Goal: Transaction & Acquisition: Purchase product/service

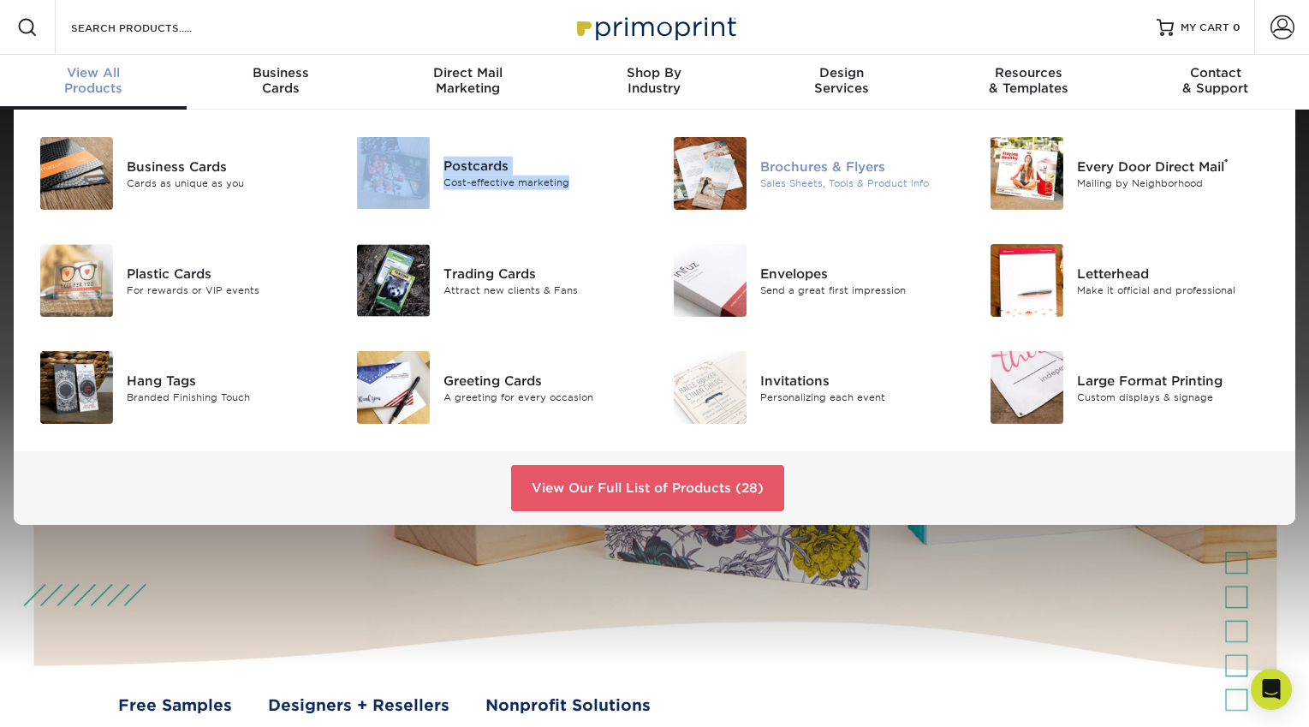
click at [744, 172] on img at bounding box center [710, 173] width 73 height 73
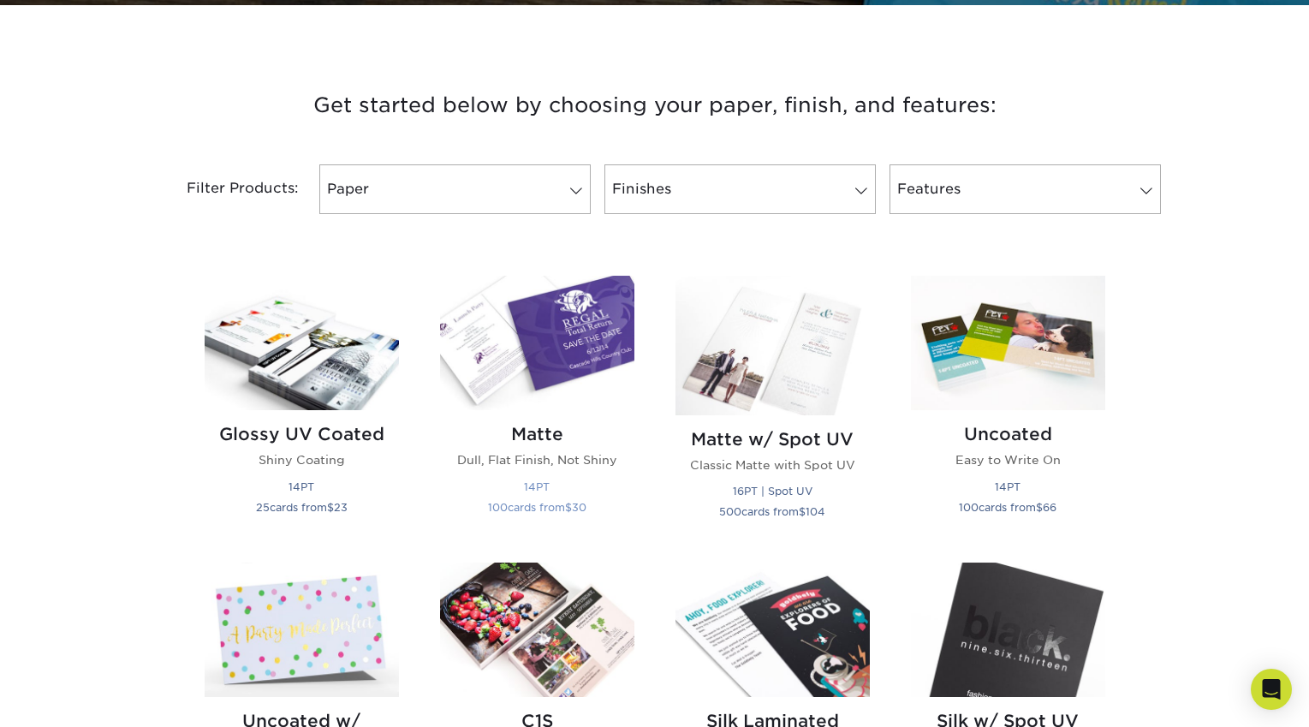
scroll to position [638, 0]
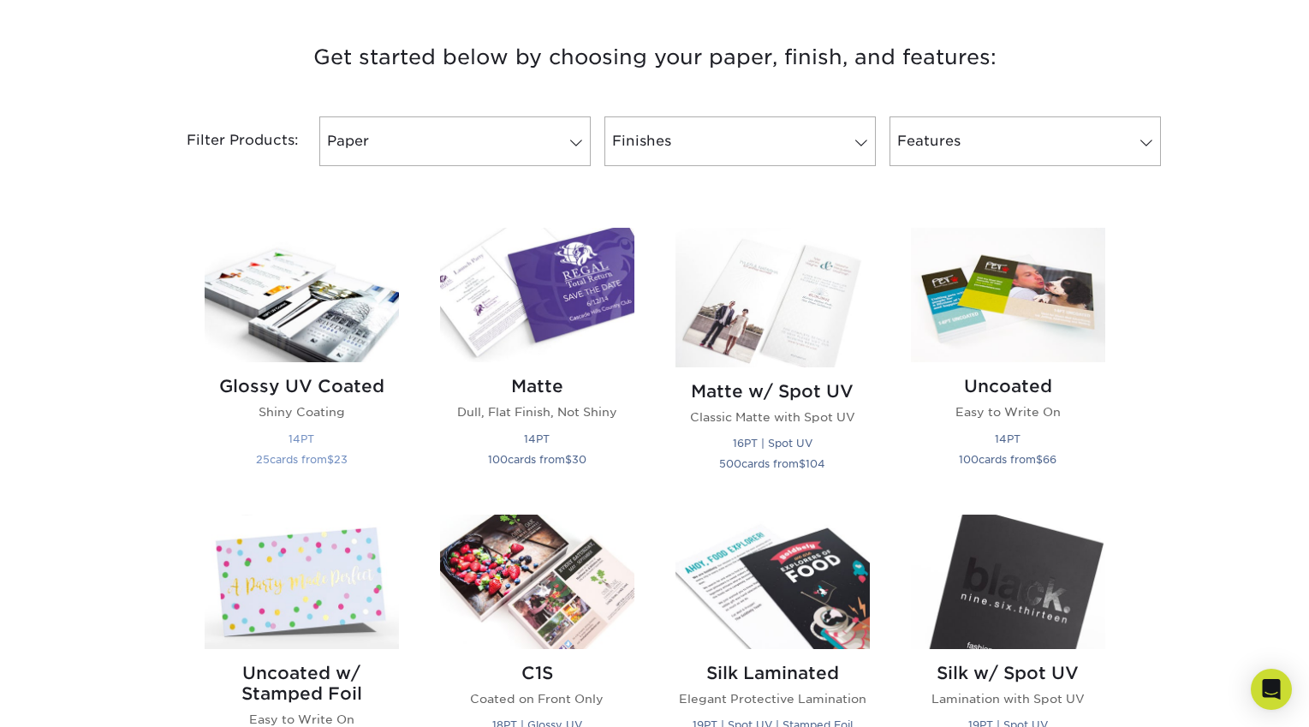
click at [349, 322] on img at bounding box center [302, 295] width 194 height 134
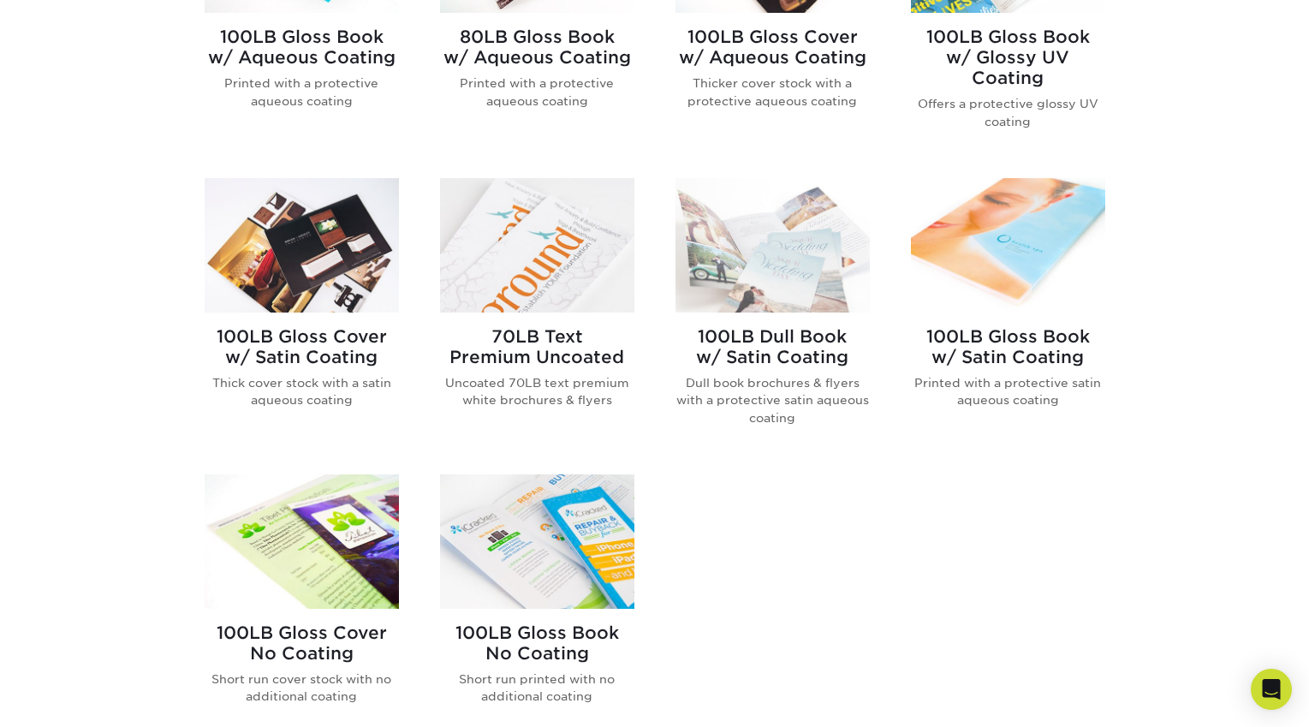
scroll to position [867, 0]
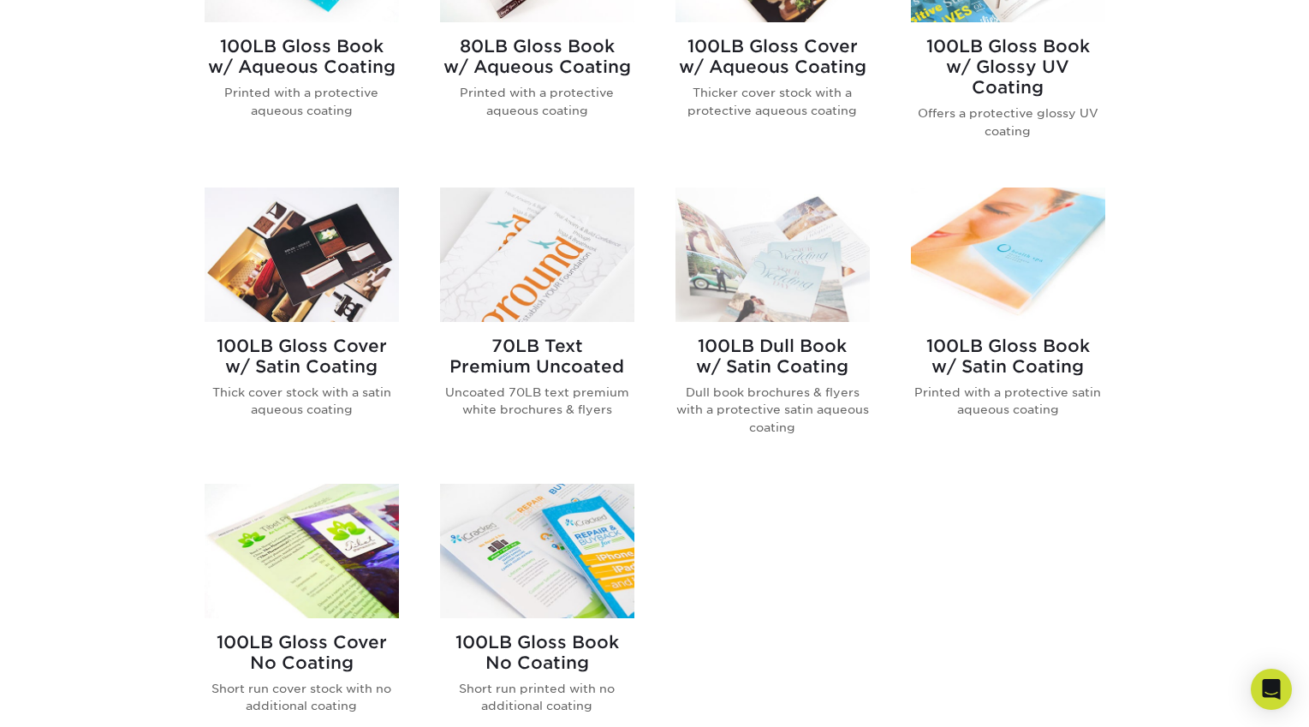
click at [289, 524] on img at bounding box center [302, 551] width 194 height 134
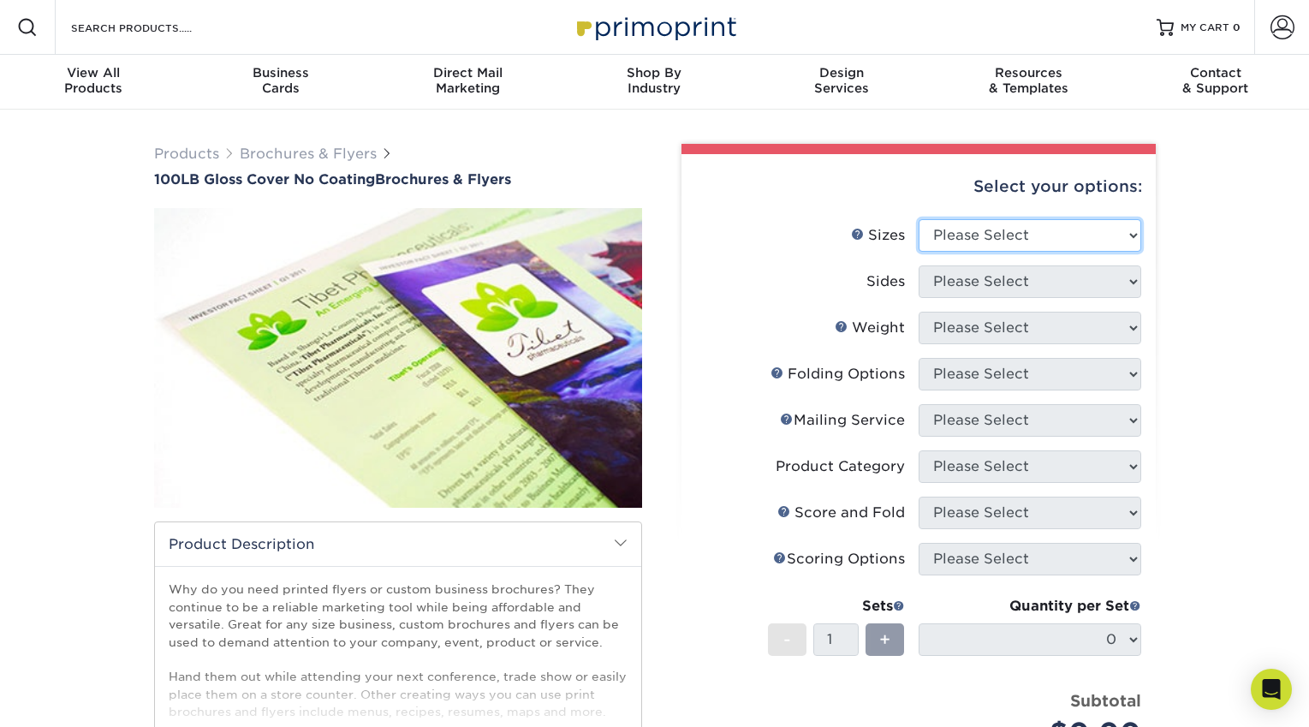
click at [1073, 232] on select "Please Select 3.67" x 8.5" 4" x 8.5" 4" x 8.5" 4" x 11" 4" x 12" 4.25" x 11" 4.…" at bounding box center [1030, 235] width 223 height 33
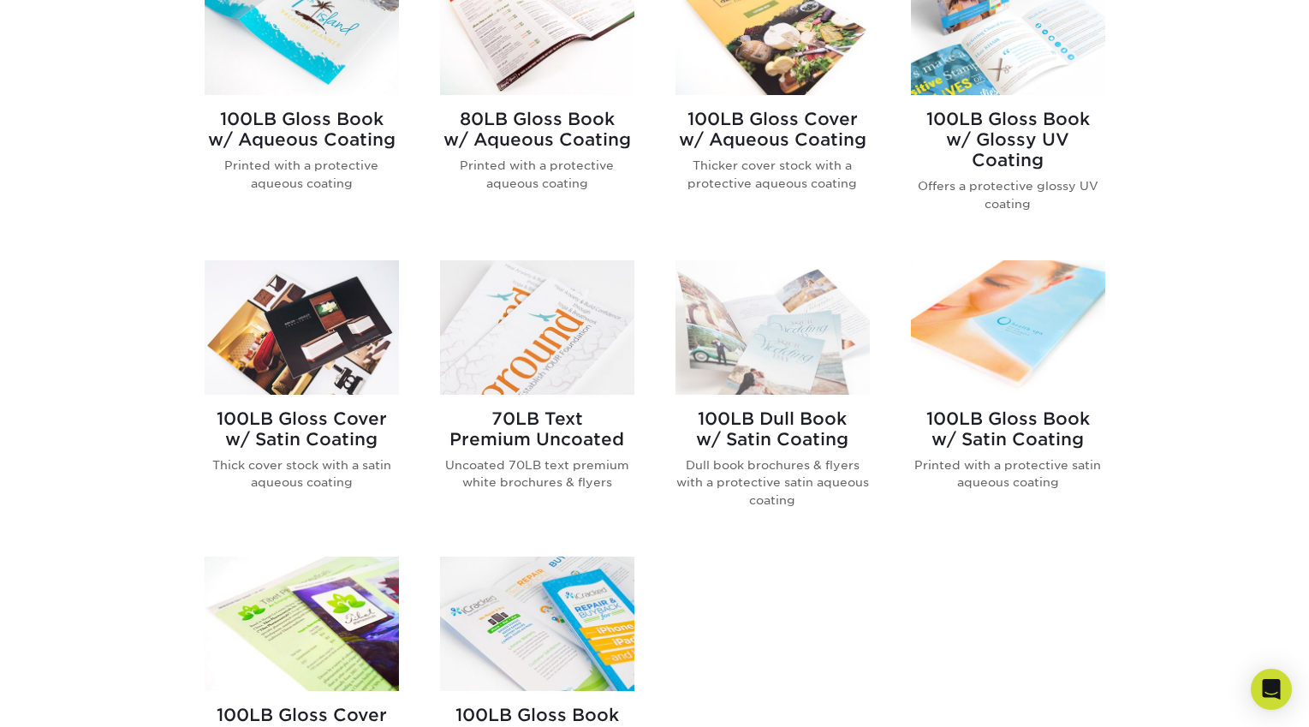
scroll to position [931, 0]
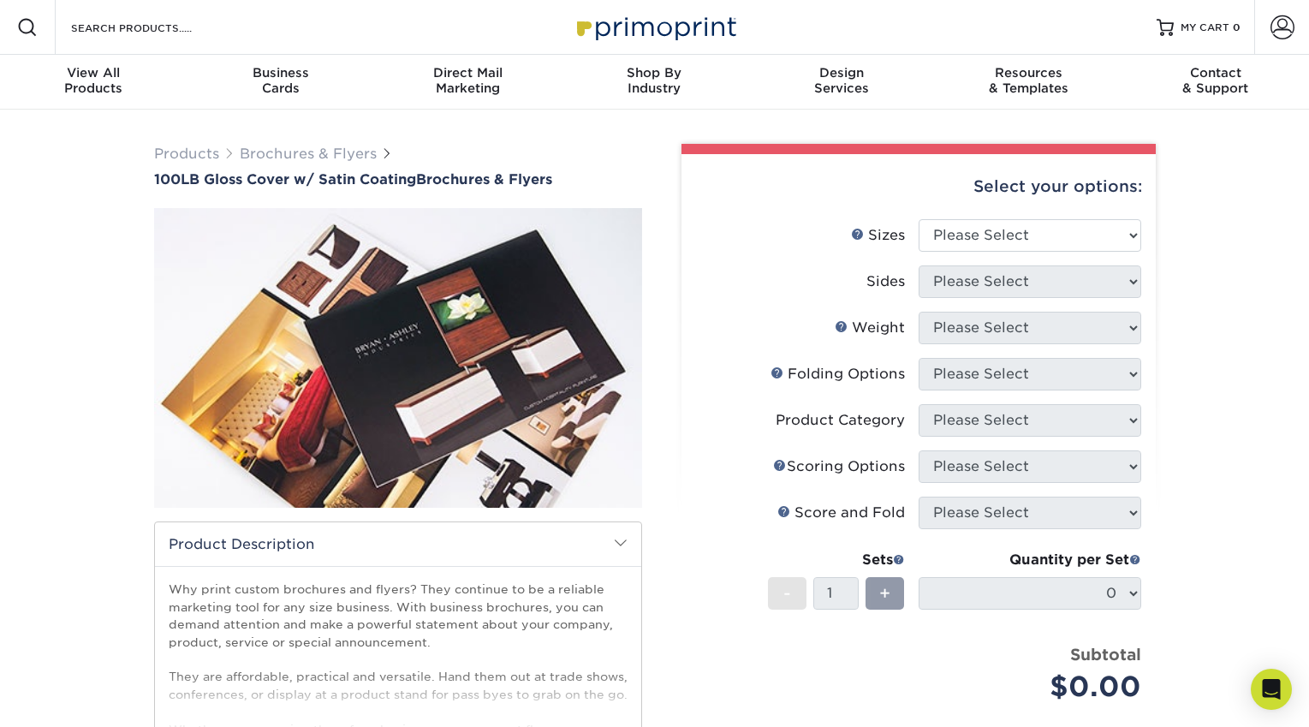
click at [990, 217] on div "Select your options:" at bounding box center [918, 186] width 447 height 65
click at [988, 232] on select "Please Select 3.67" x 8.5" 4" x 8.5" 4" x 11" 4" x 12" 4.25" x 11" 5.5" x 8.5" …" at bounding box center [1030, 235] width 223 height 33
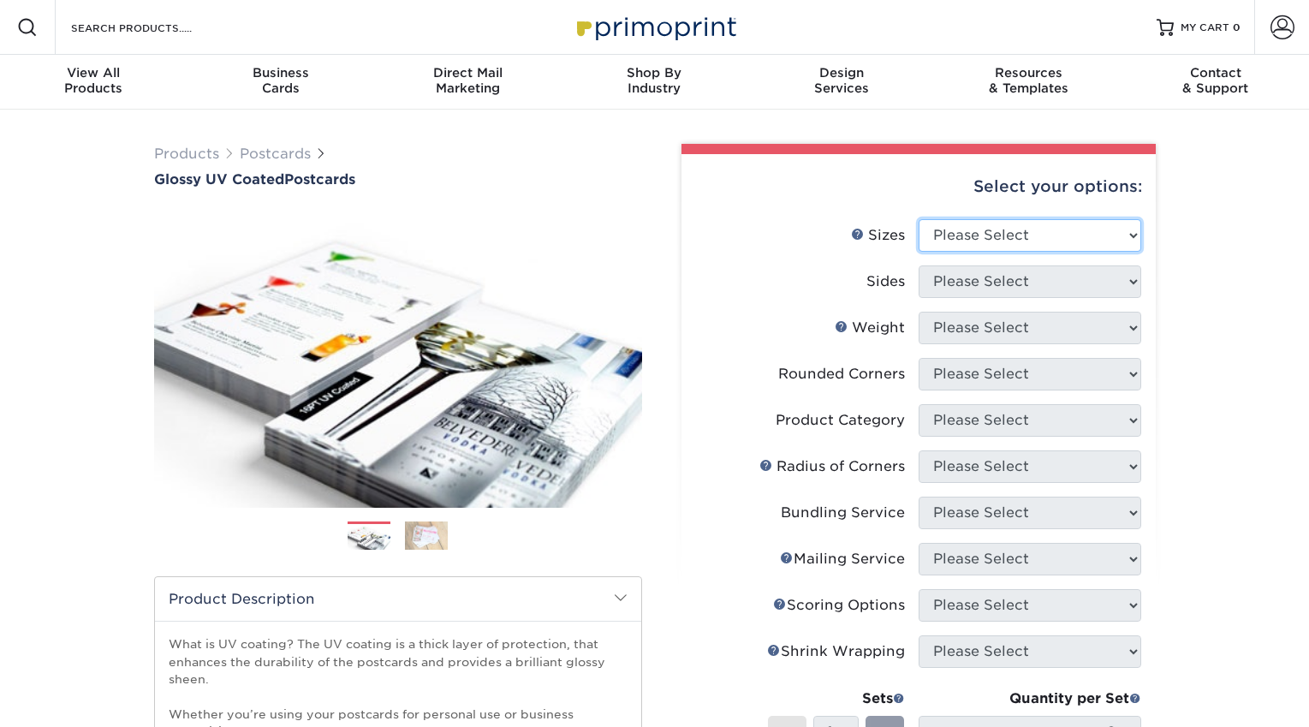
click at [1028, 235] on select "Please Select 1.5" x 7" 2" x 4" 2" x 6" 2" x 7" 2" x 8" 2.12" x 5.5" 2.12" x 5.…" at bounding box center [1030, 235] width 223 height 33
select select "5.00x7.00"
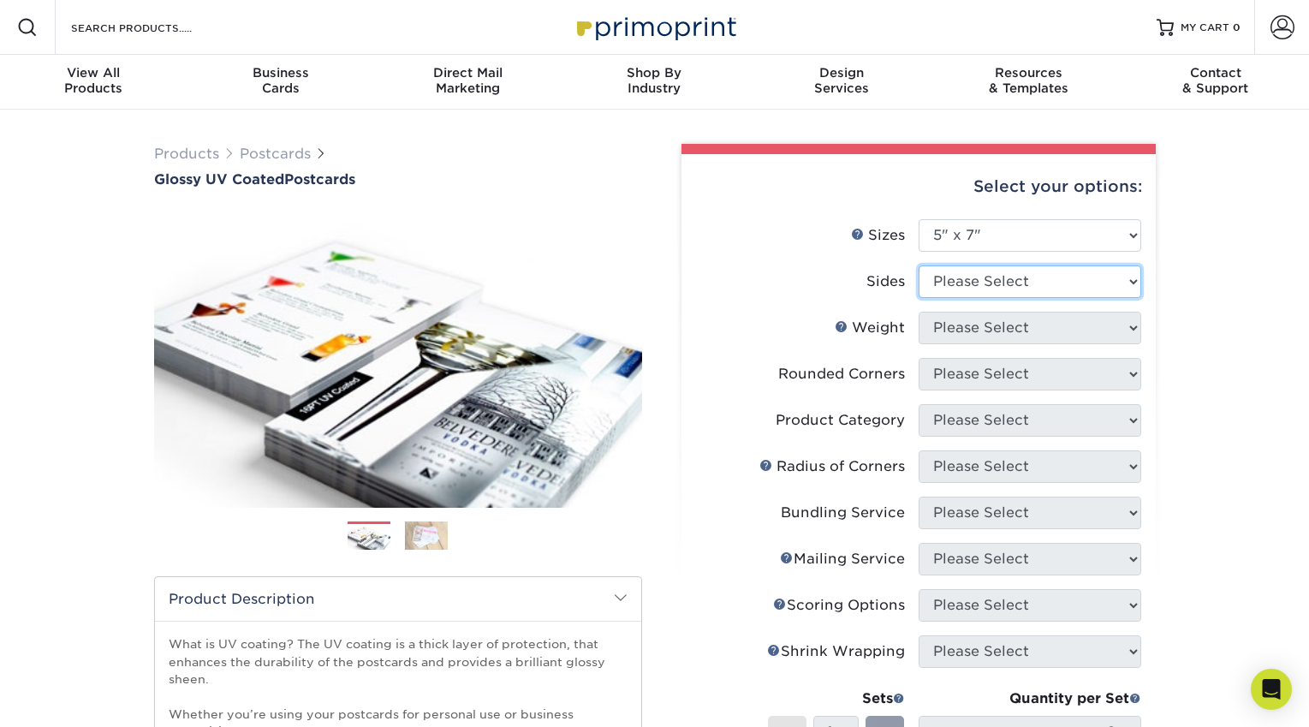
click at [983, 284] on select "Please Select Print Both Sides Print Front Only" at bounding box center [1030, 281] width 223 height 33
select select "13abbda7-1d64-4f25-8bb2-c179b224825d"
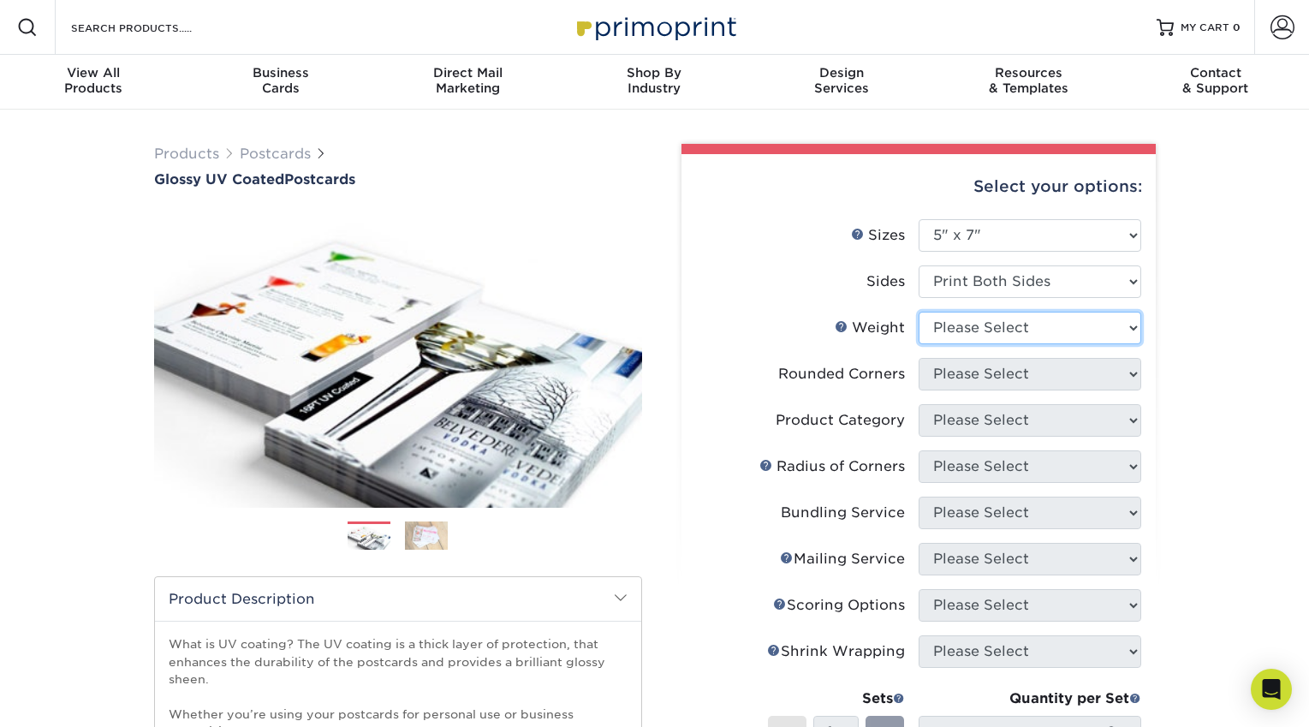
click at [986, 322] on select "Please Select 16PT 14PT 18PT C1S" at bounding box center [1030, 328] width 223 height 33
select select "18PTC1S"
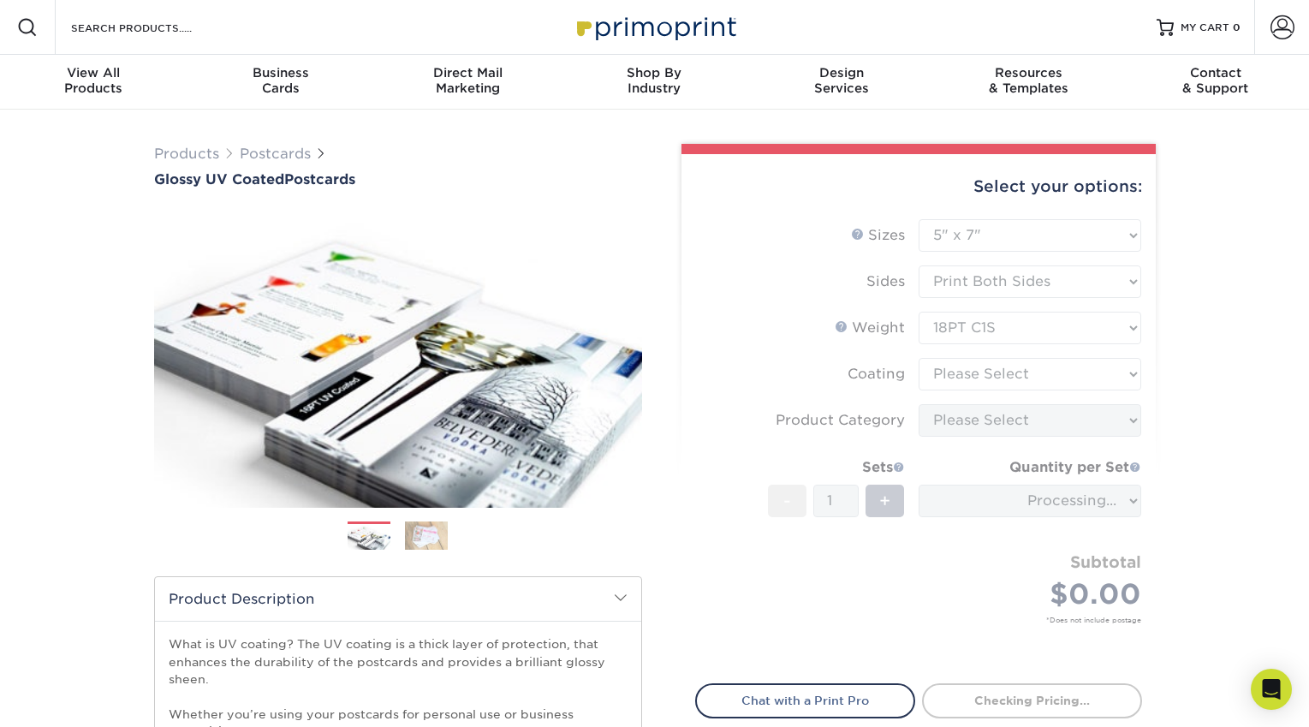
click at [967, 377] on form "Sizes Help Sizes Please Select 1.5" x 7" 2" x 4" 2" x 6" 2" x 7" 2" x 8" 2.12" …" at bounding box center [918, 441] width 447 height 444
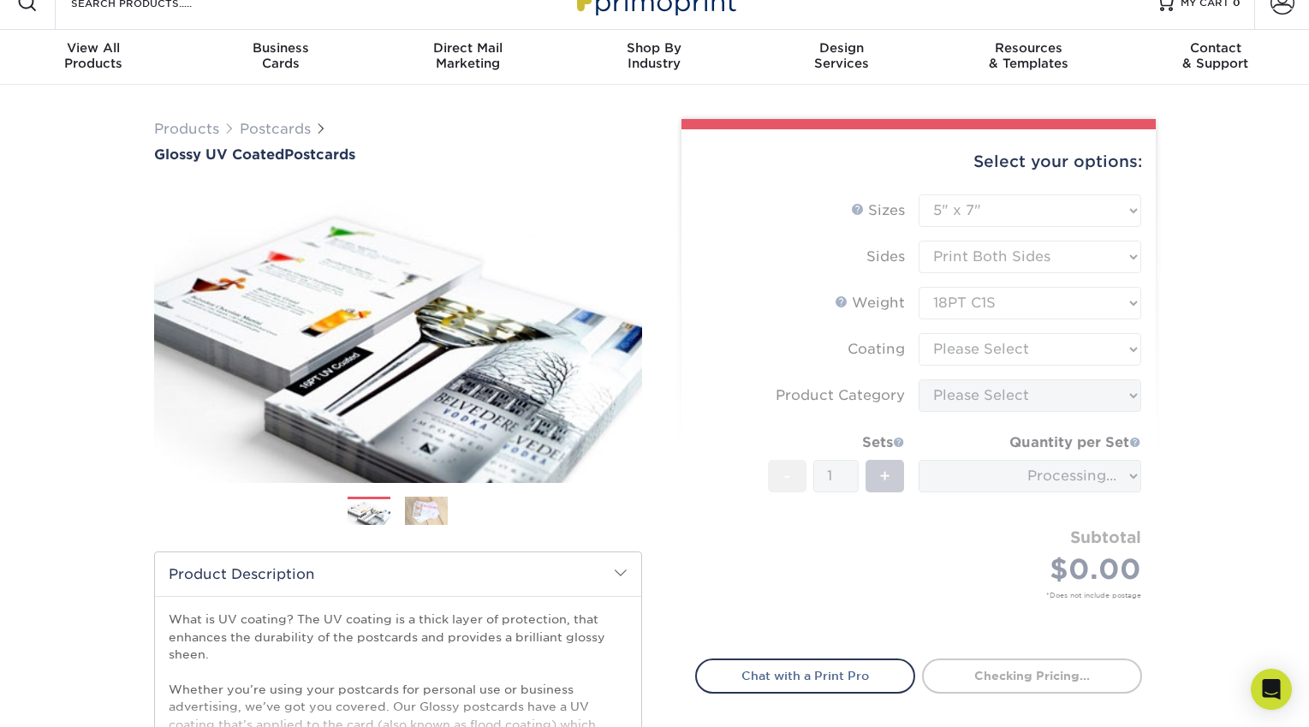
scroll to position [144, 0]
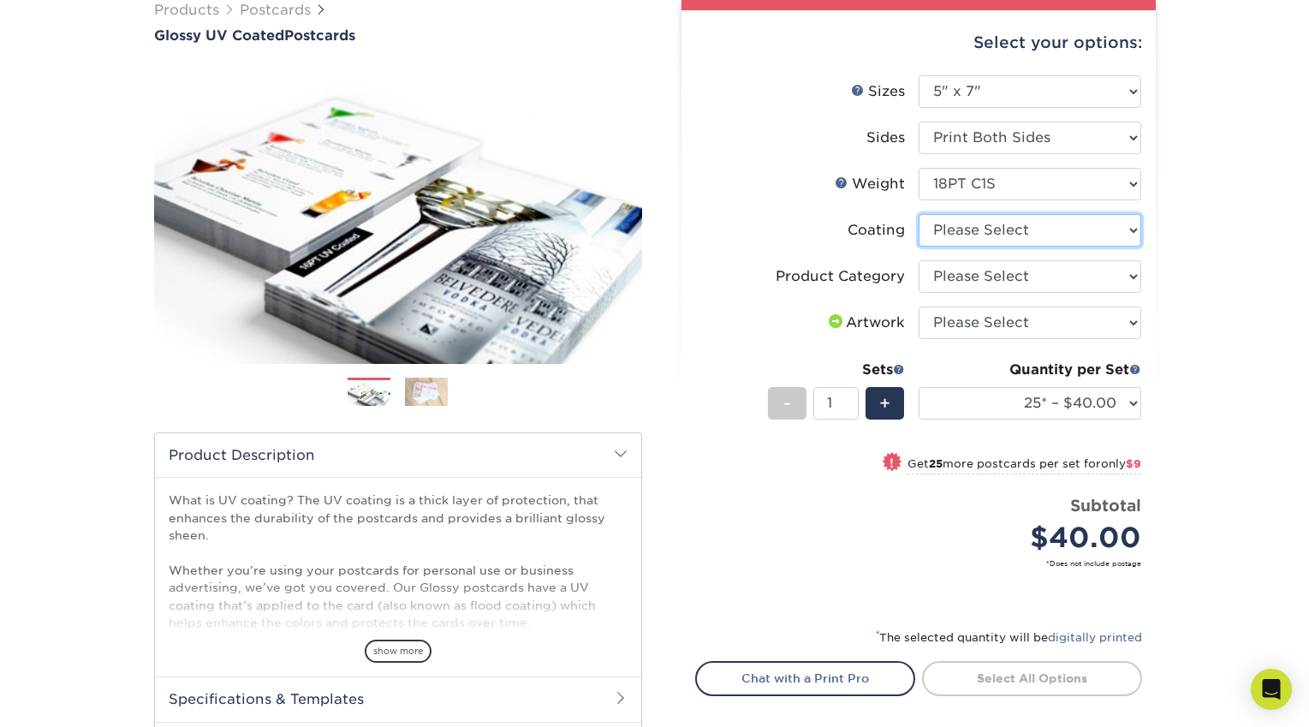
click at [996, 241] on select at bounding box center [1030, 230] width 223 height 33
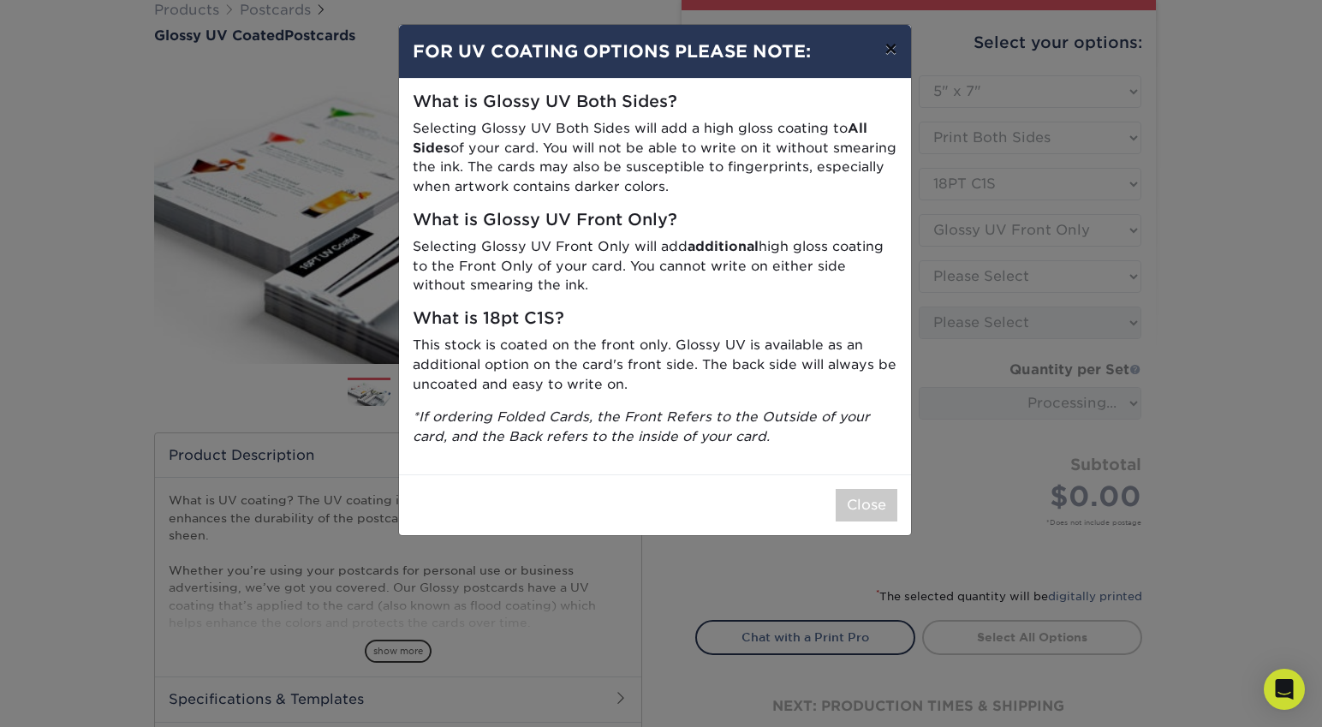
click at [891, 50] on button "×" at bounding box center [890, 49] width 39 height 48
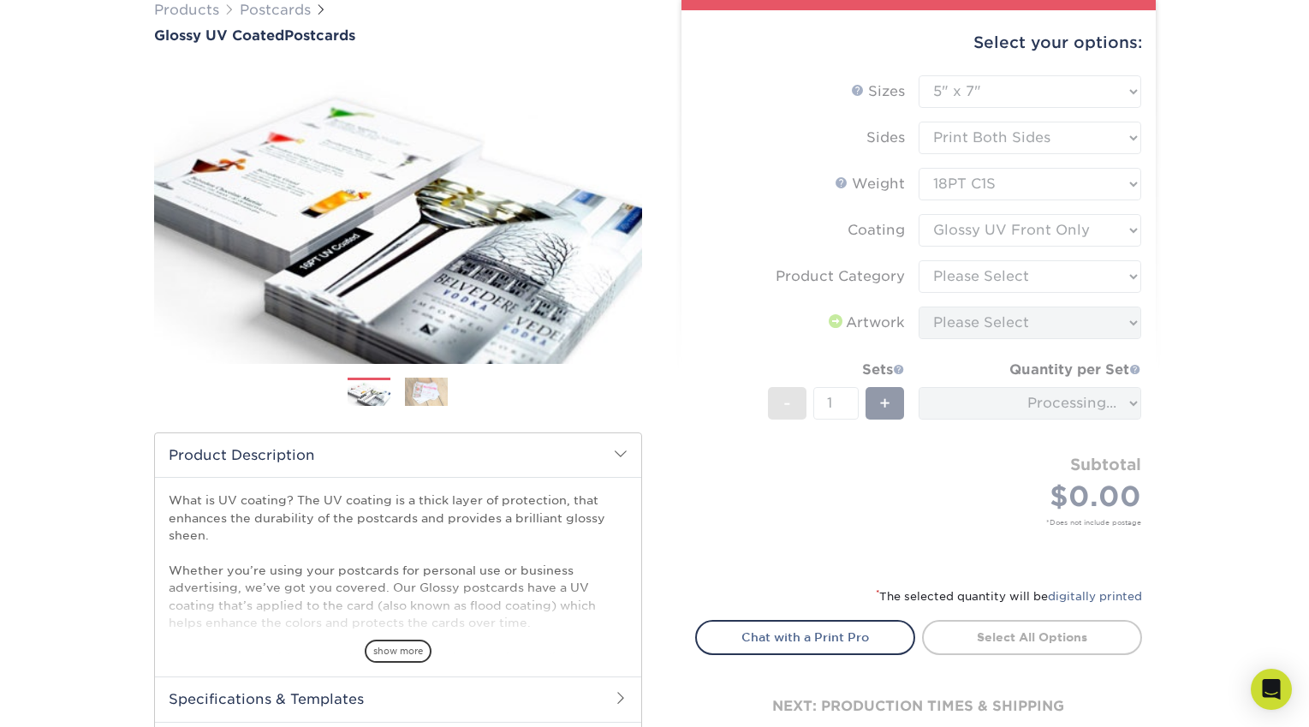
click at [996, 235] on form "Sizes Help Sizes Please Select 1.5" x 7" 2" x 4" 2" x 6" 2" x 7" 2" x 8" 2.12" …" at bounding box center [918, 320] width 447 height 491
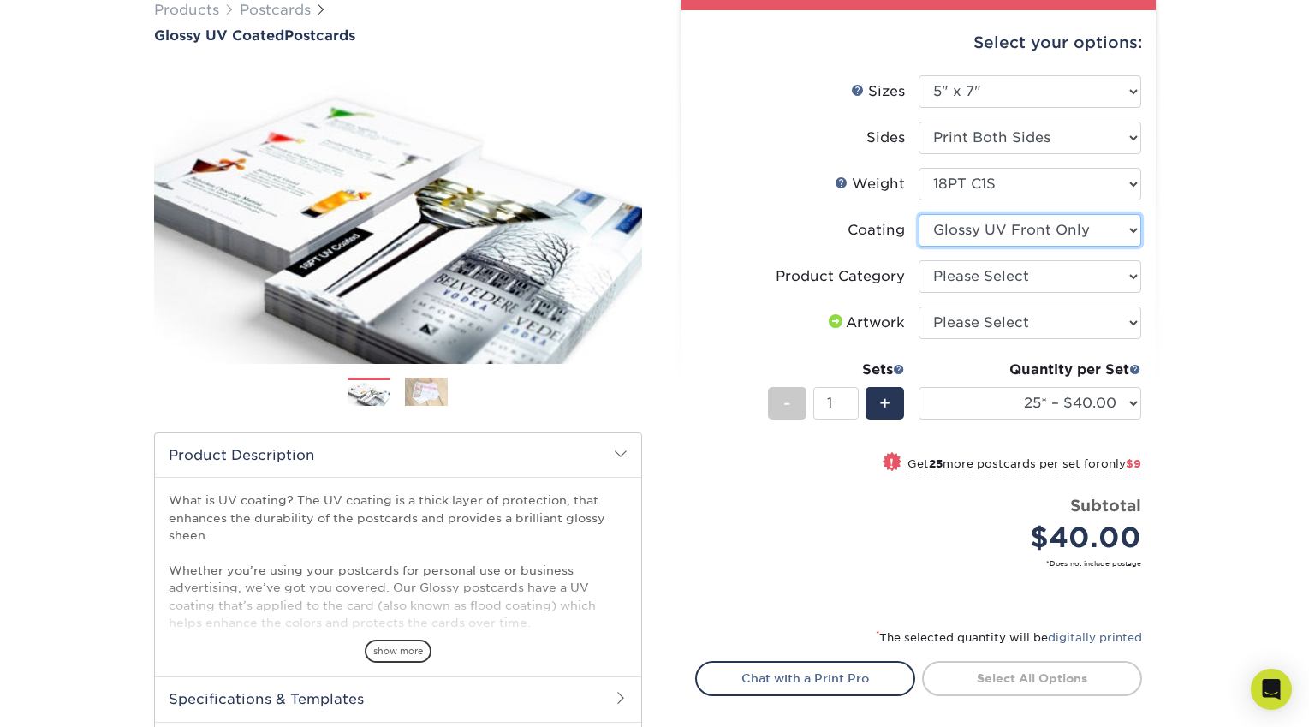
click at [997, 229] on select at bounding box center [1030, 230] width 223 height 33
select select "-1"
select select
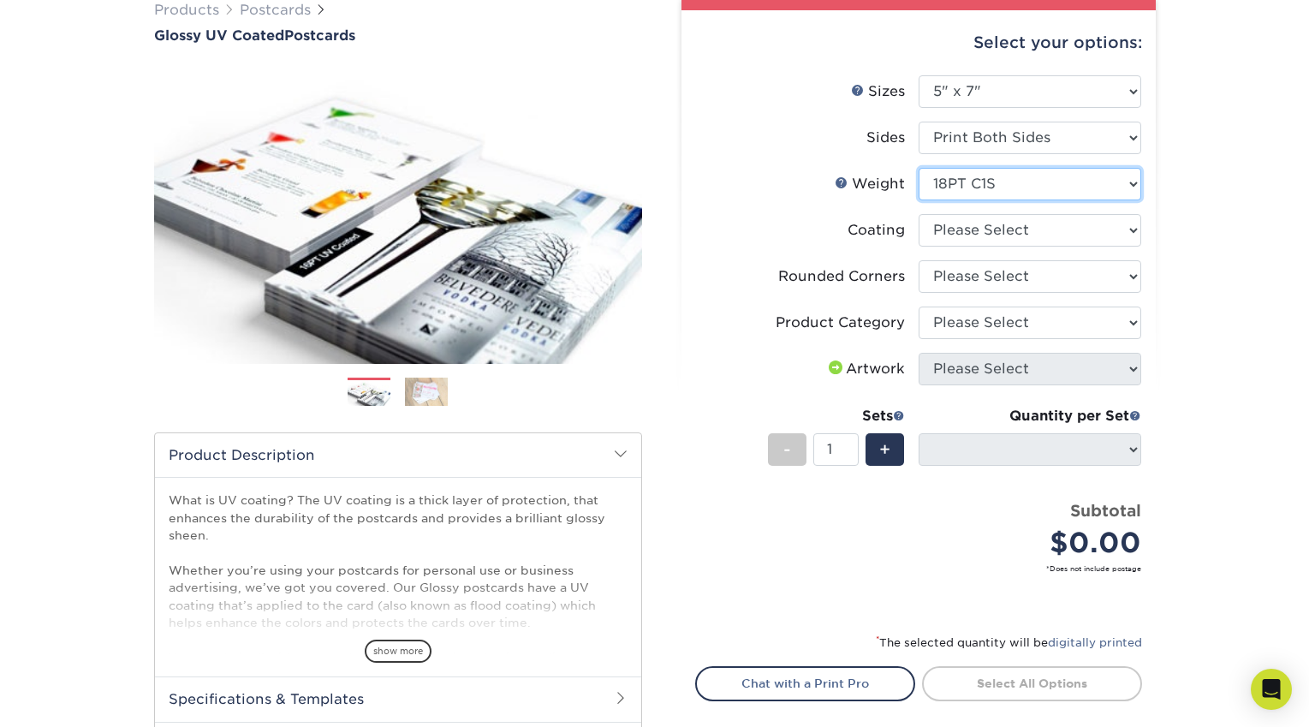
click at [980, 193] on select "Please Select 16PT 14PT 18PT C1S" at bounding box center [1030, 184] width 223 height 33
select select "14PT"
select select
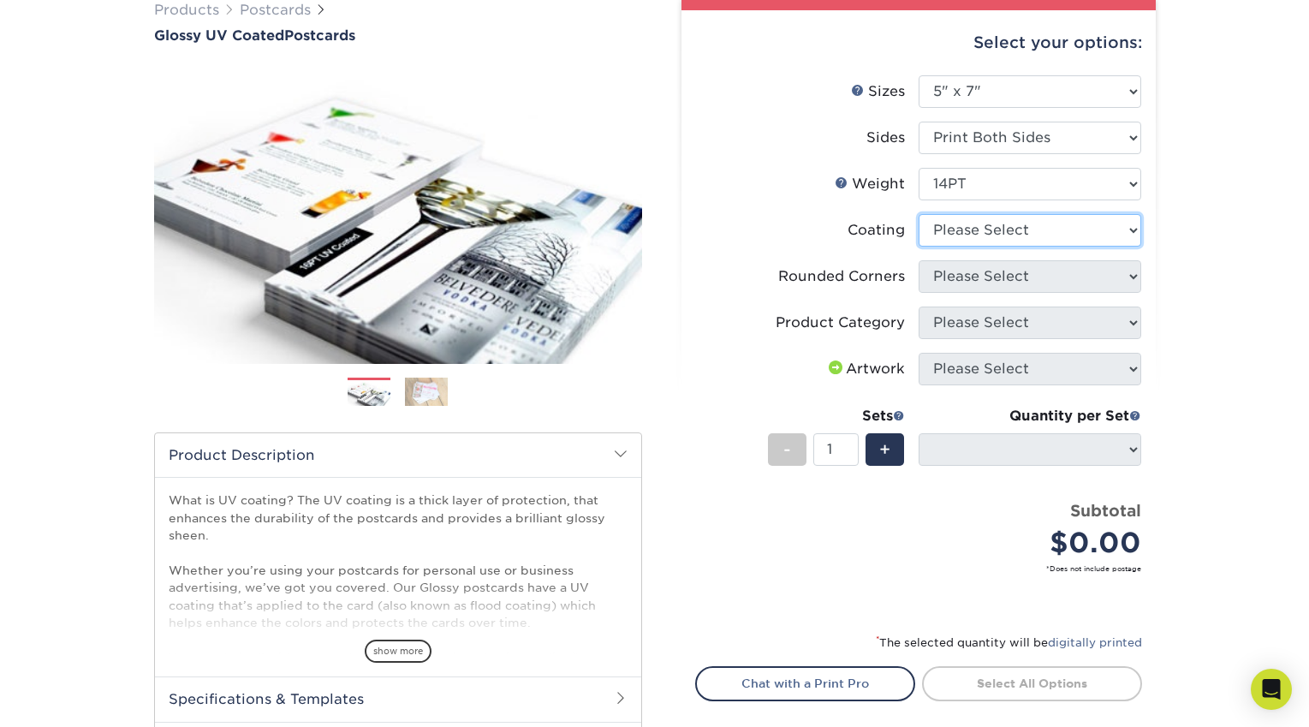
click at [975, 227] on select at bounding box center [1030, 230] width 223 height 33
select select "ae367451-b2b8-45df-a344-0f05b6a12993"
select select
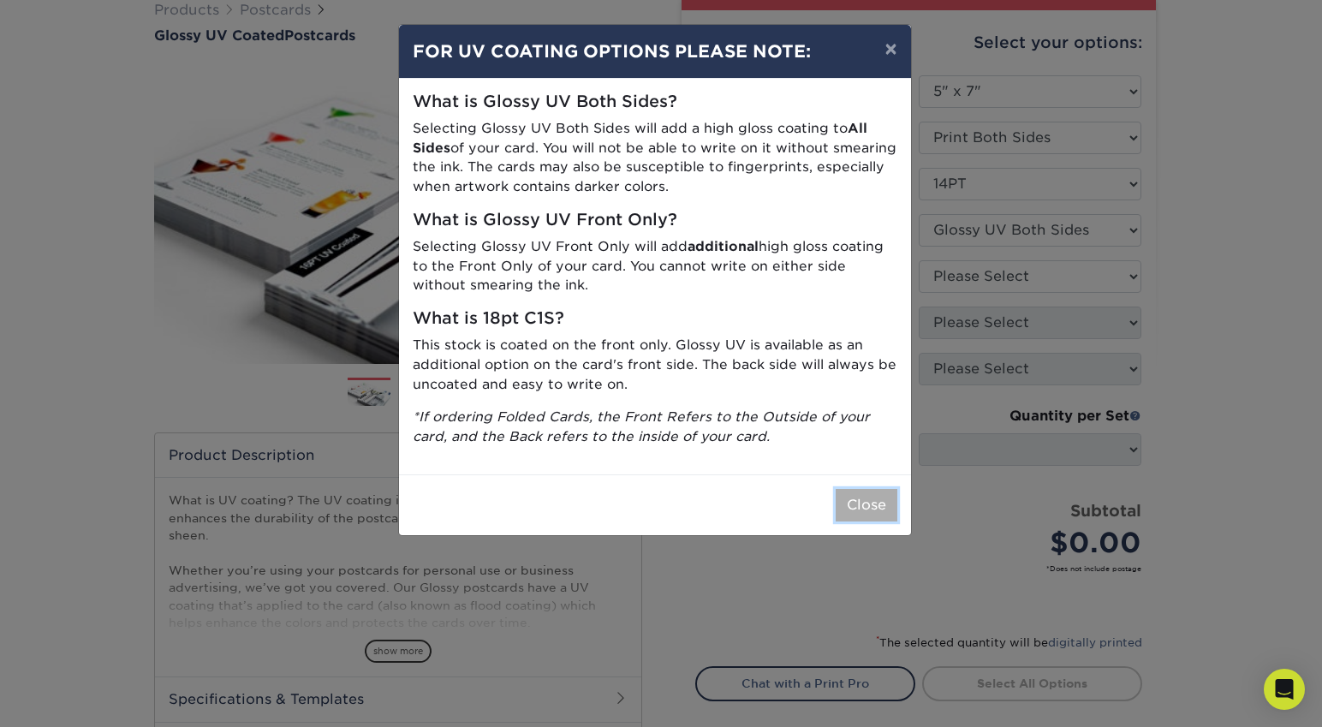
click at [854, 504] on button "Close" at bounding box center [867, 505] width 62 height 33
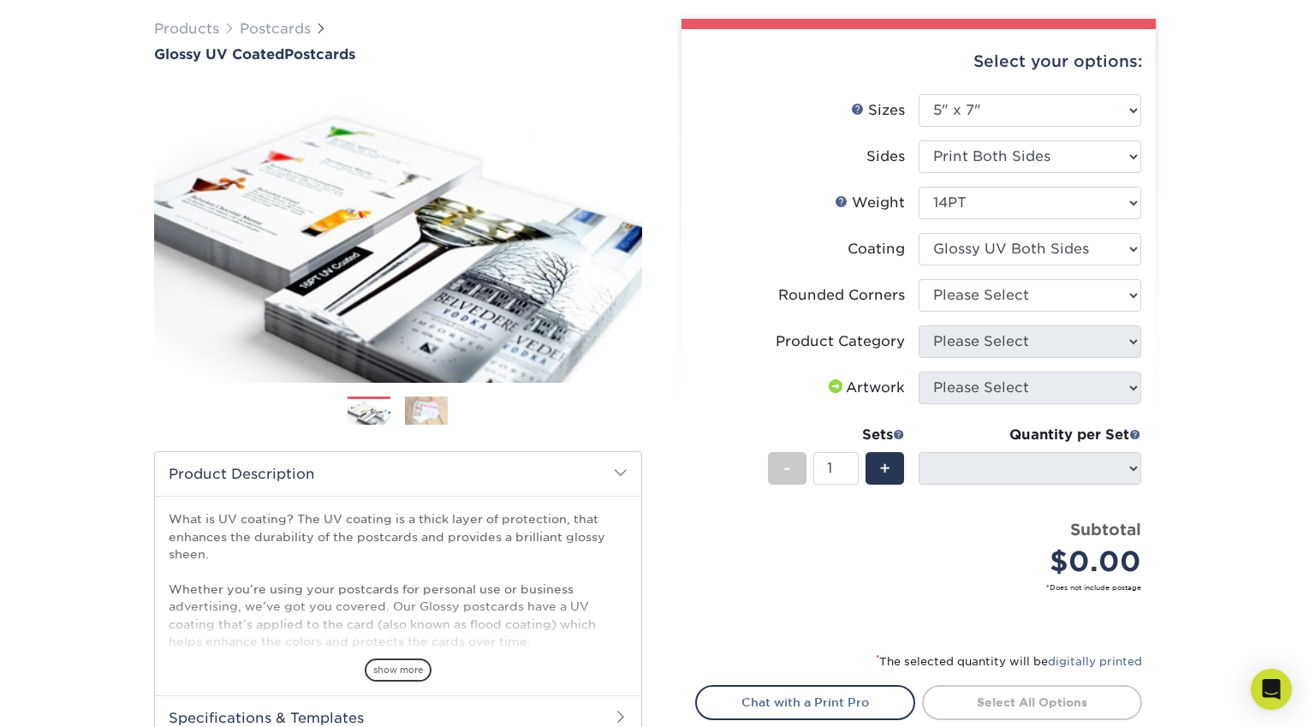
scroll to position [125, 0]
click at [989, 301] on select "Please Select Yes - Round 4 Corners No" at bounding box center [1030, 295] width 223 height 33
select select "0"
select select "-1"
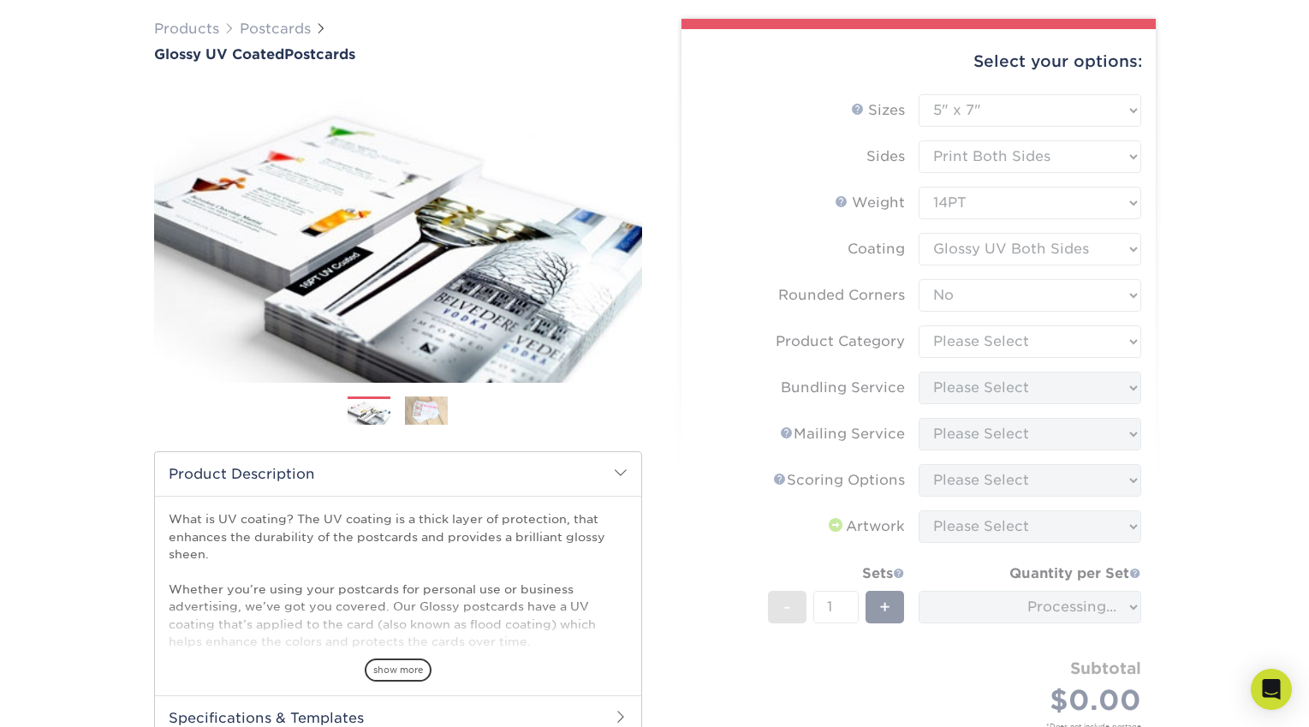
click at [984, 342] on form "Sizes Help Sizes Please Select 1.5" x 7" 2" x 4" 2" x 6" 2" x 7" 2" x 8" 2.12" …" at bounding box center [918, 432] width 447 height 676
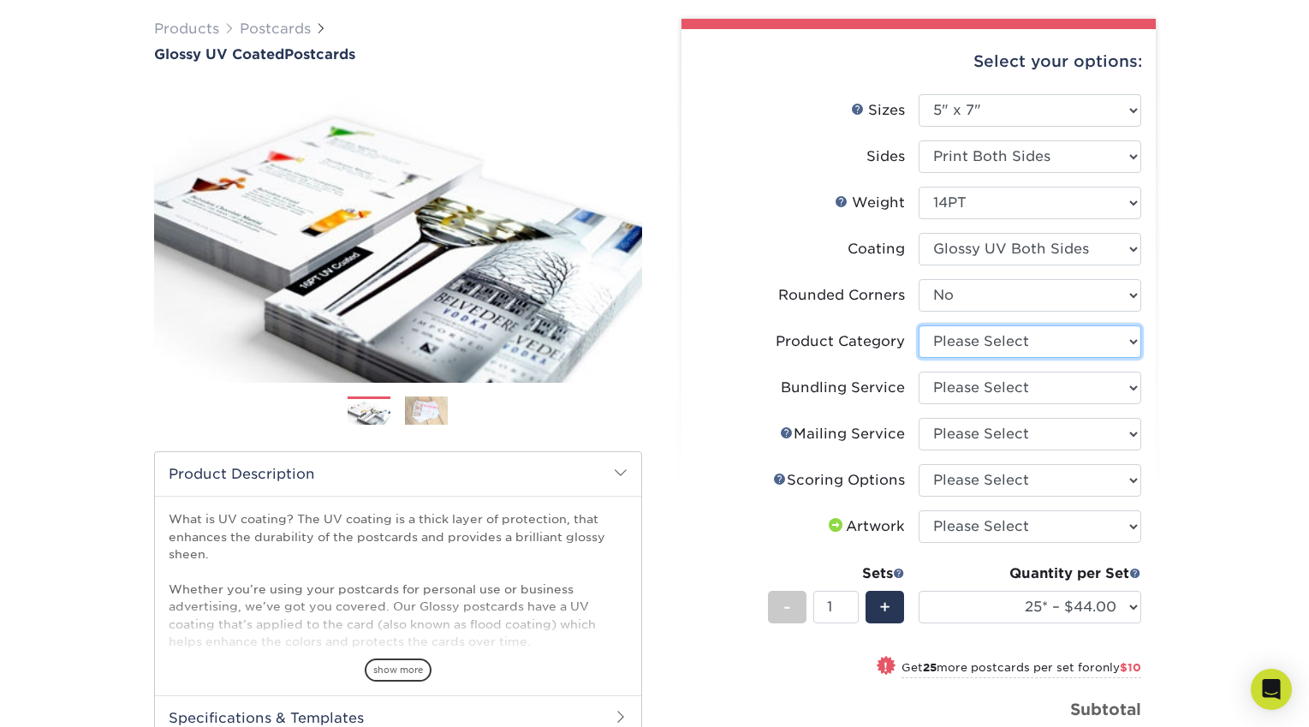
click at [984, 342] on select "Please Select Postcards" at bounding box center [1030, 341] width 223 height 33
select select "9b7272e0-d6c8-4c3c-8e97-d3a1bcdab858"
click at [990, 378] on select "Please Select No Bundling Services Yes, Bundles of 50 (+2 Days) Yes, Bundles of…" at bounding box center [1030, 388] width 223 height 33
select select "58689abb-25c0-461c-a4c3-a80b627d6649"
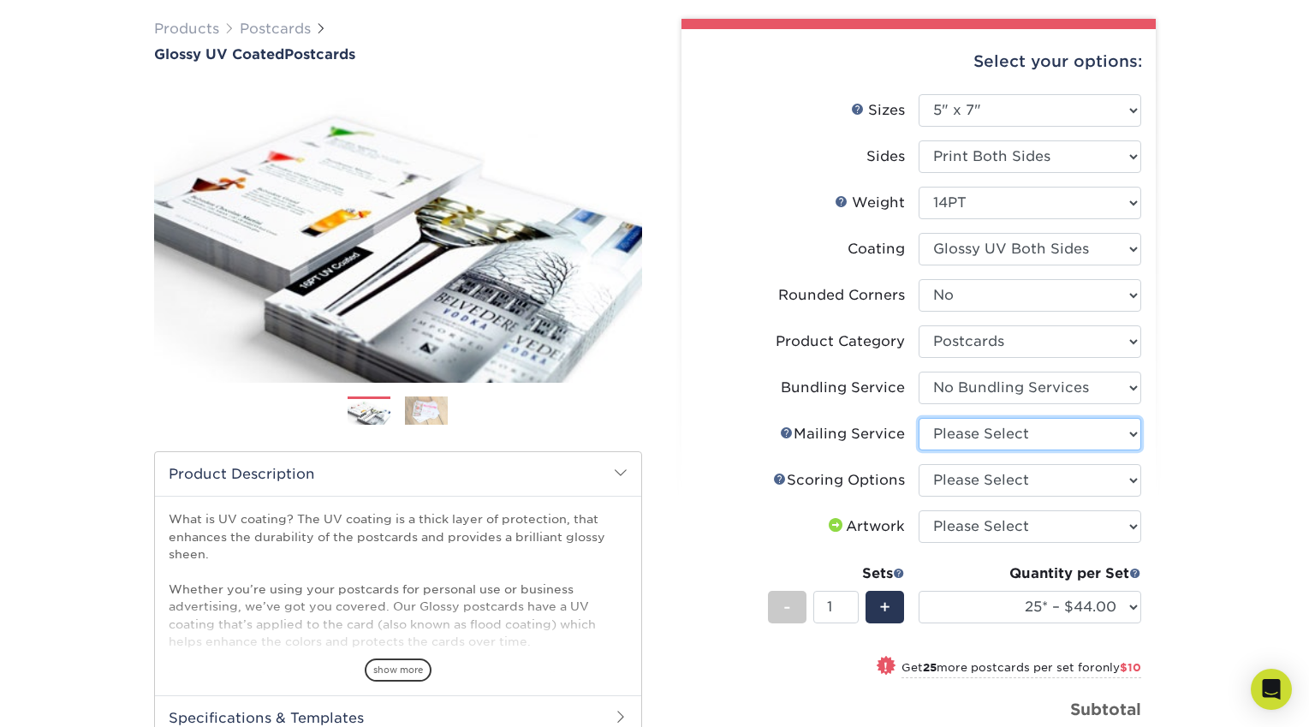
click at [971, 447] on select "Please Select No Direct Mailing Service No, I will mail/stamp/imprint Direct Ma…" at bounding box center [1030, 434] width 223 height 33
click at [1046, 342] on select "Please Select Postcards" at bounding box center [1030, 341] width 223 height 33
select select "-1"
click at [962, 482] on select "Please Select No Scoring One Score Two Scores" at bounding box center [1030, 480] width 223 height 33
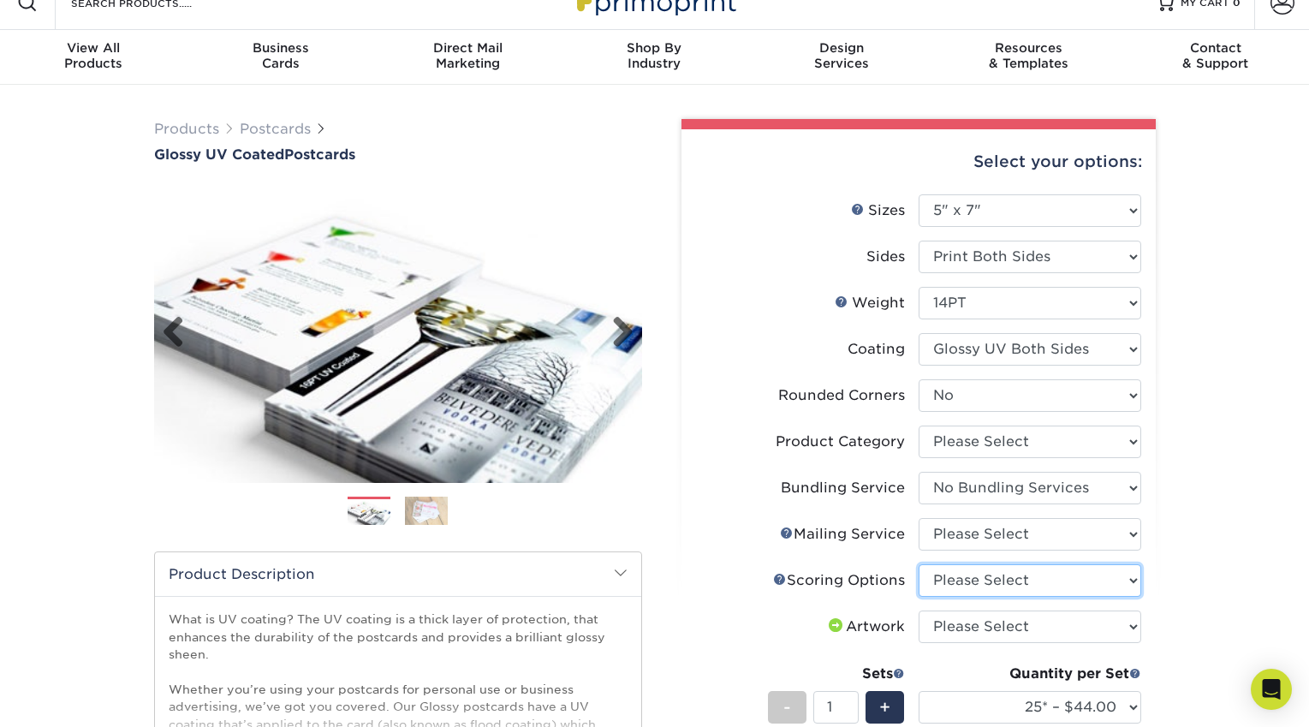
scroll to position [0, 0]
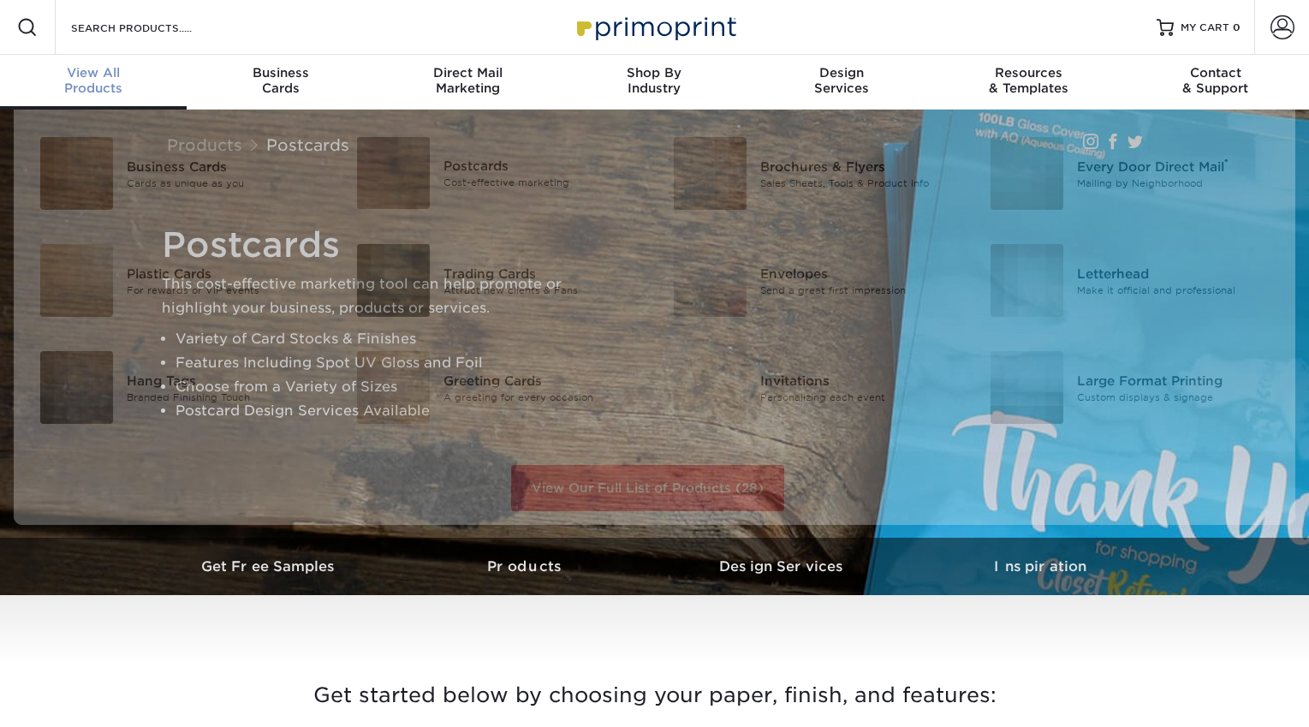
click at [78, 94] on div "View All Products" at bounding box center [93, 80] width 187 height 31
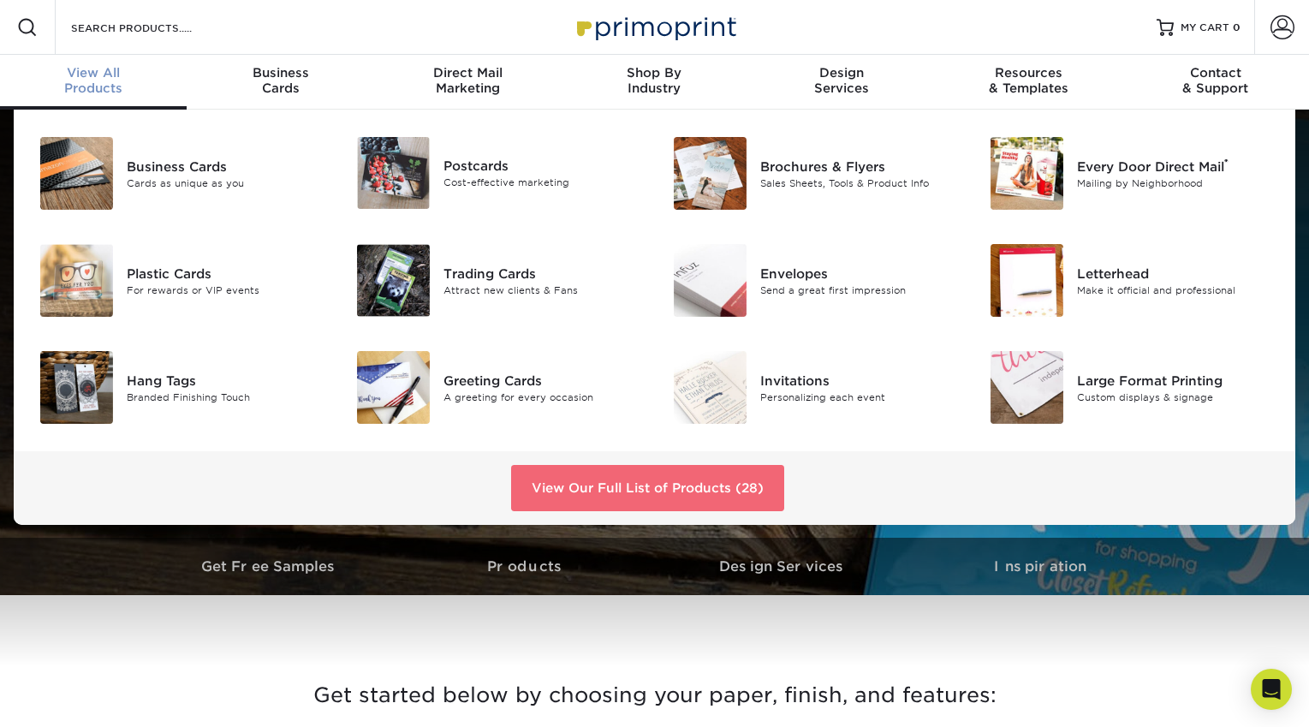
click at [614, 496] on link "View Our Full List of Products (28)" at bounding box center [647, 488] width 273 height 46
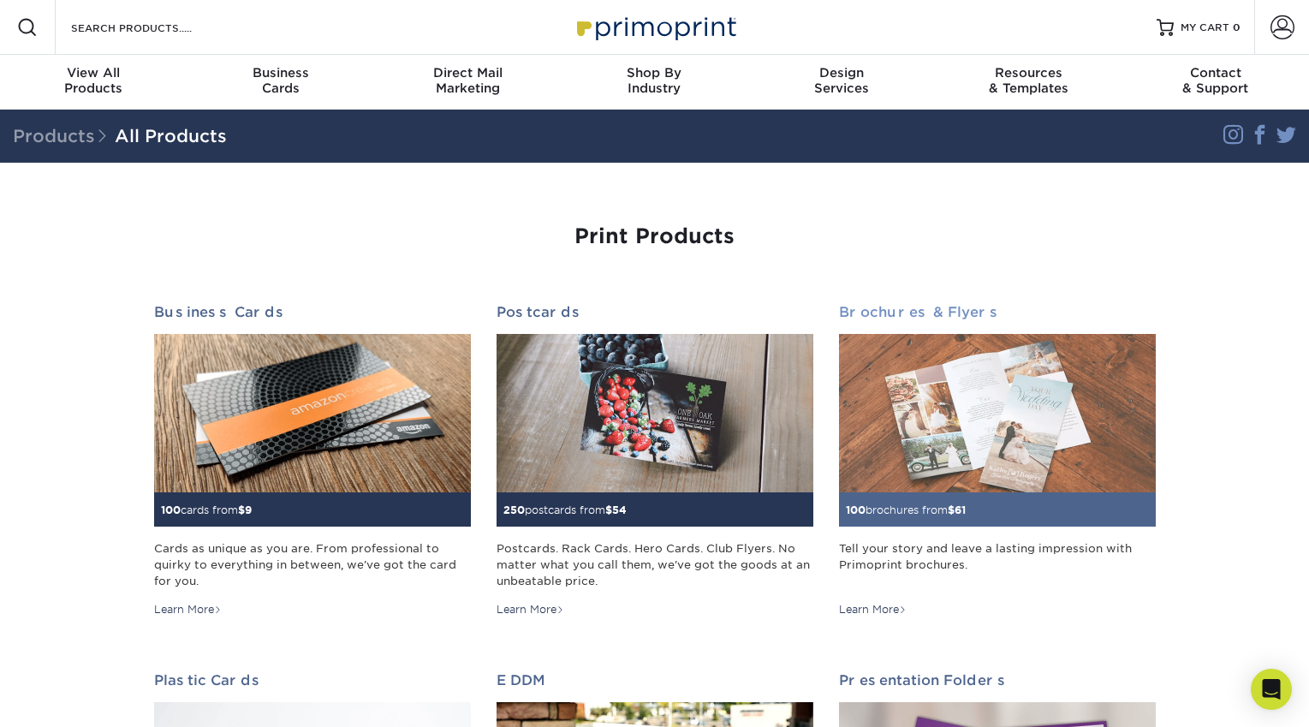
click at [928, 307] on h2 "Brochures & Flyers" at bounding box center [997, 312] width 317 height 16
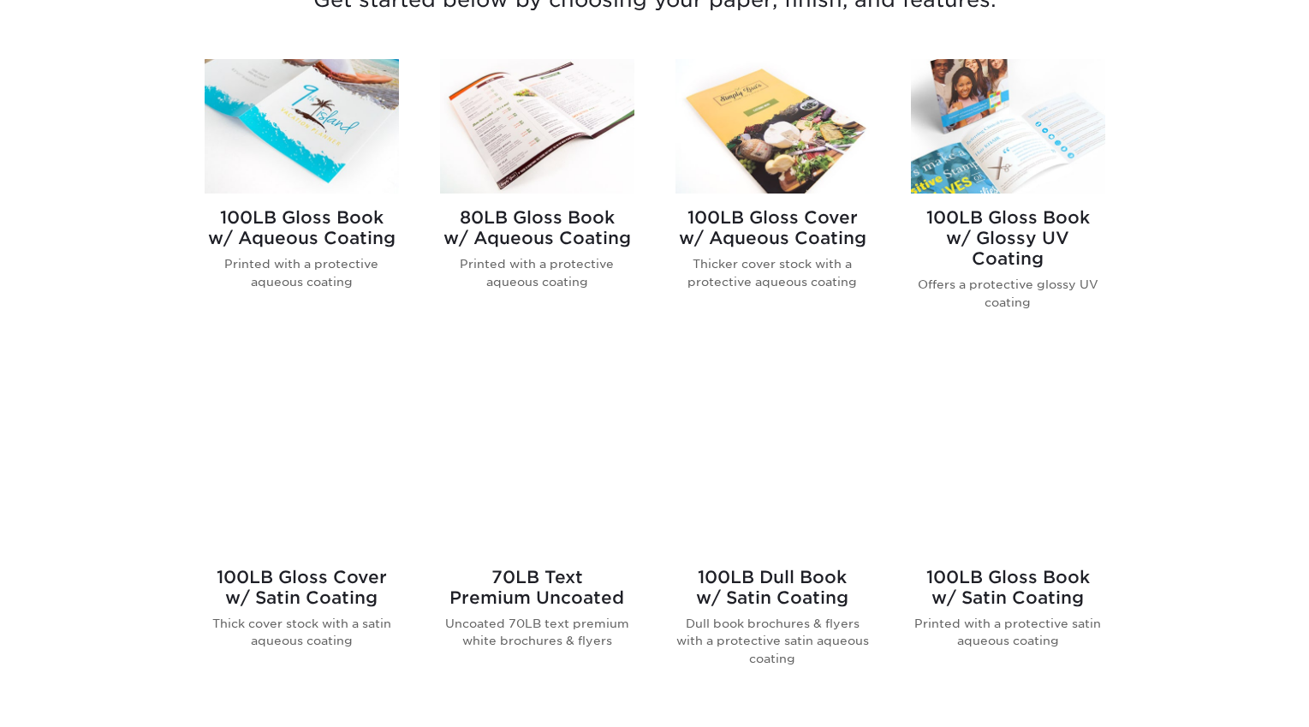
scroll to position [789, 0]
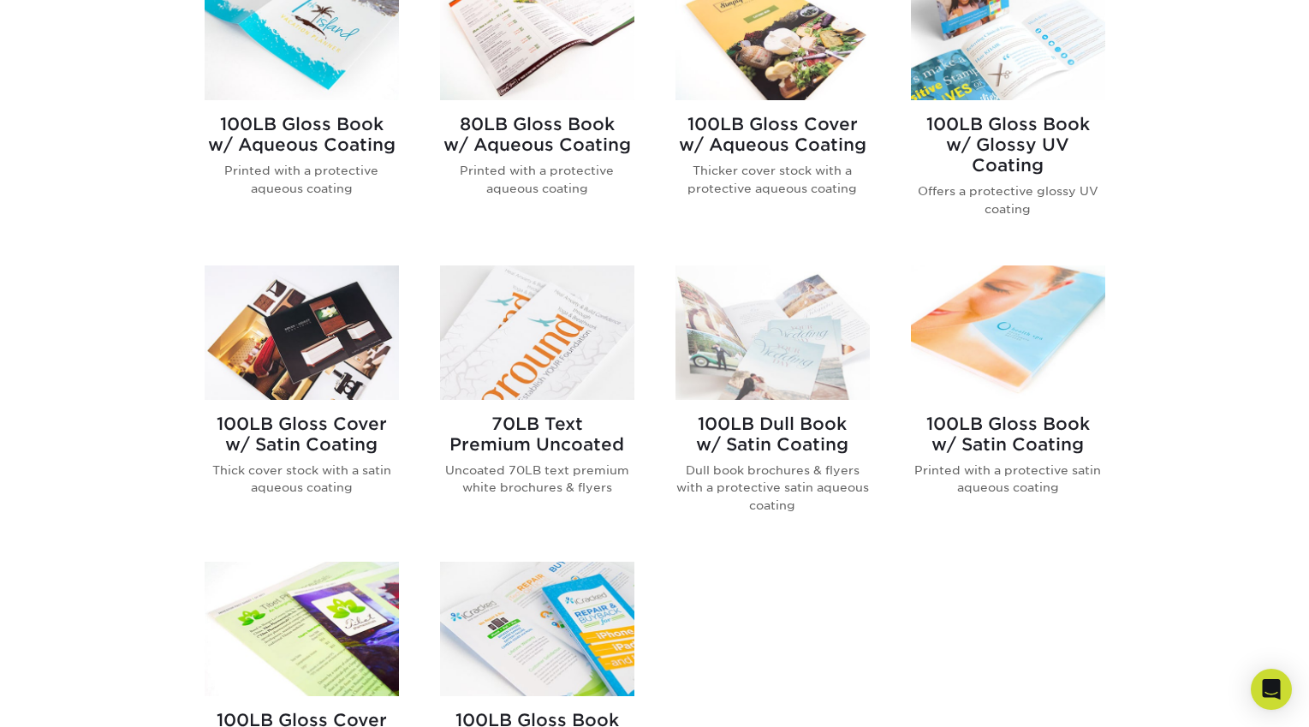
click at [303, 313] on img at bounding box center [302, 332] width 194 height 134
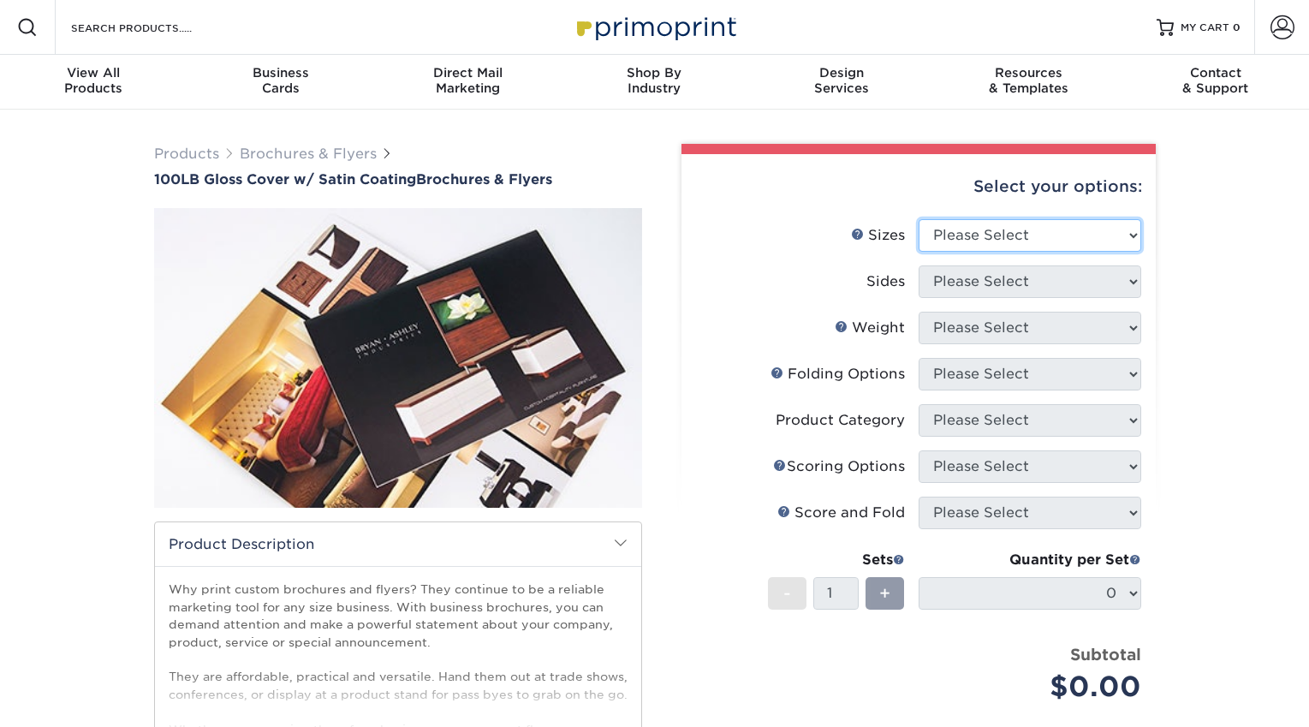
click at [1035, 243] on select "Please Select 3.67" x 8.5" 4" x 8.5" 4" x 11" 4" x 12" 4.25" x 11" 5.5" x 8.5" …" at bounding box center [1030, 235] width 223 height 33
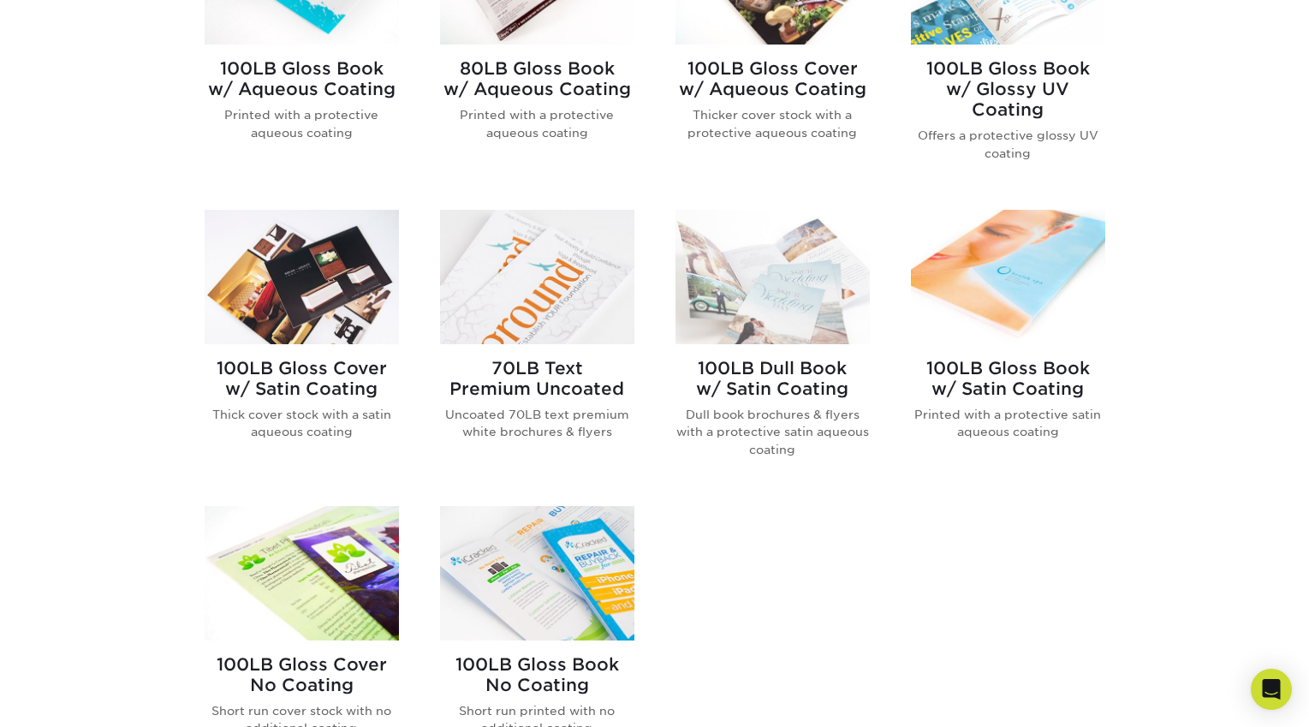
scroll to position [864, 0]
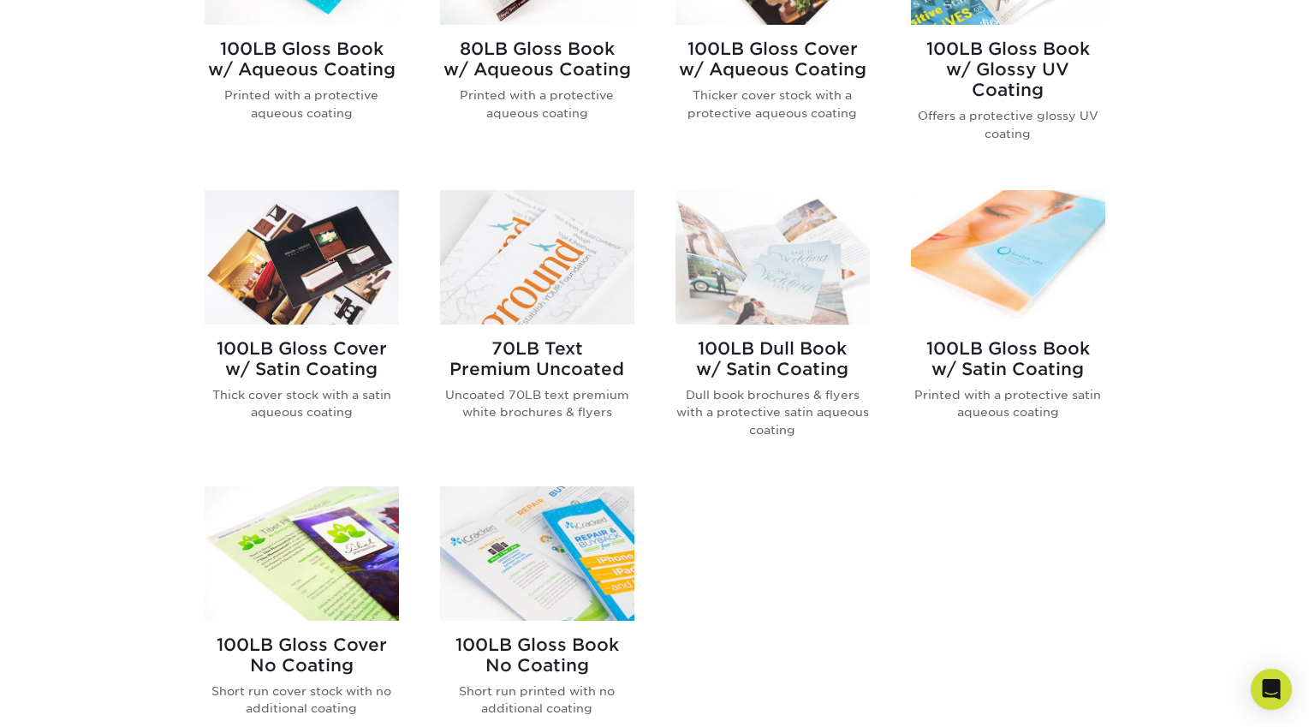
click at [998, 263] on img at bounding box center [1008, 257] width 194 height 134
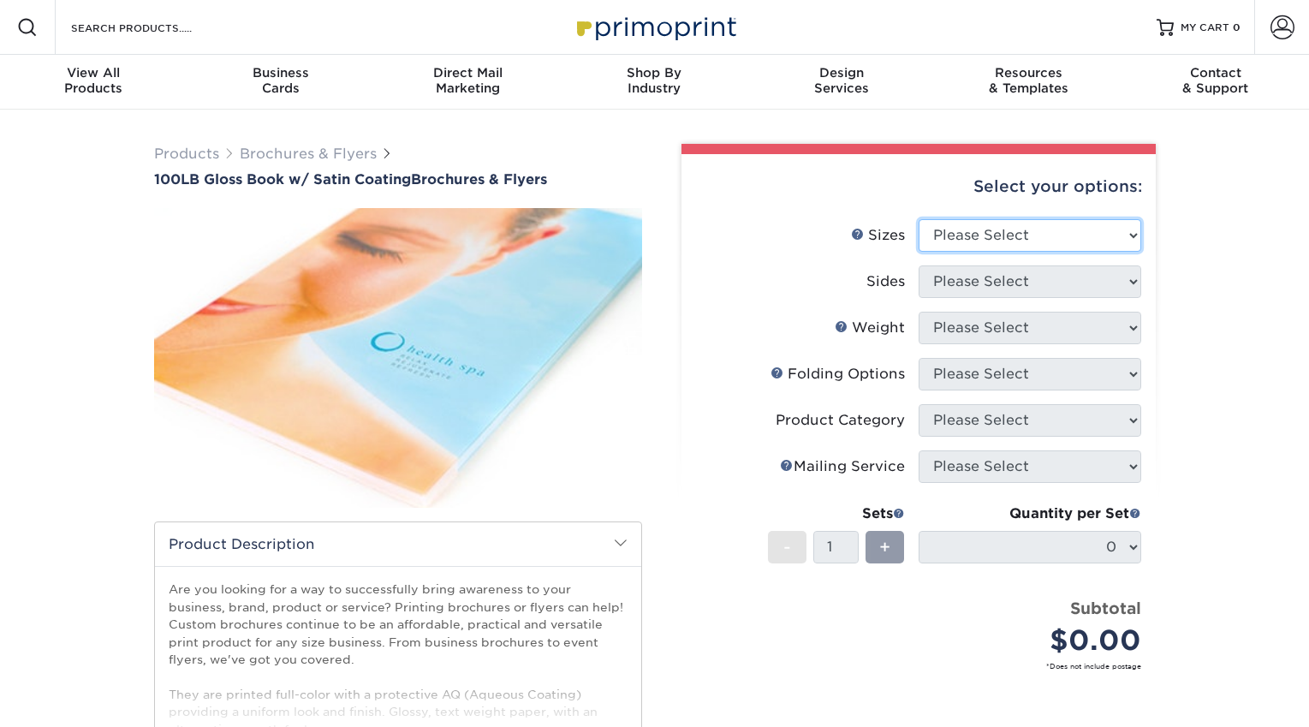
click at [952, 229] on select "Please Select 3.67" x 8.5" 4" x 6" 4" x 8.5" 4" x 9" 4" x 11" 4.25" x 5.5" 4.25…" at bounding box center [1030, 235] width 223 height 33
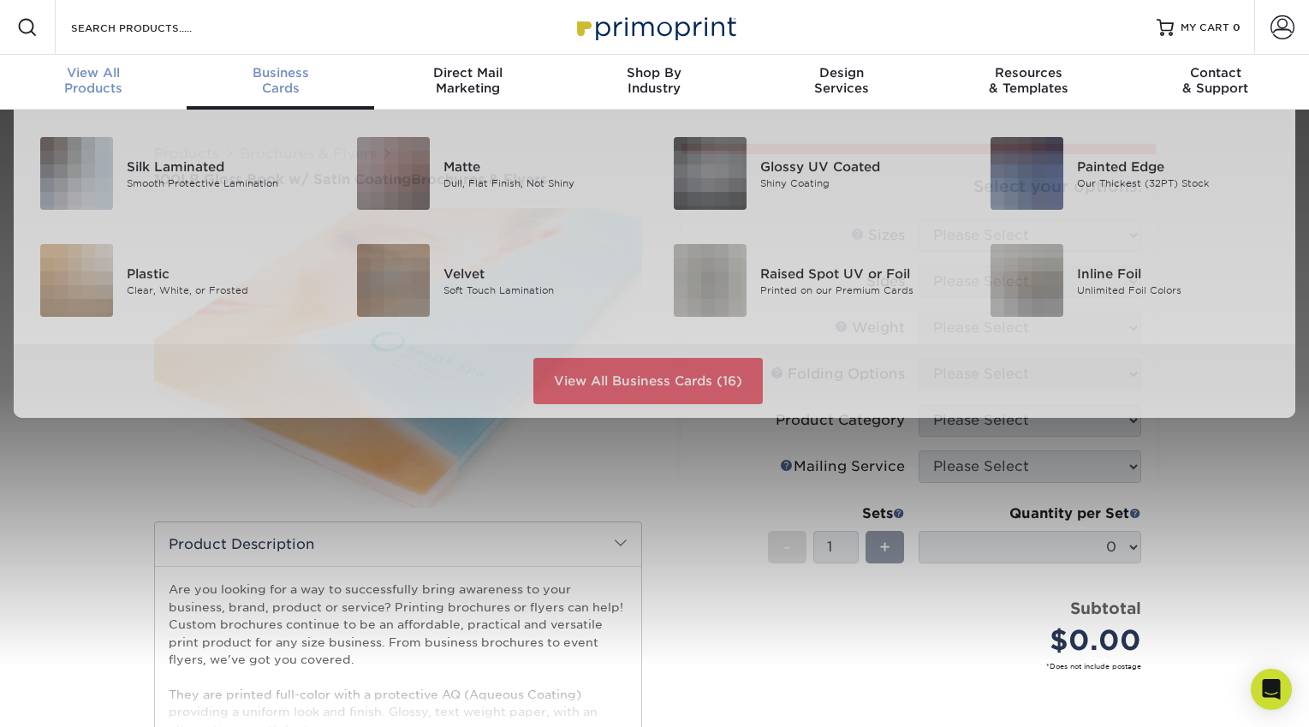
click at [128, 74] on span "View All" at bounding box center [93, 72] width 187 height 15
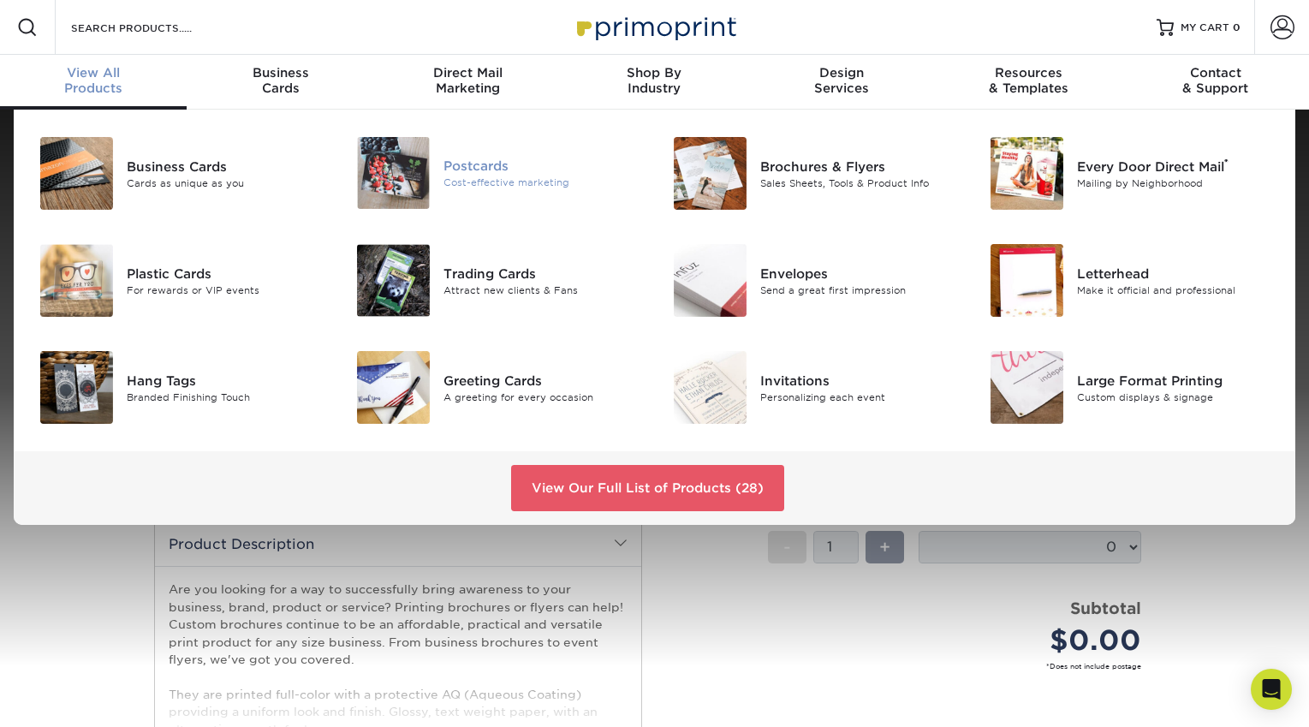
click at [390, 163] on img at bounding box center [393, 173] width 73 height 72
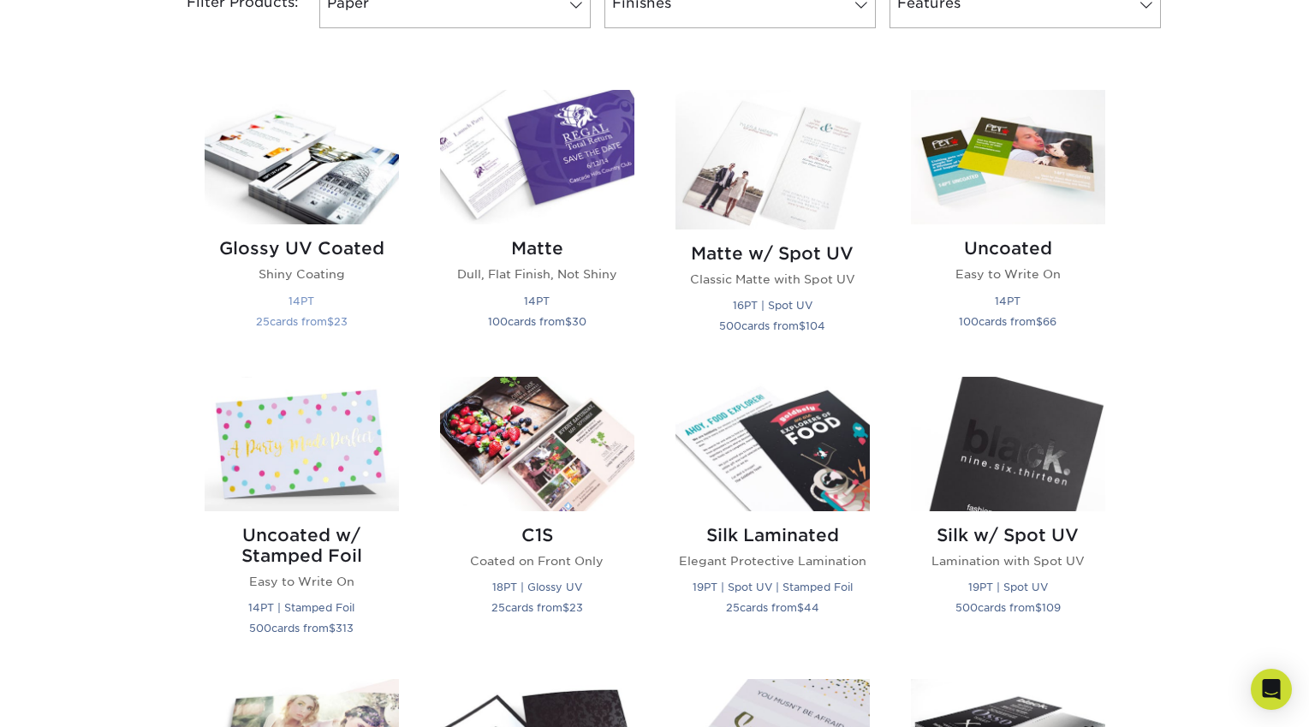
scroll to position [564, 0]
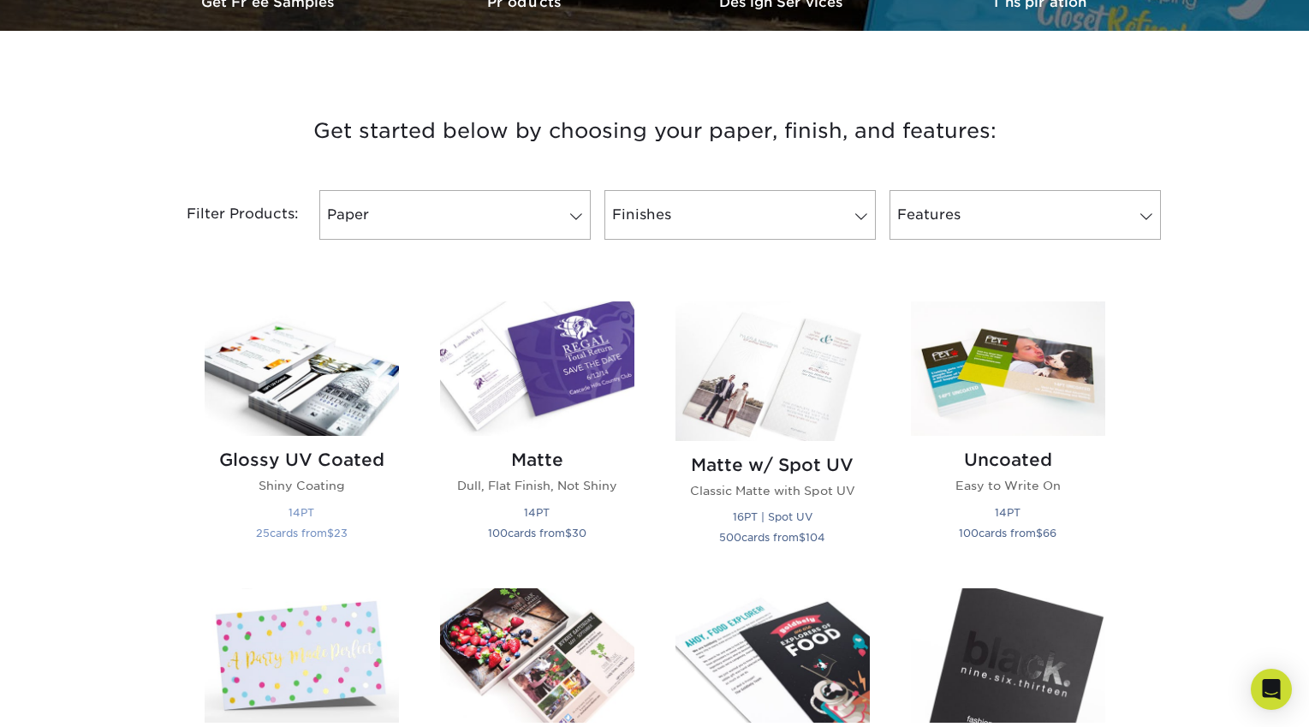
click at [292, 426] on img at bounding box center [302, 368] width 194 height 134
click at [303, 380] on img at bounding box center [302, 368] width 194 height 134
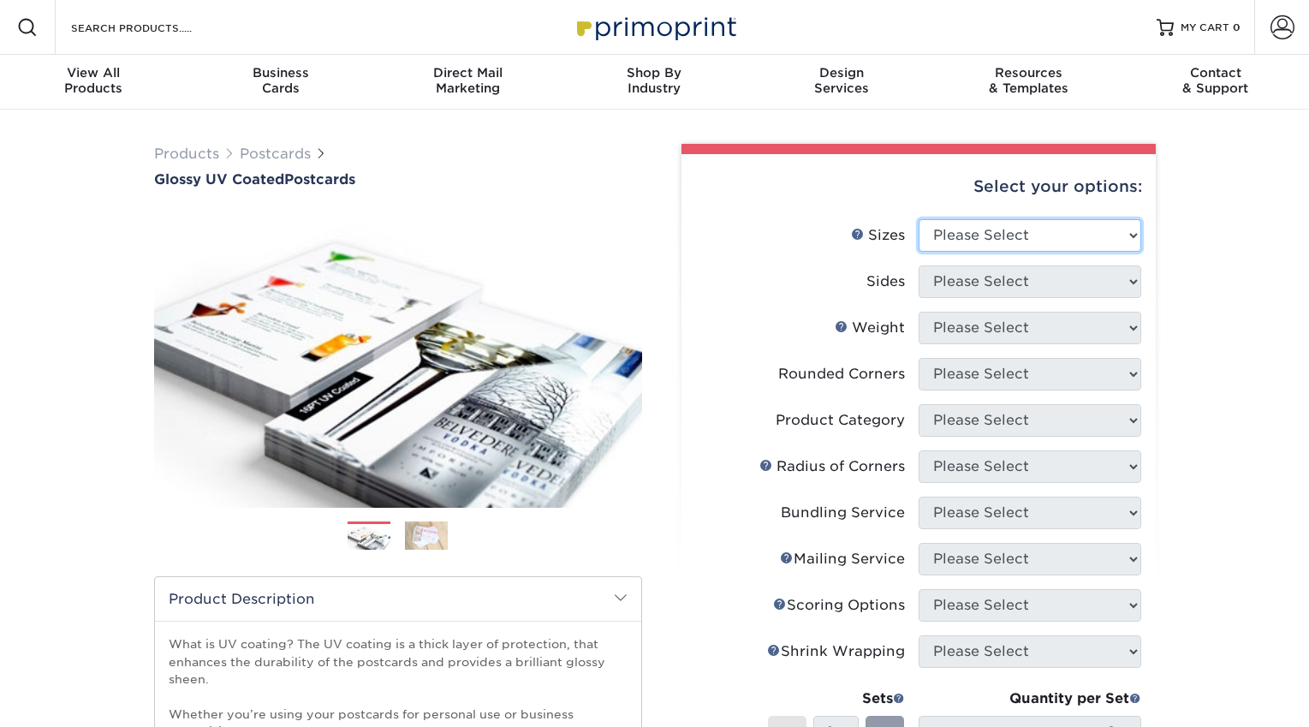
click at [951, 248] on select "Please Select 1.5" x 7" 2" x 4" 2" x 6" 2" x 7" 2" x 8" 2.12" x 5.5" 2.12" x 5.…" at bounding box center [1030, 235] width 223 height 33
select select "5.00x7.00"
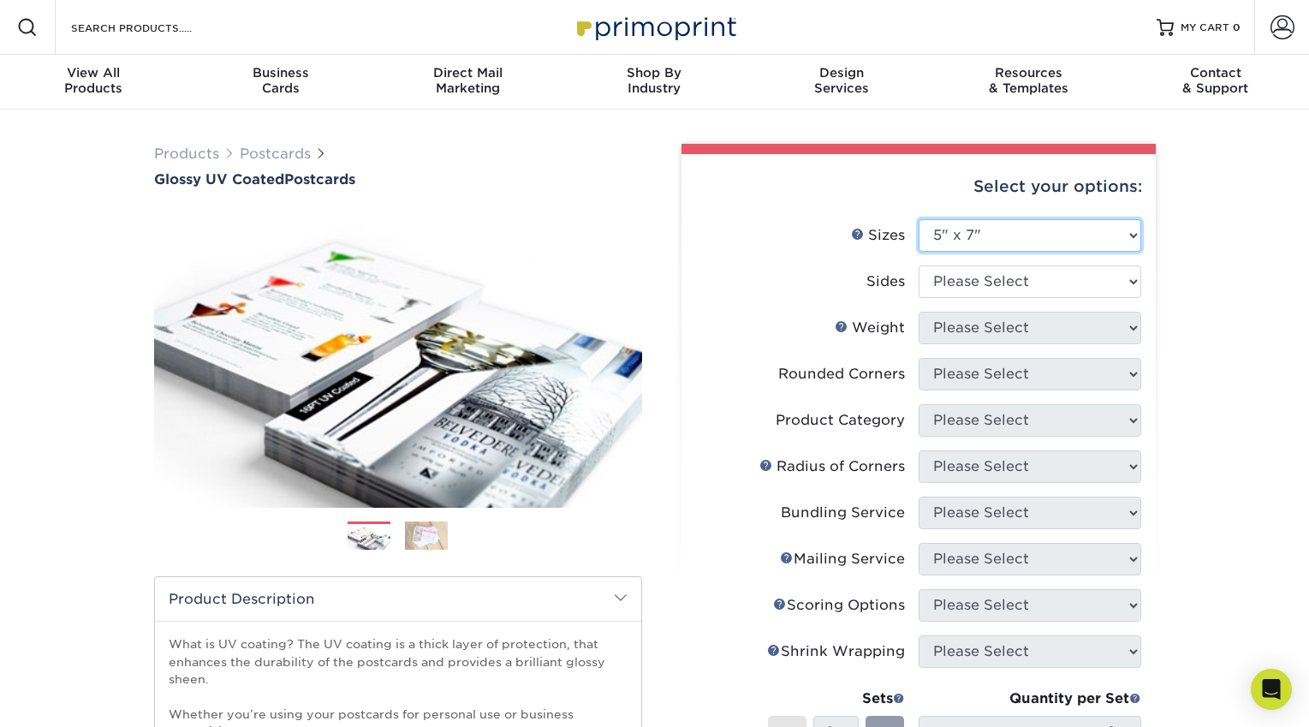
click at [973, 241] on select "Please Select 1.5" x 7" 2" x 4" 2" x 6" 2" x 7" 2" x 8" 2.12" x 5.5" 2.12" x 5.…" at bounding box center [1030, 235] width 223 height 33
click at [920, 283] on select "Please Select Print Both Sides Print Front Only" at bounding box center [1030, 281] width 223 height 33
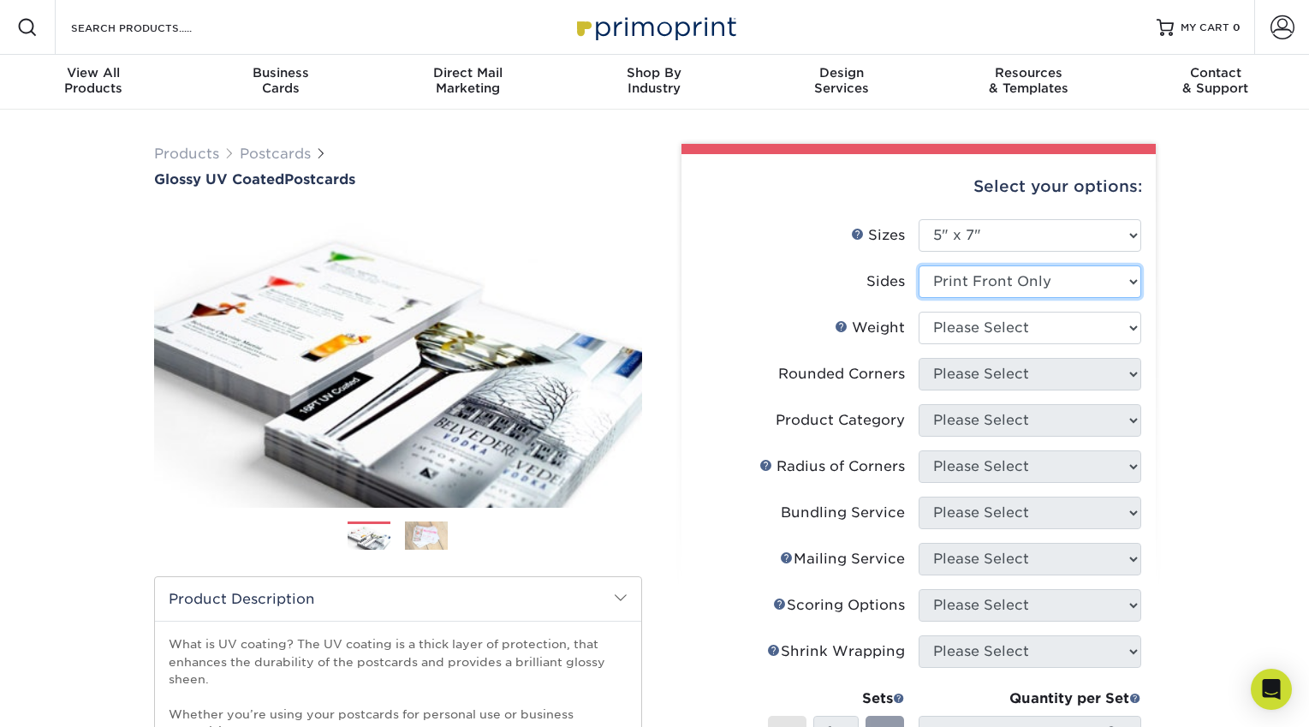
click at [959, 295] on select "Please Select Print Both Sides Print Front Only" at bounding box center [1030, 281] width 223 height 33
select select "13abbda7-1d64-4f25-8bb2-c179b224825d"
click at [965, 326] on select "Please Select 16PT 14PT 18PT C1S" at bounding box center [1030, 328] width 223 height 33
select select "16PT"
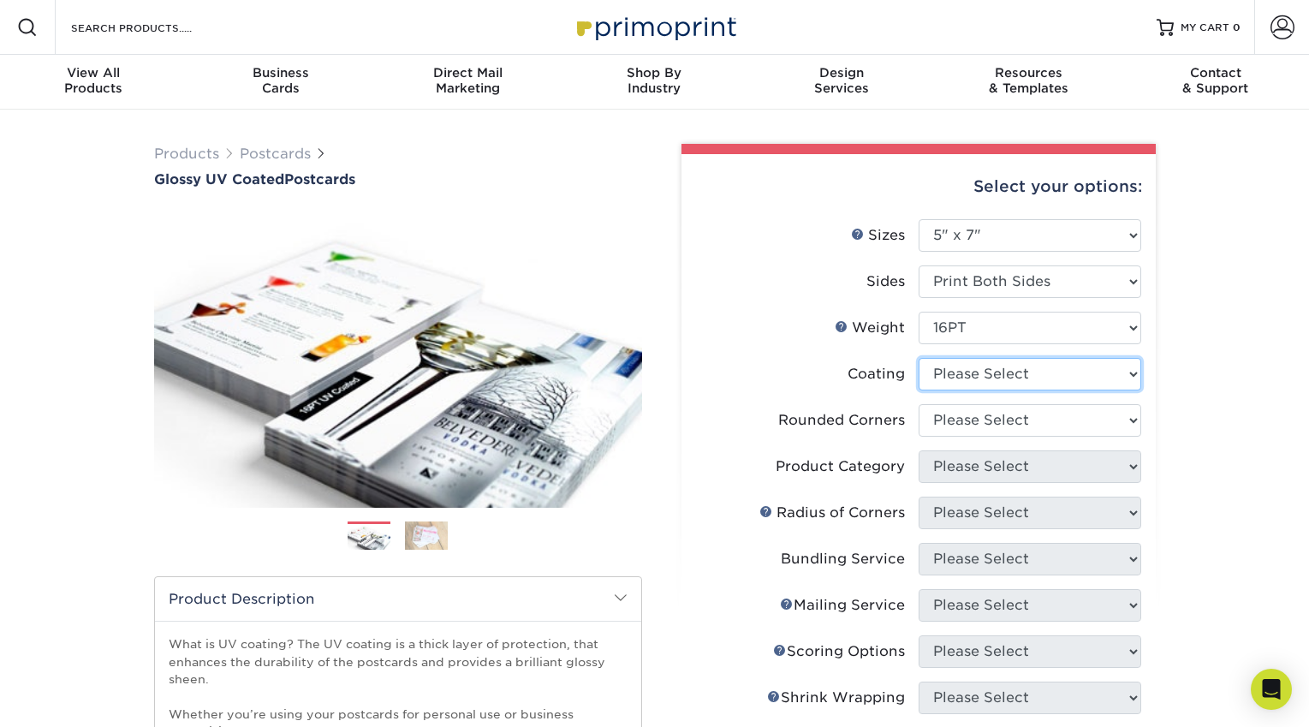
click at [966, 376] on select at bounding box center [1030, 374] width 223 height 33
select select "ae367451-b2b8-45df-a344-0f05b6a12993"
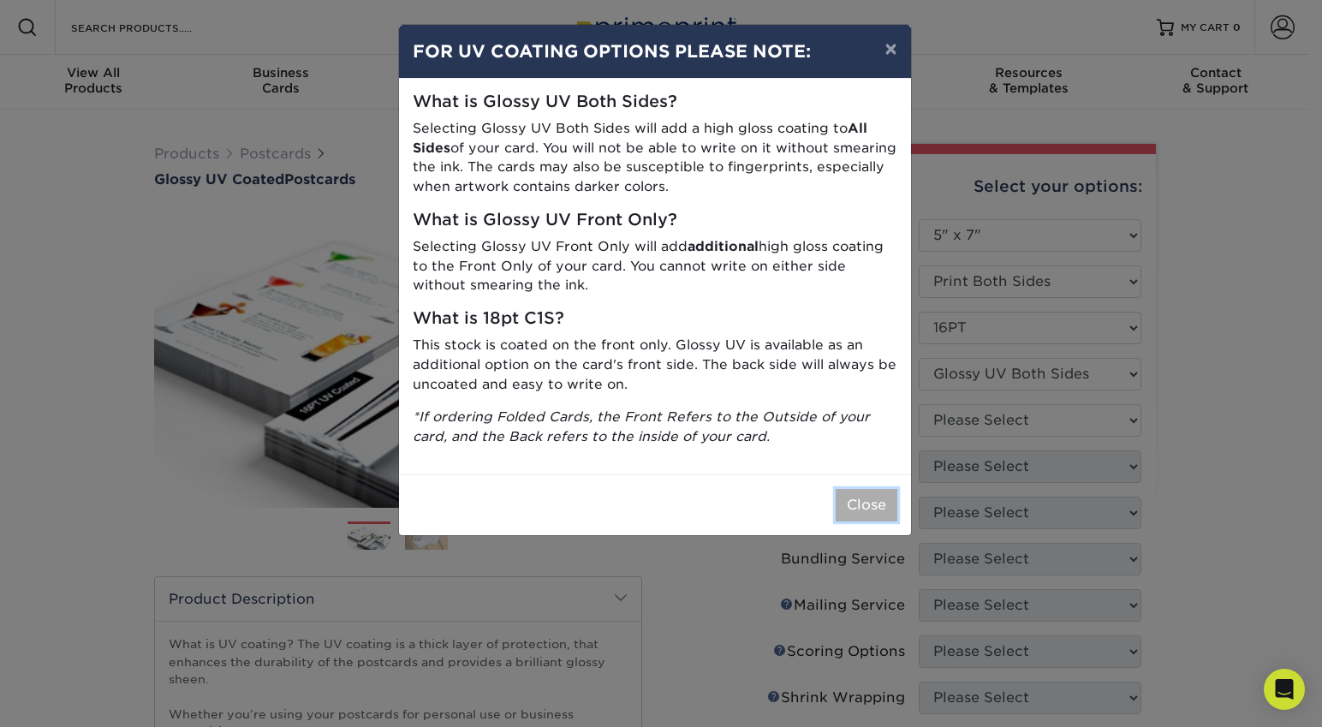
click at [858, 496] on button "Close" at bounding box center [867, 505] width 62 height 33
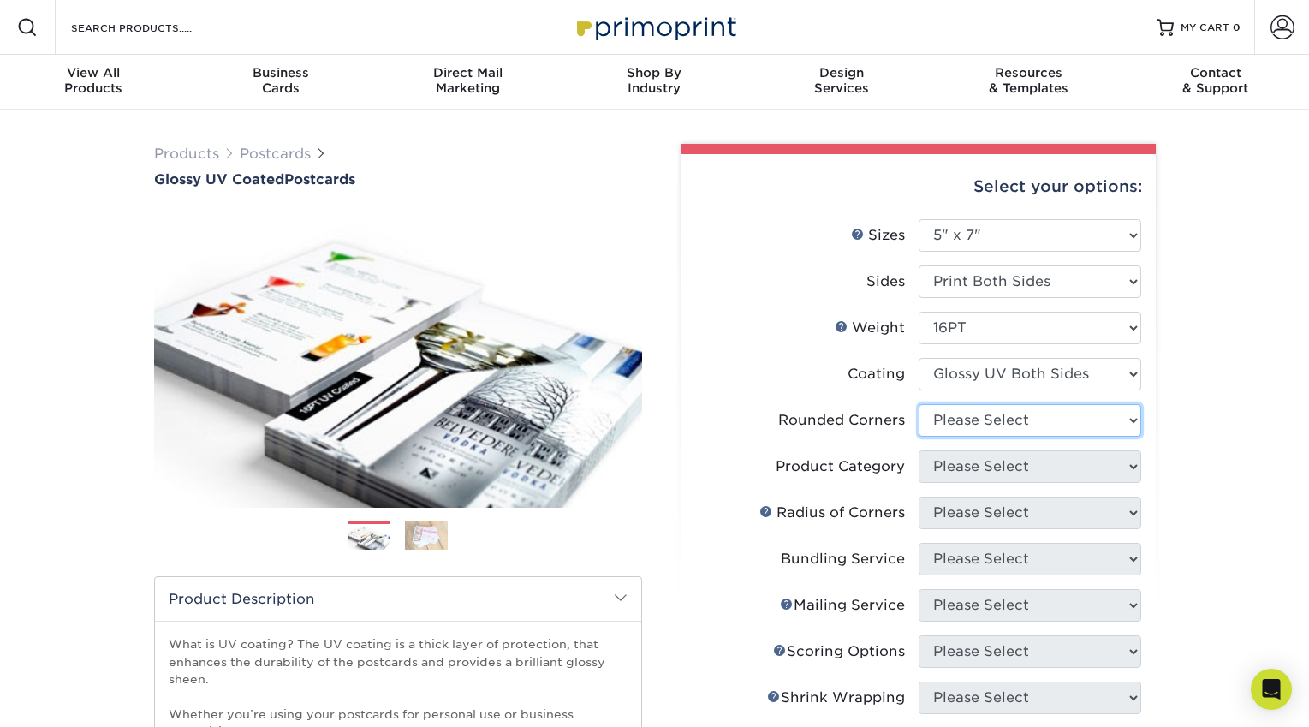
click at [948, 420] on select "Please Select Yes - Round 4 Corners No" at bounding box center [1030, 420] width 223 height 33
select select "0"
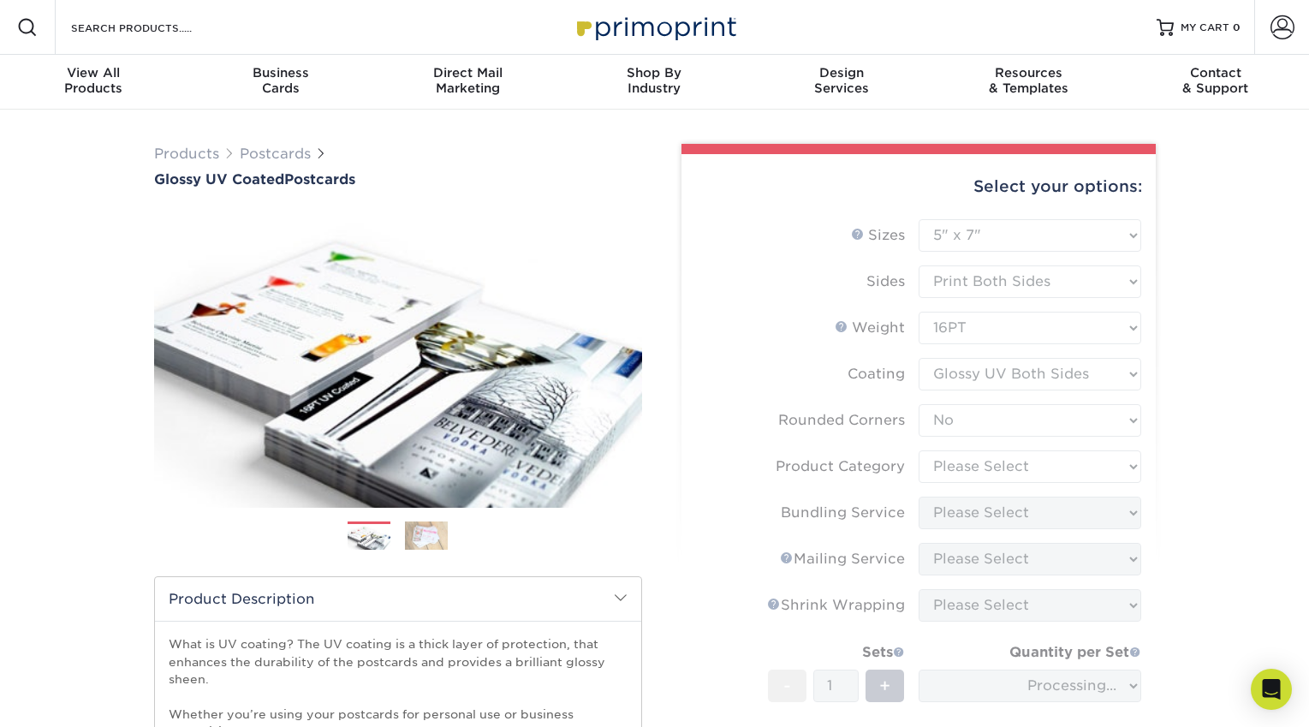
click at [953, 460] on form "Sizes Help Sizes Please Select 1.5" x 7" 2" x 4" 2" x 6" 2" x 7" 2" x 8" 2.12" …" at bounding box center [918, 533] width 447 height 629
click at [953, 462] on form "Sizes Help Sizes Please Select 1.5" x 7" 2" x 4" 2" x 6" 2" x 7" 2" x 8" 2.12" …" at bounding box center [918, 533] width 447 height 629
click at [956, 467] on form "Sizes Help Sizes Please Select 1.5" x 7" 2" x 4" 2" x 6" 2" x 7" 2" x 8" 2.12" …" at bounding box center [918, 533] width 447 height 629
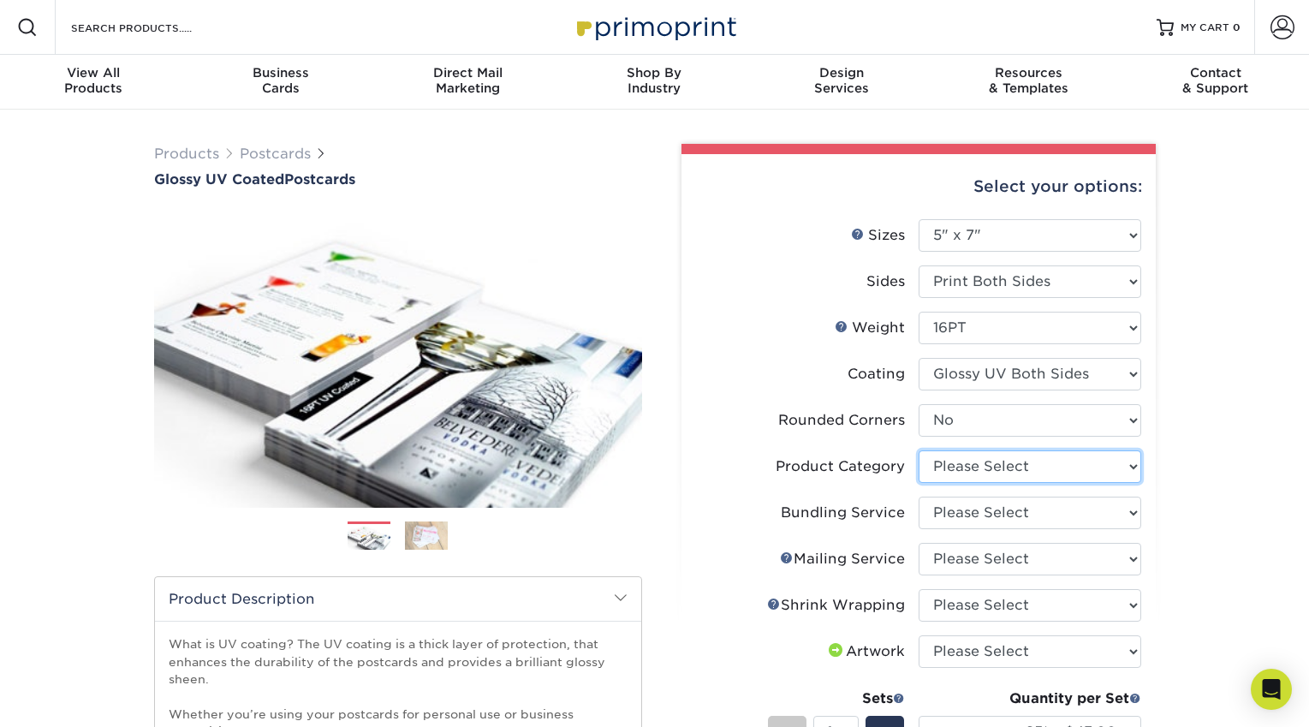
click at [967, 462] on select "Please Select Postcards" at bounding box center [1030, 466] width 223 height 33
select select "9b7272e0-d6c8-4c3c-8e97-d3a1bcdab858"
click at [962, 509] on select "Please Select No Bundling Services Yes, Bundles of 50 (+2 Days) Yes, Bundles of…" at bounding box center [1030, 513] width 223 height 33
select select "58689abb-25c0-461c-a4c3-a80b627d6649"
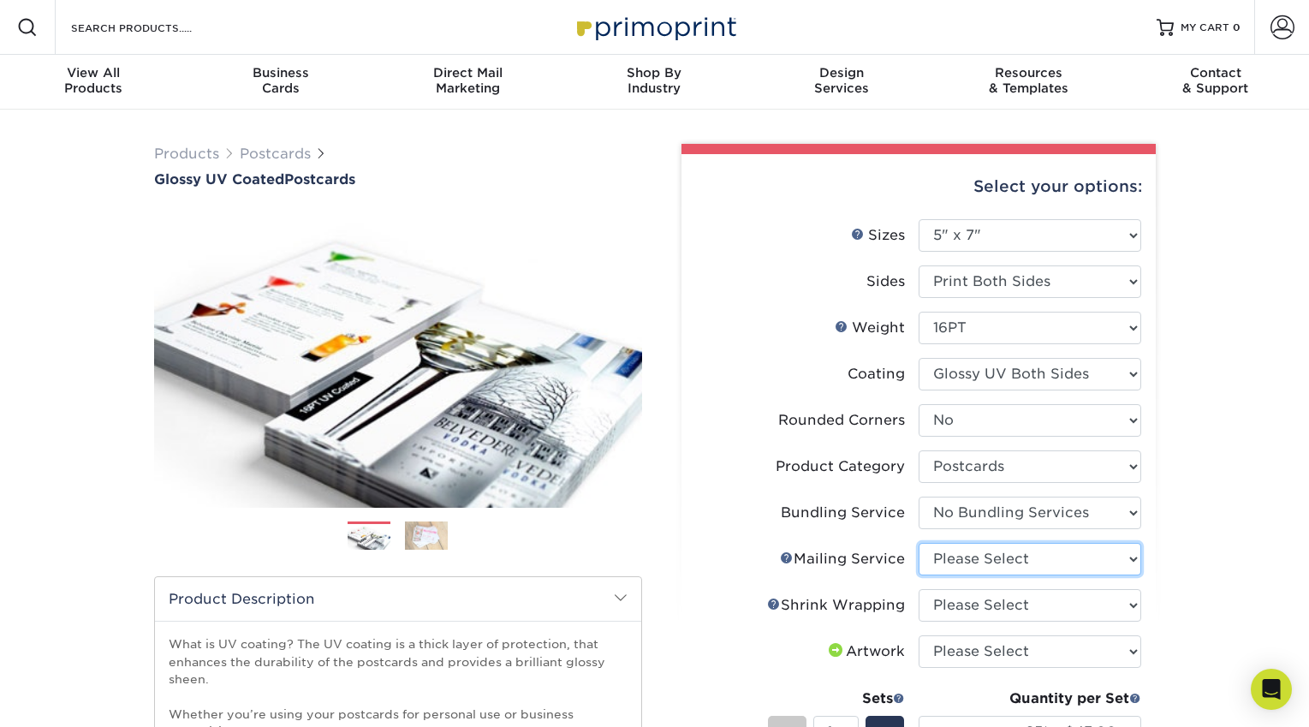
click at [964, 551] on select "Please Select No Direct Mailing Service No, I will mail/stamp/imprint Direct Ma…" at bounding box center [1030, 559] width 223 height 33
select select "3e5e9bdd-d78a-4c28-a41d-fe1407925ca6"
click at [968, 598] on select "Please Select No Shrink Wrapping Shrink Wrap 100 Per Package Shrink Wrap 50 Per…" at bounding box center [1030, 605] width 223 height 33
select select "c8749376-e7da-41d0-b3dc-647faf84d907"
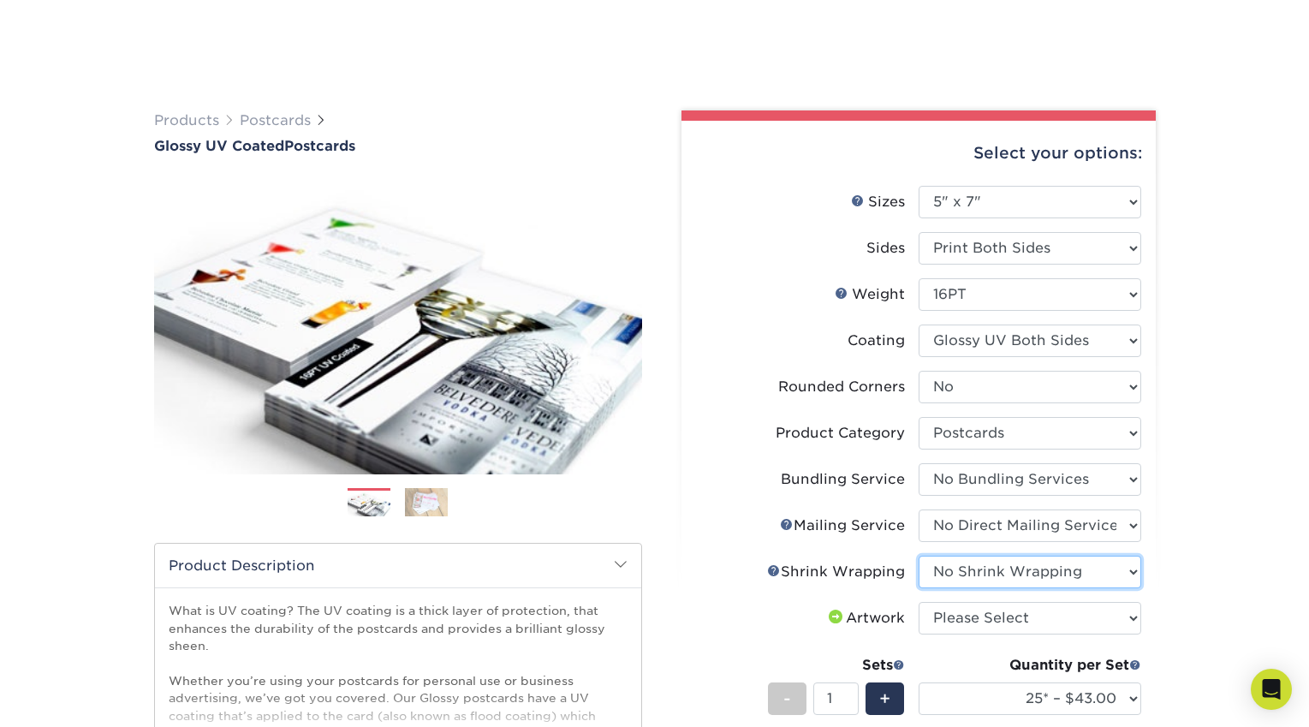
scroll to position [125, 0]
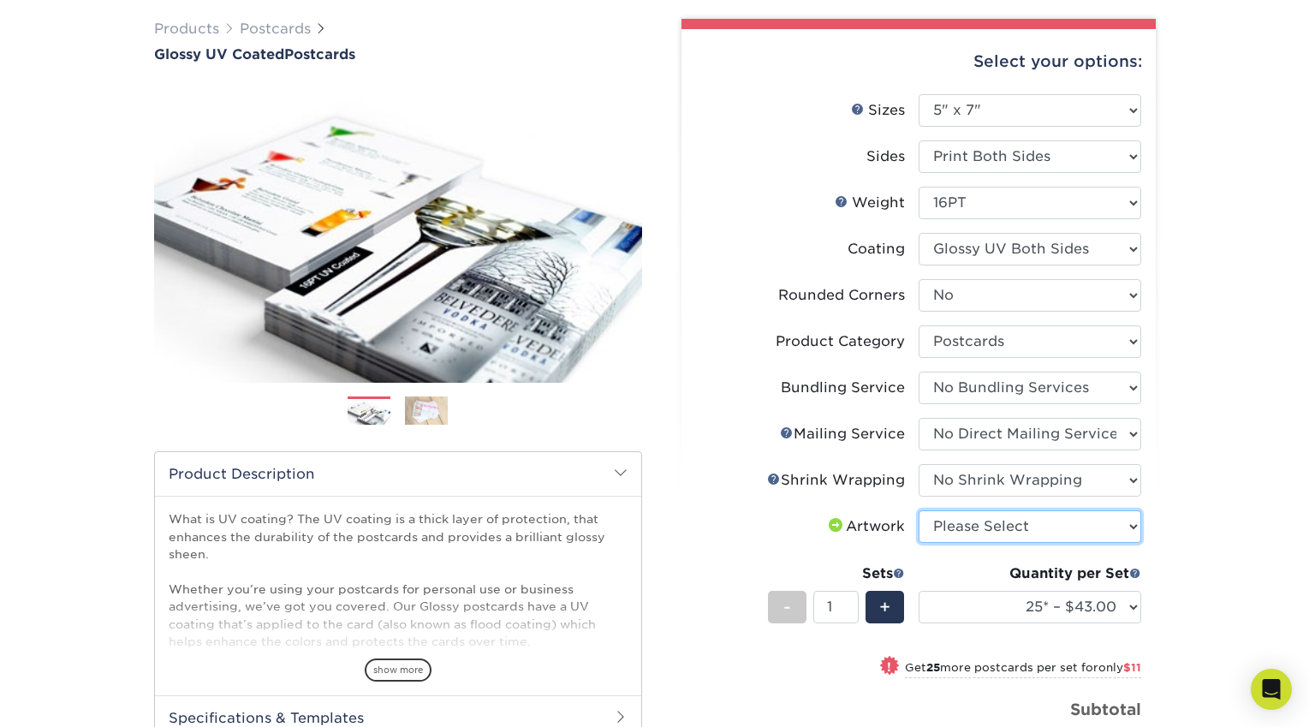
click at [980, 527] on select "Please Select I will upload files I need a design - $150" at bounding box center [1030, 526] width 223 height 33
select select "upload"
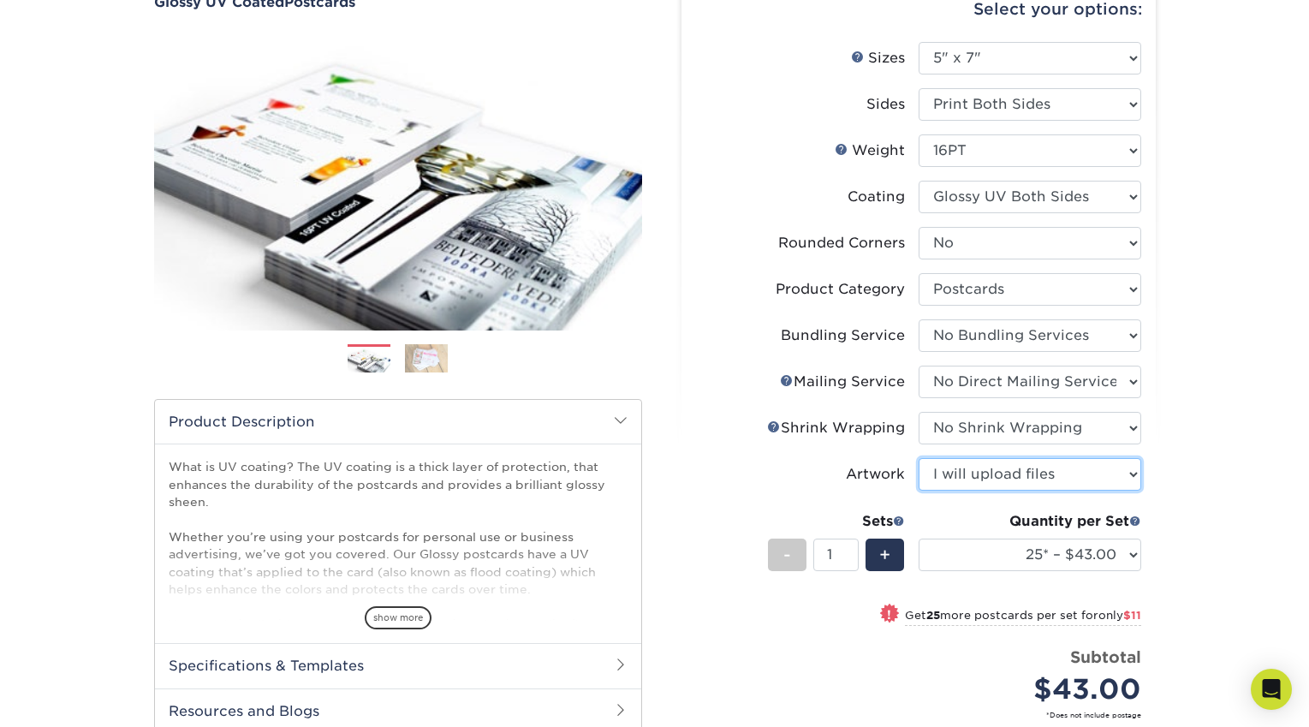
scroll to position [0, 0]
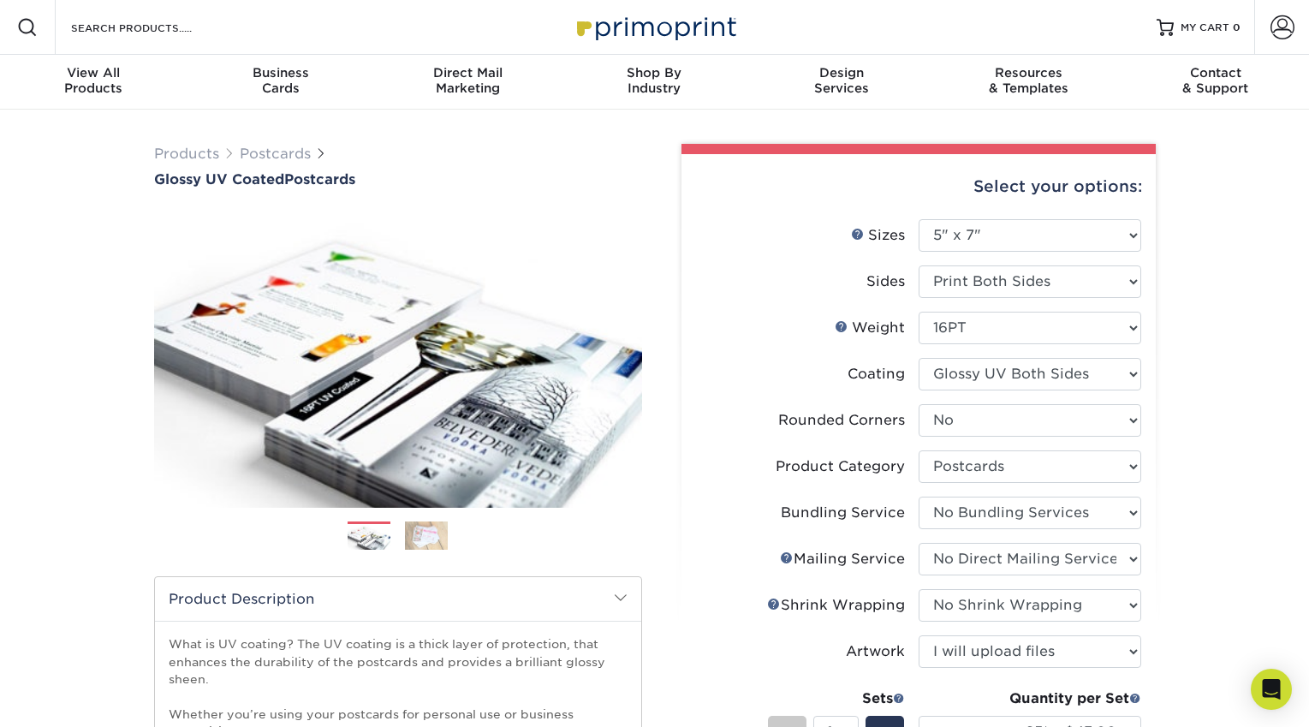
click at [389, 545] on img at bounding box center [369, 537] width 43 height 30
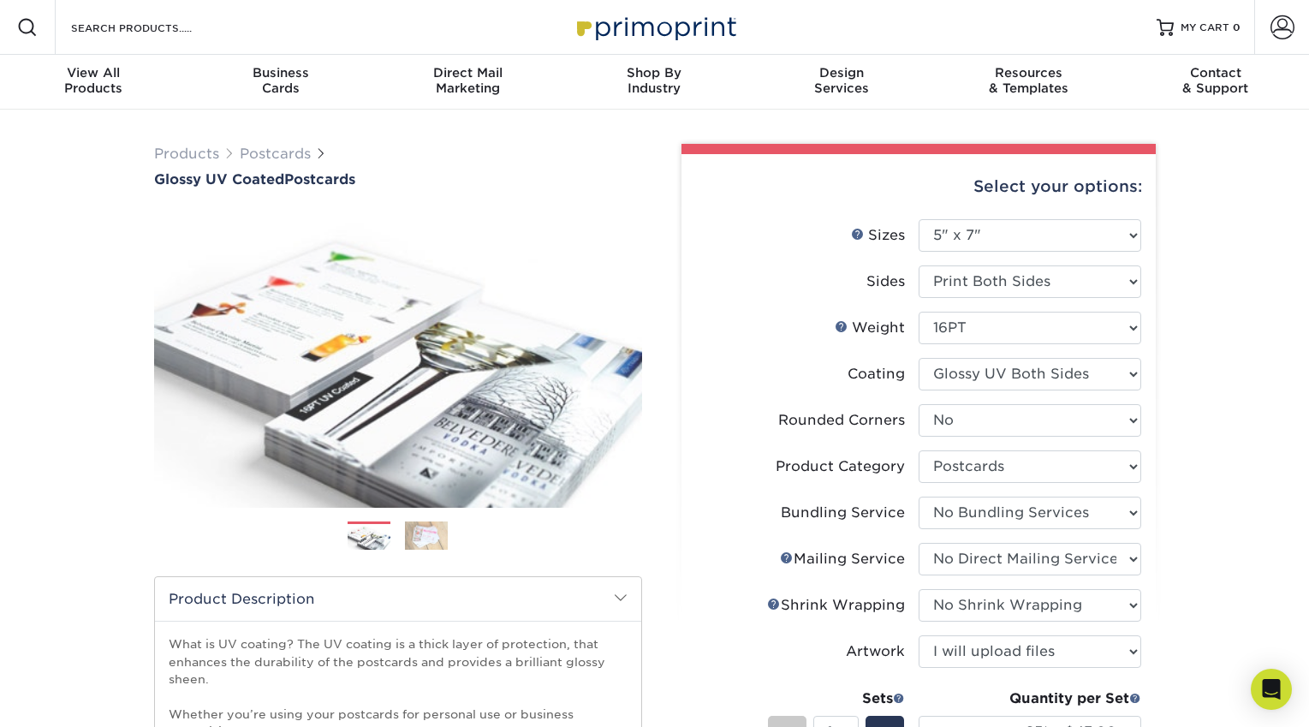
click at [415, 541] on img at bounding box center [426, 536] width 43 height 30
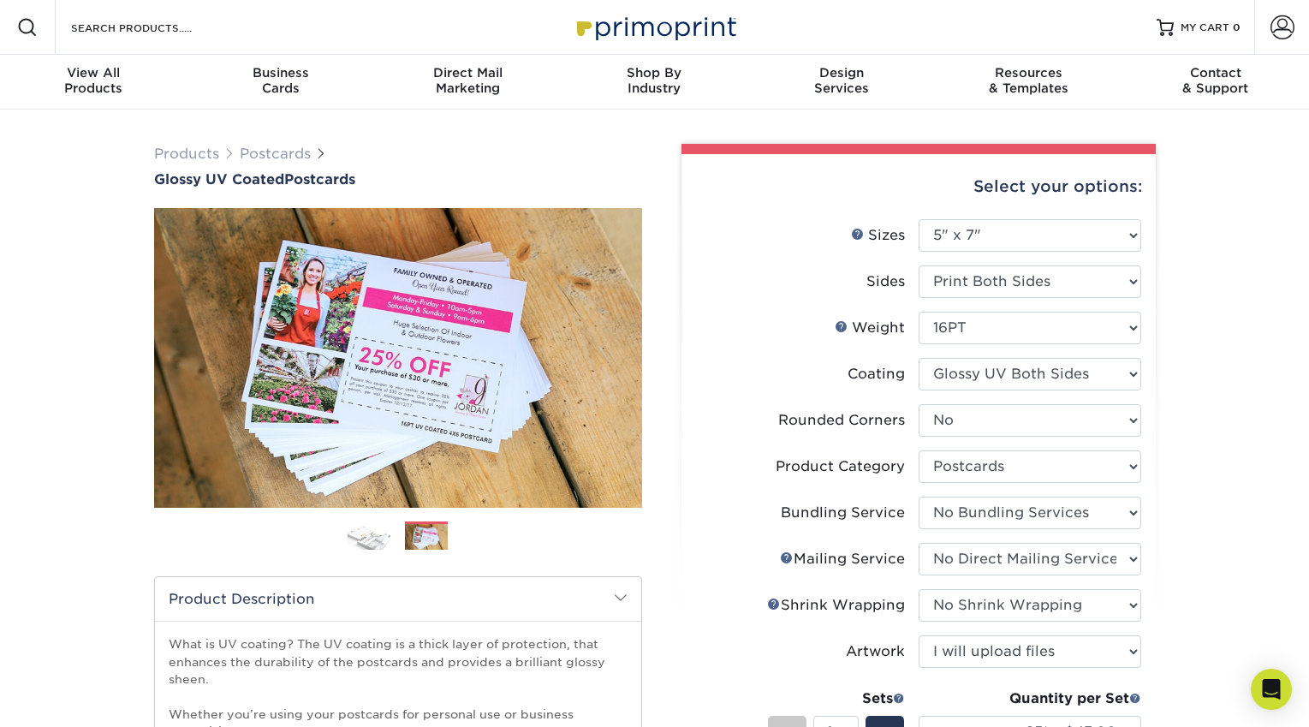
click at [384, 539] on img at bounding box center [369, 536] width 43 height 30
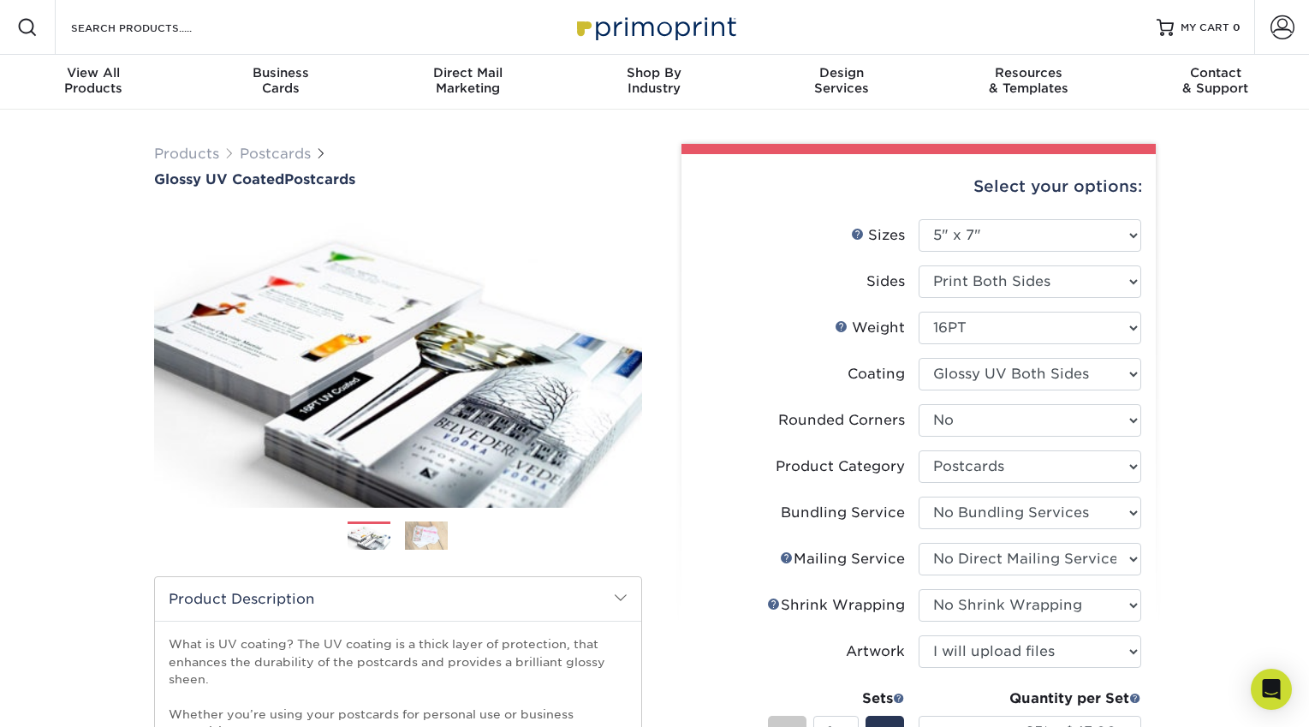
click at [414, 539] on img at bounding box center [426, 536] width 43 height 30
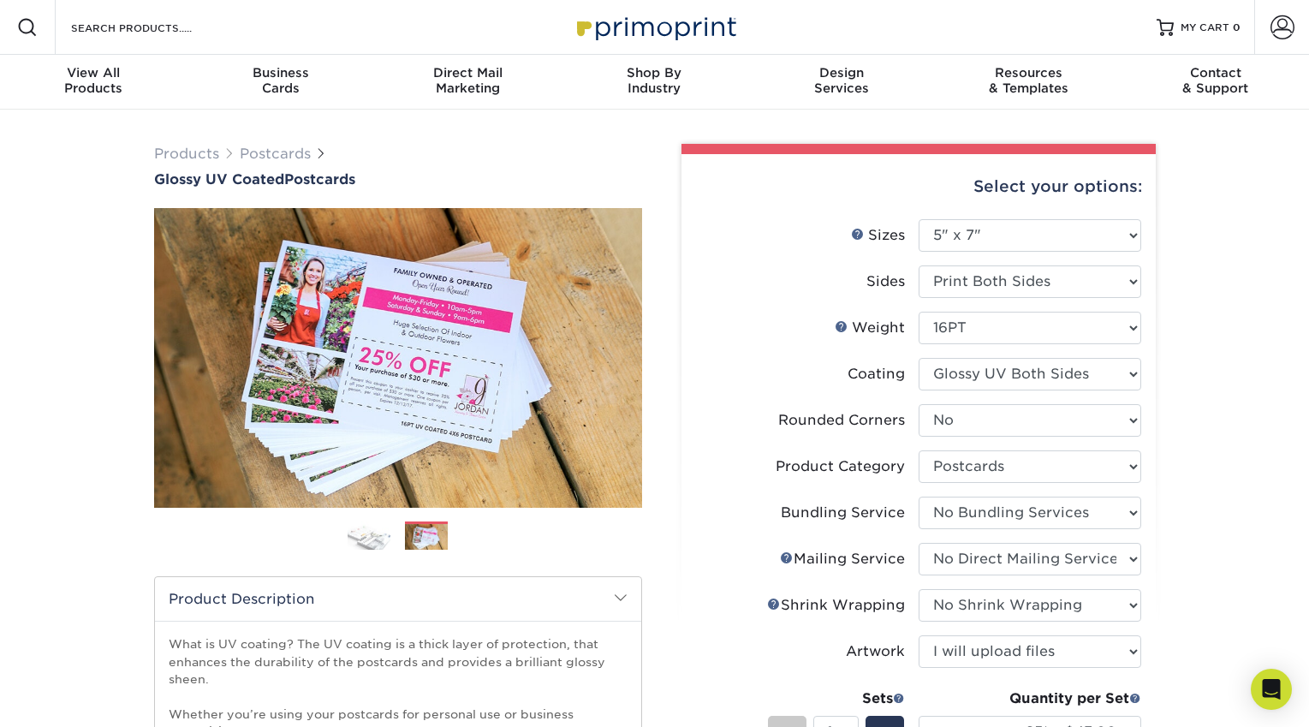
click at [371, 537] on img at bounding box center [369, 536] width 43 height 30
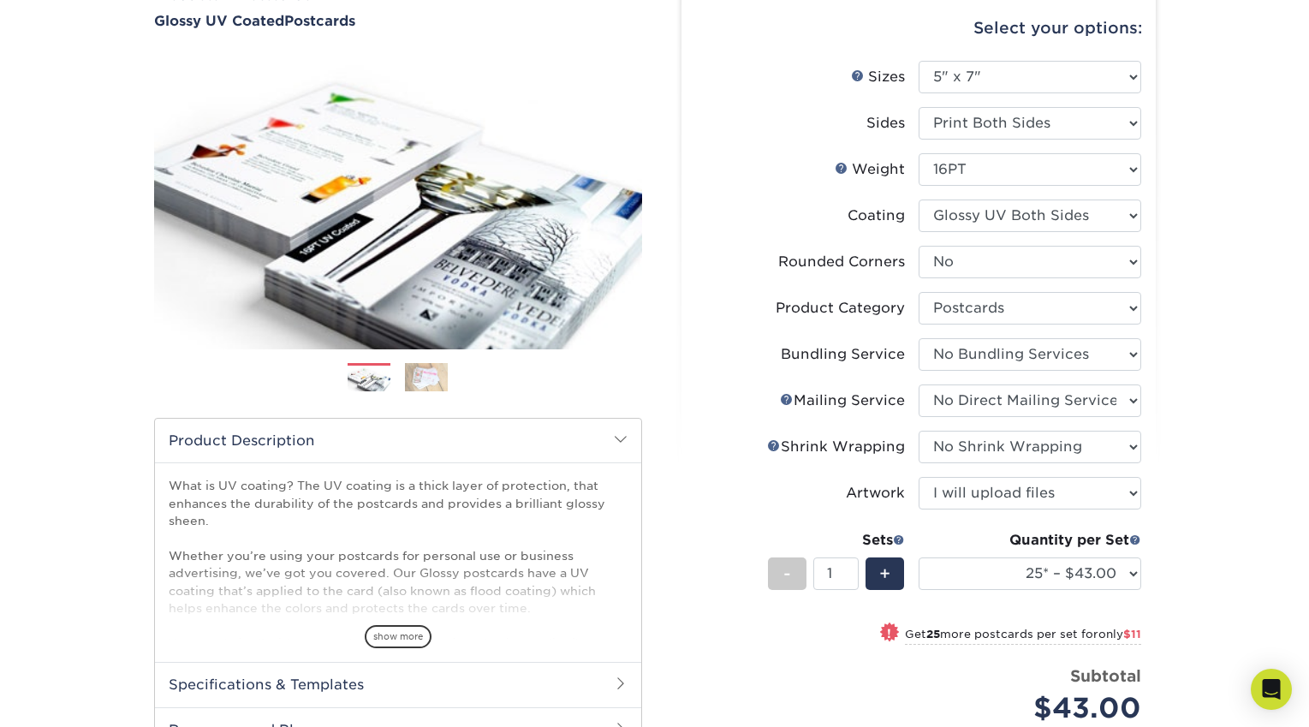
scroll to position [155, 0]
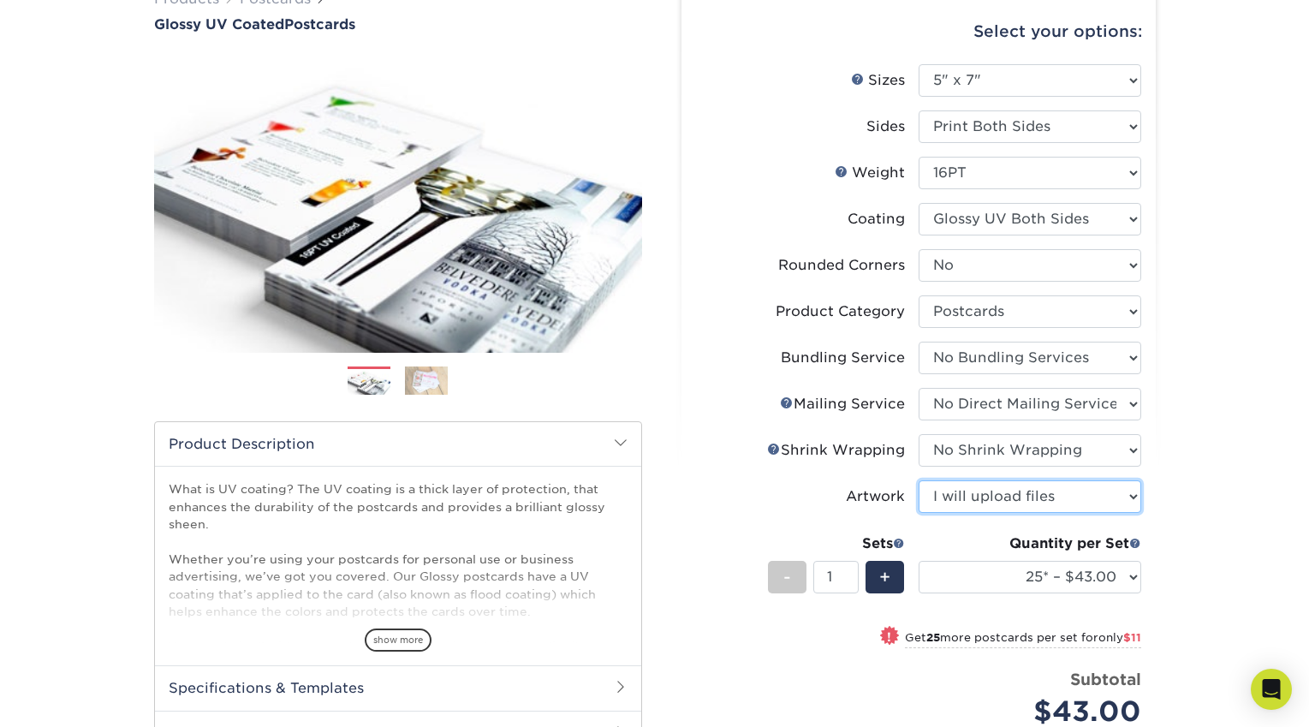
click at [997, 493] on select "Please Select I will upload files I need a design - $150" at bounding box center [1030, 496] width 223 height 33
click at [1217, 495] on div "Products Postcards Glossy UV Coated Postcards Previous Next show more 25" at bounding box center [654, 495] width 1309 height 1080
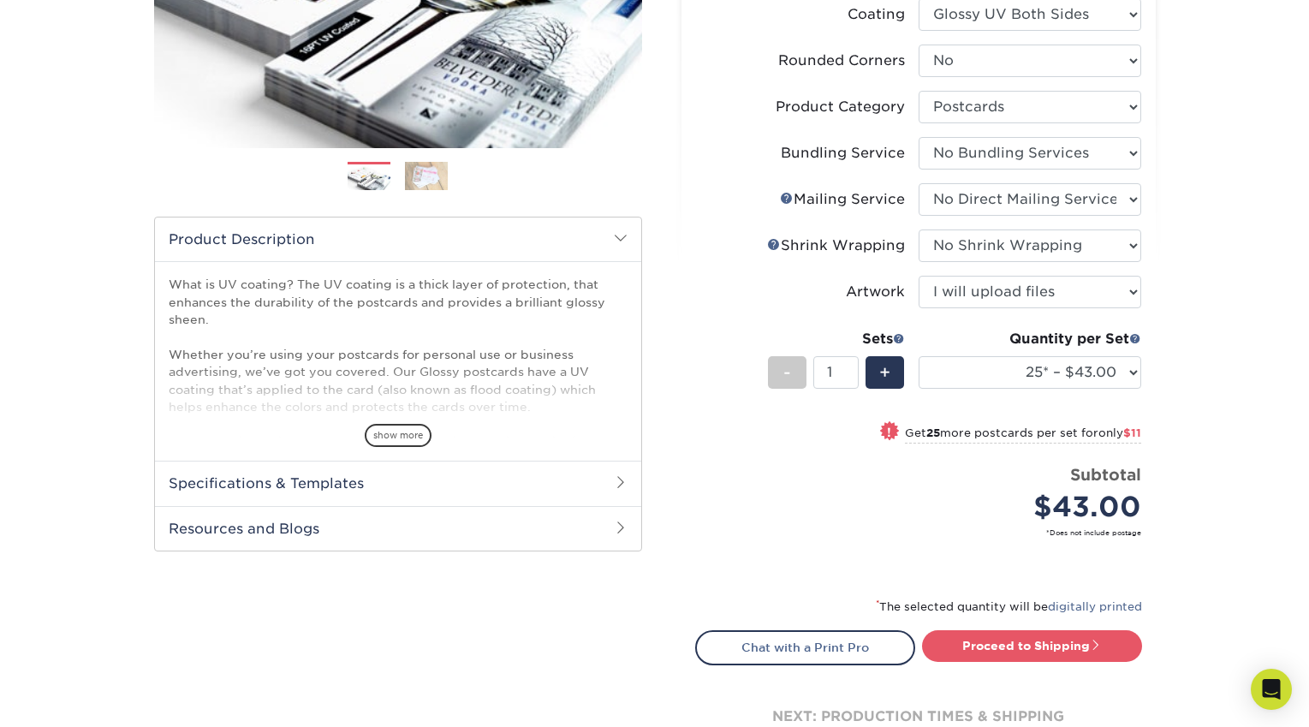
scroll to position [435, 0]
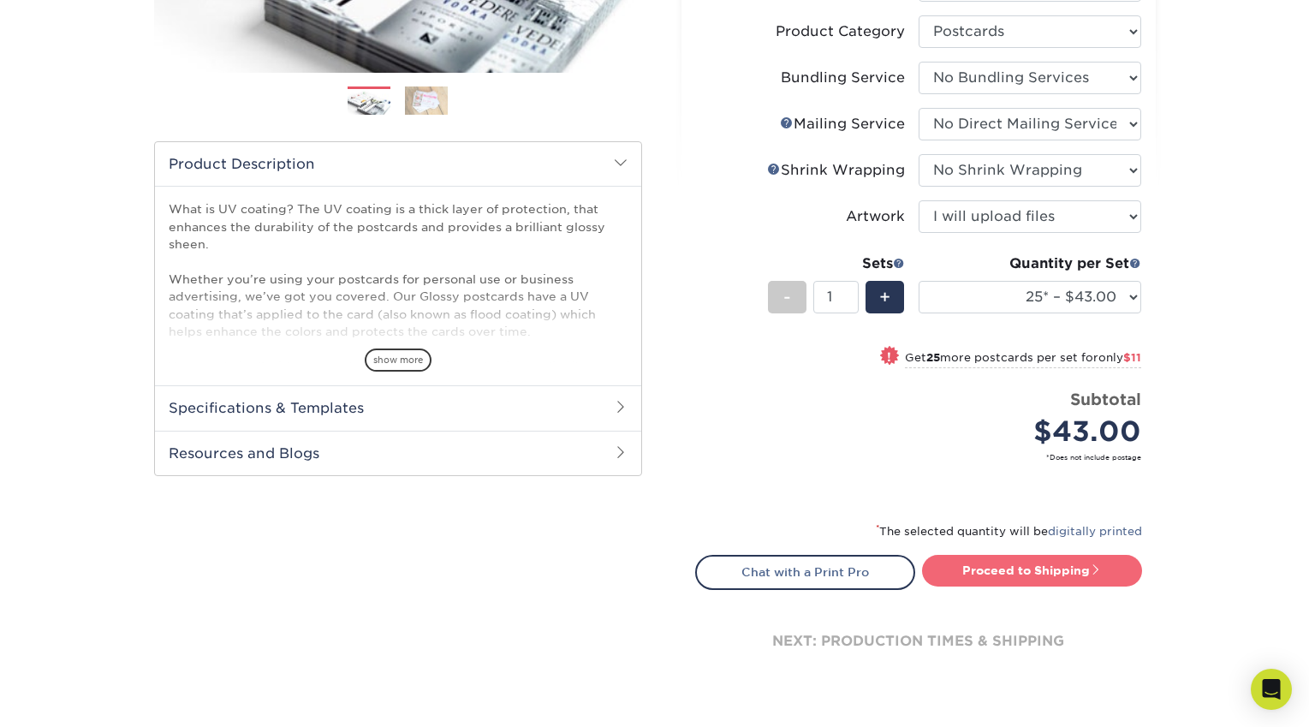
click at [1016, 563] on link "Proceed to Shipping" at bounding box center [1032, 570] width 220 height 31
type input "Set 1"
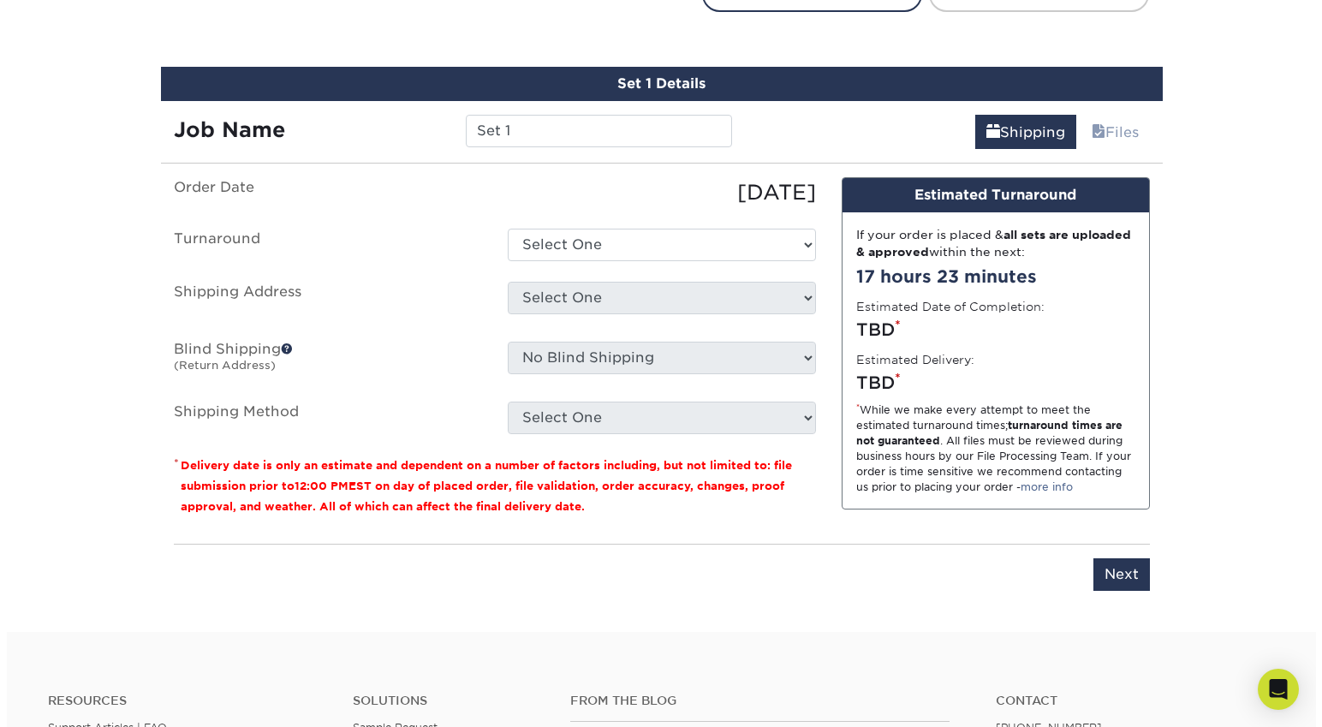
scroll to position [1036, 0]
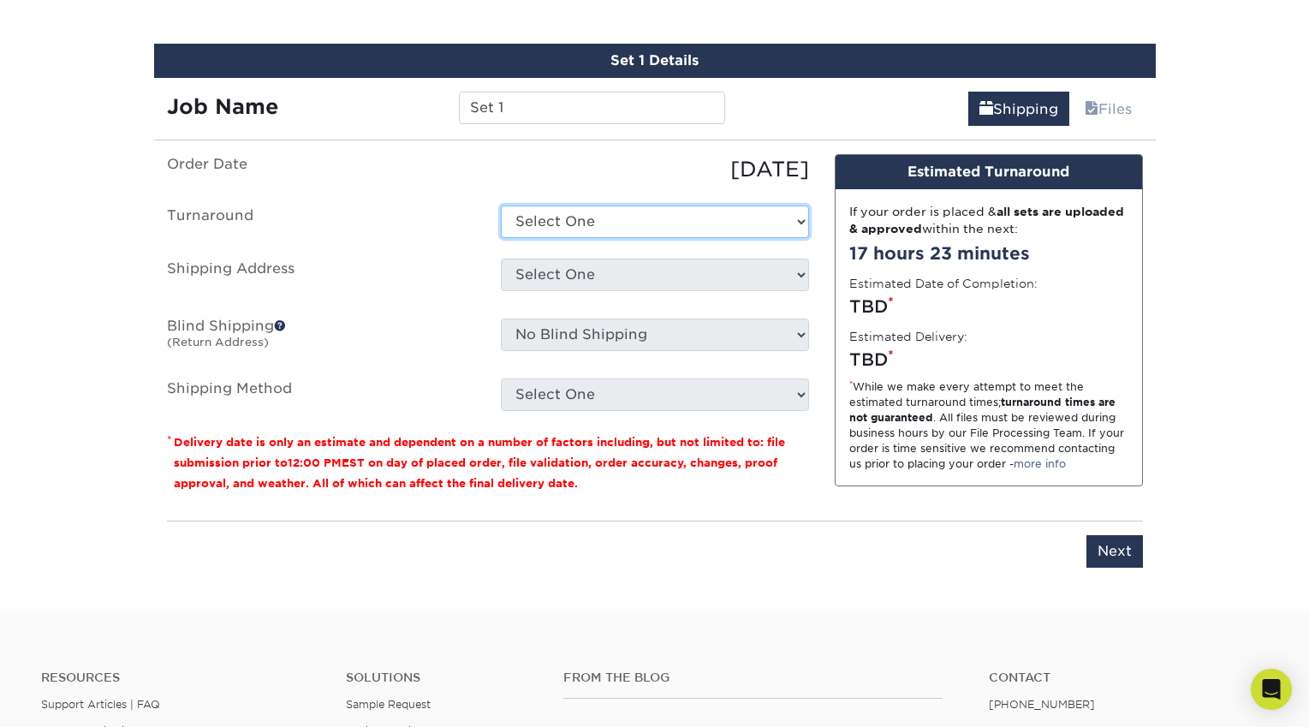
click at [676, 217] on select "Select One 2-4 Business Days 2 Day Next Business Day" at bounding box center [655, 222] width 308 height 33
select select "829cc9d4-4a85-4999-8bb9-1a34df6187d1"
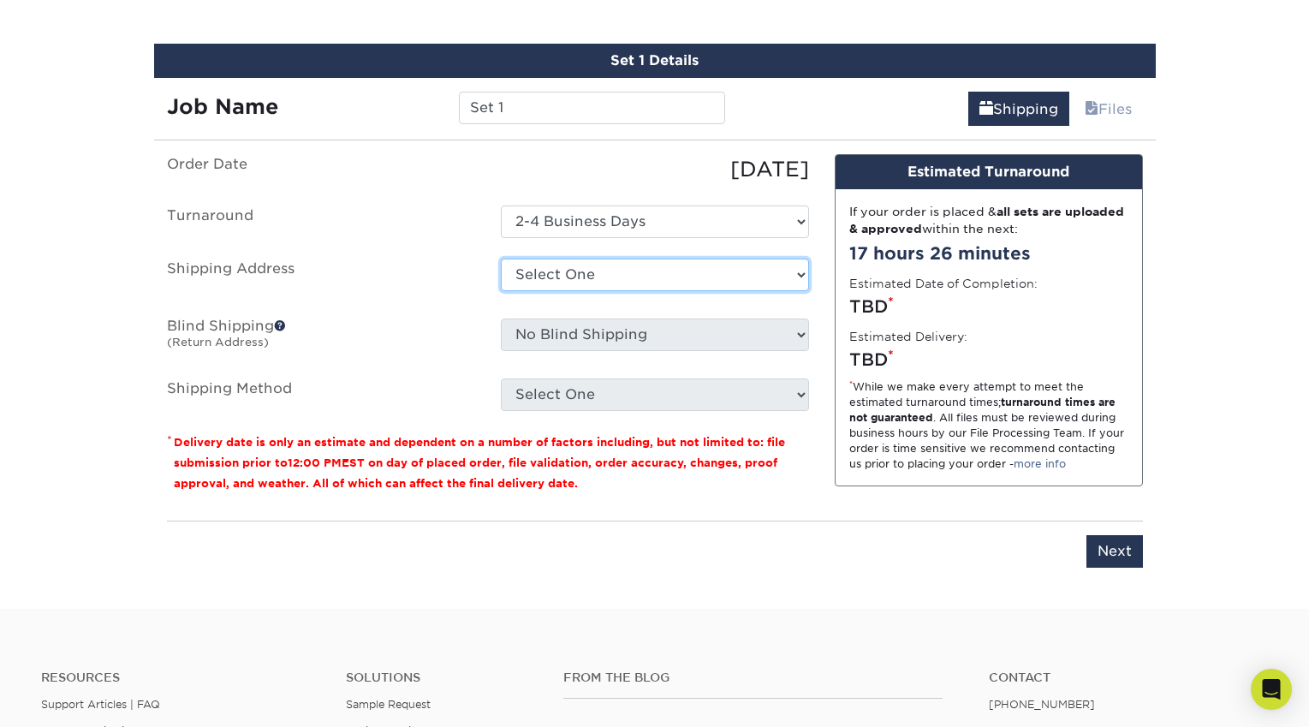
click at [611, 271] on select "Select One + Add New Address - Login" at bounding box center [655, 275] width 308 height 33
click at [593, 277] on select "Select One + Add New Address - Login" at bounding box center [655, 275] width 308 height 33
select select "newaddress"
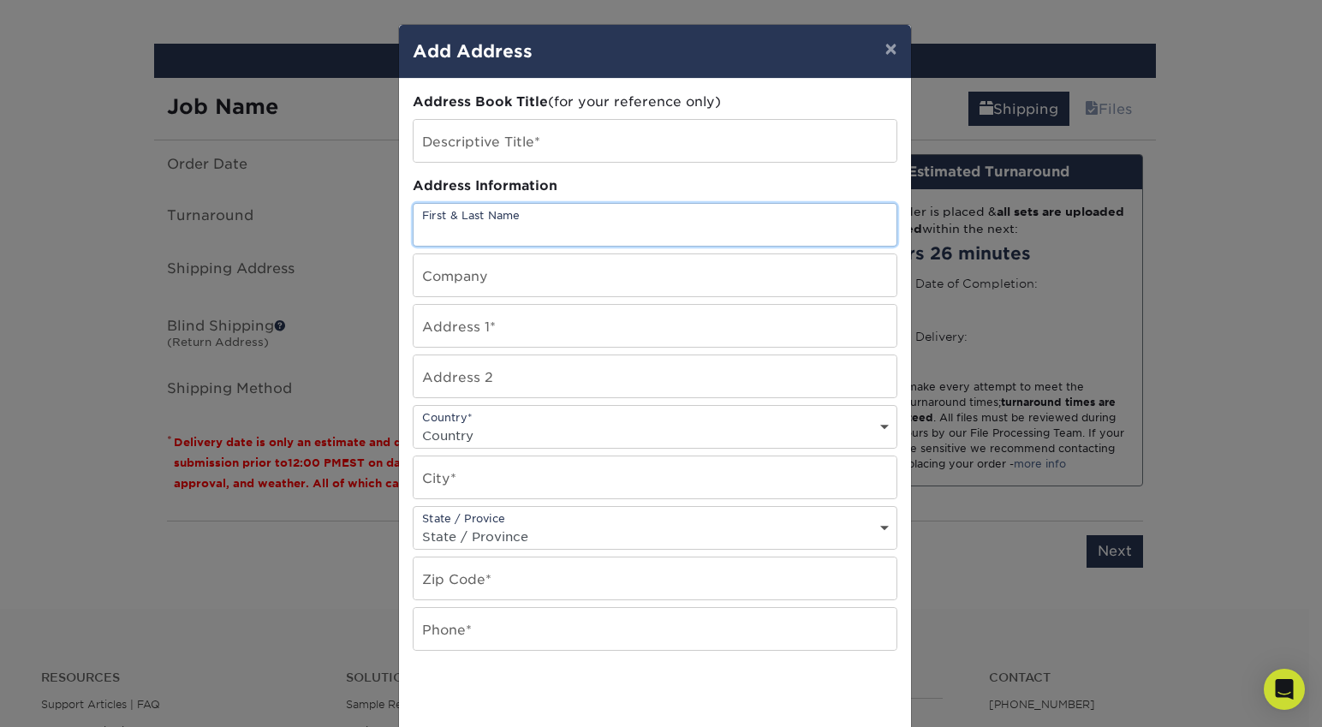
click at [527, 205] on input "text" at bounding box center [655, 225] width 483 height 42
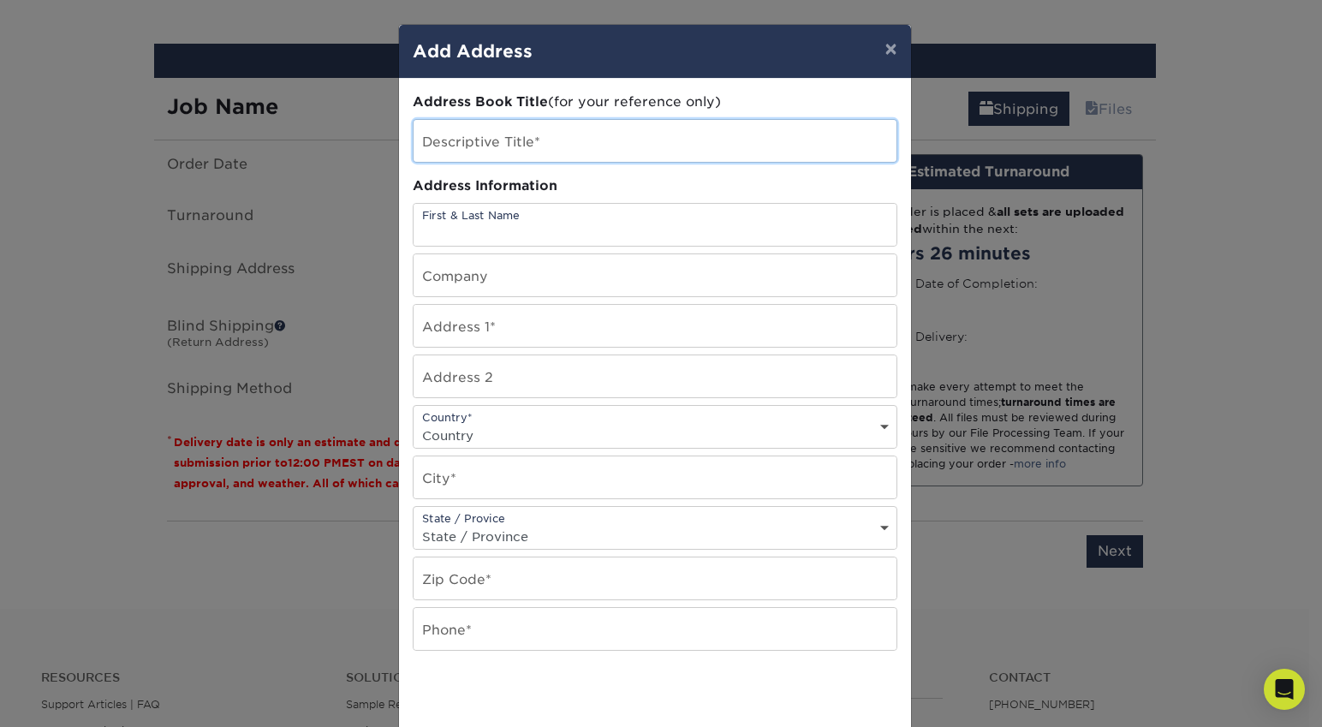
click at [510, 143] on input "text" at bounding box center [655, 141] width 483 height 42
type input "[PERSON_NAME] - house"
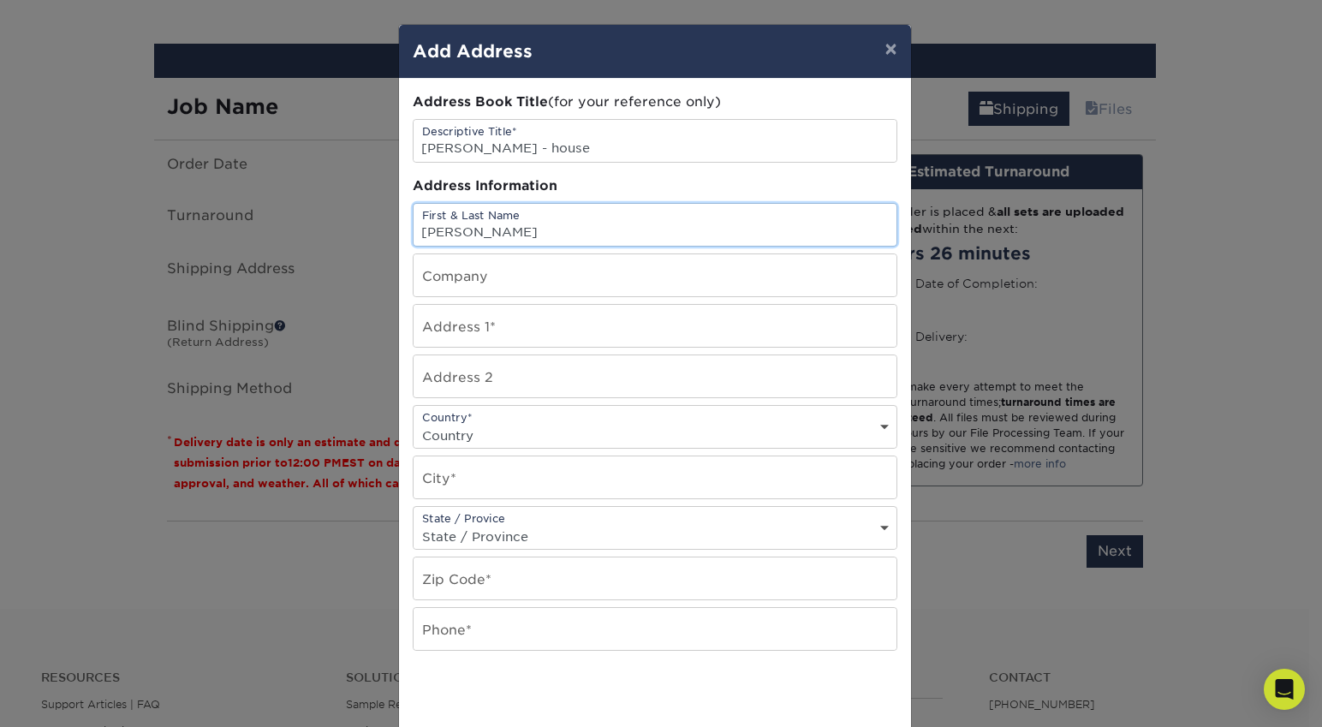
type input "[PERSON_NAME]"
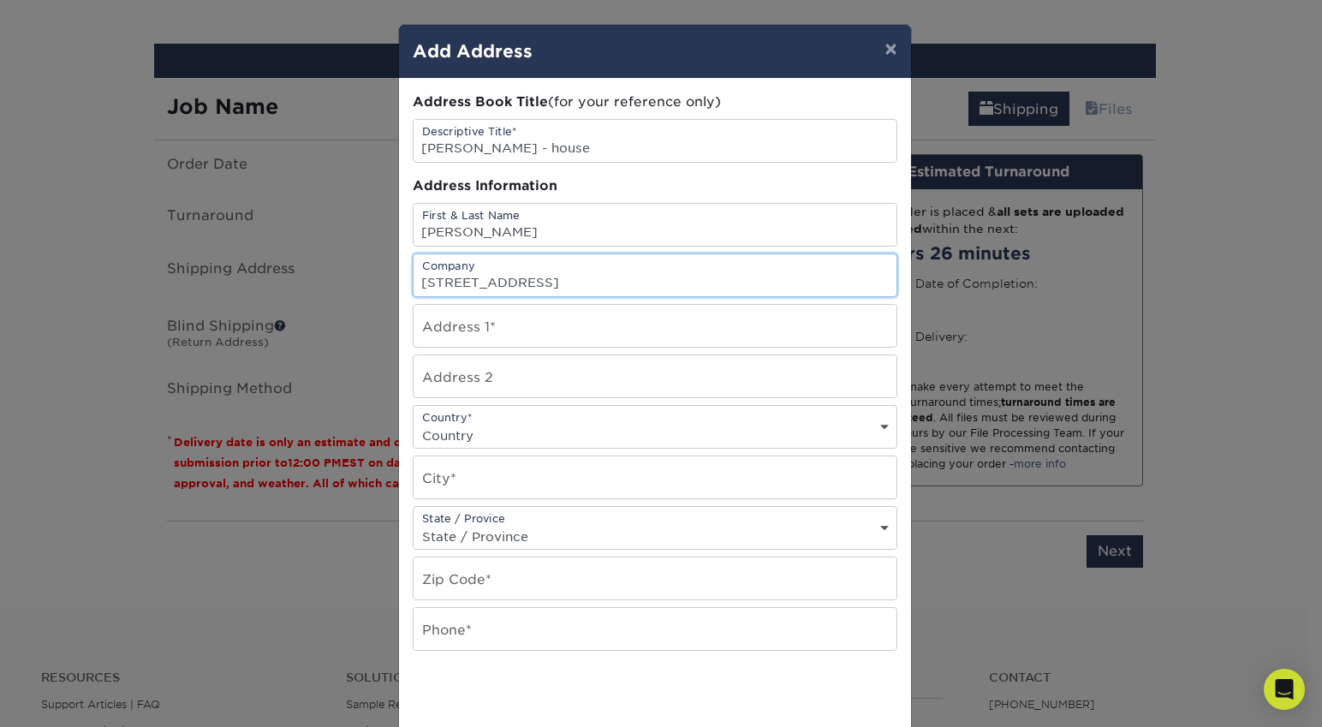
click at [487, 284] on input "[STREET_ADDRESS]" at bounding box center [655, 275] width 483 height 42
click at [486, 284] on input "[STREET_ADDRESS]" at bounding box center [655, 275] width 483 height 42
type input "ACTIVE"
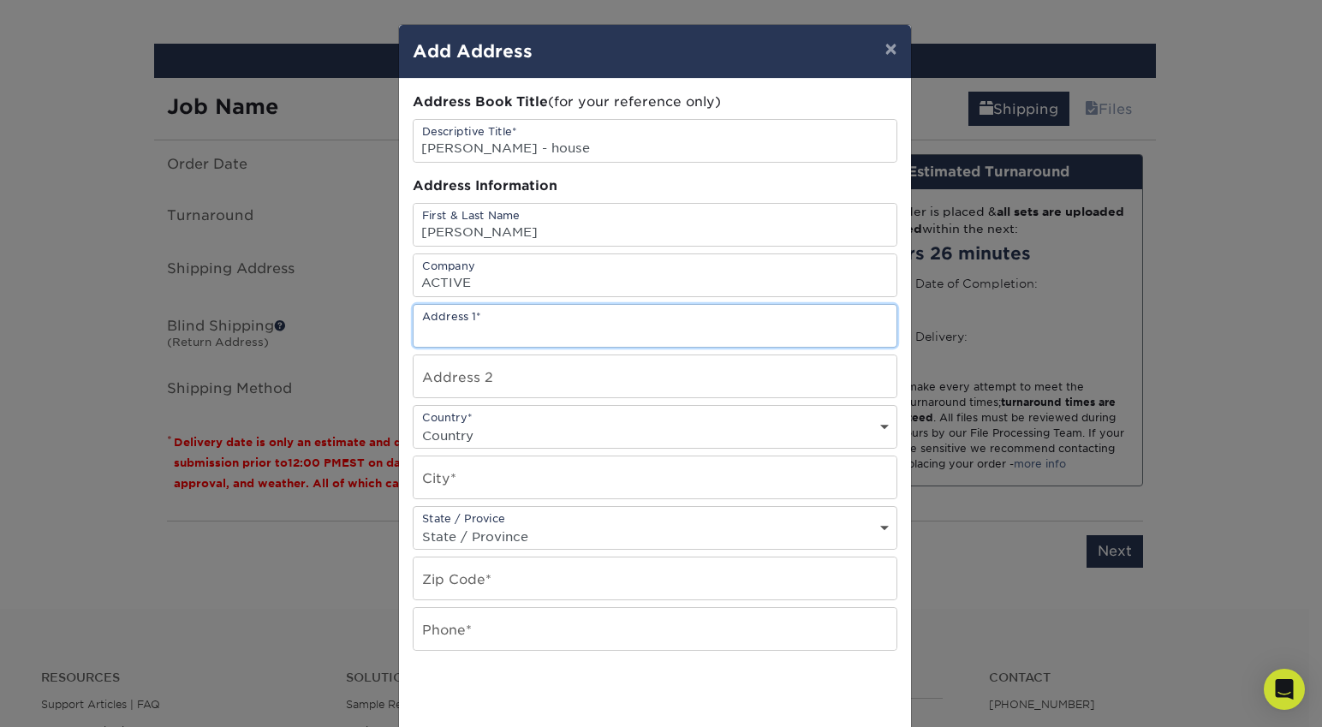
type input "v"
paste input "[STREET_ADDRESS]"
type input "[STREET_ADDRESS]"
select select "US"
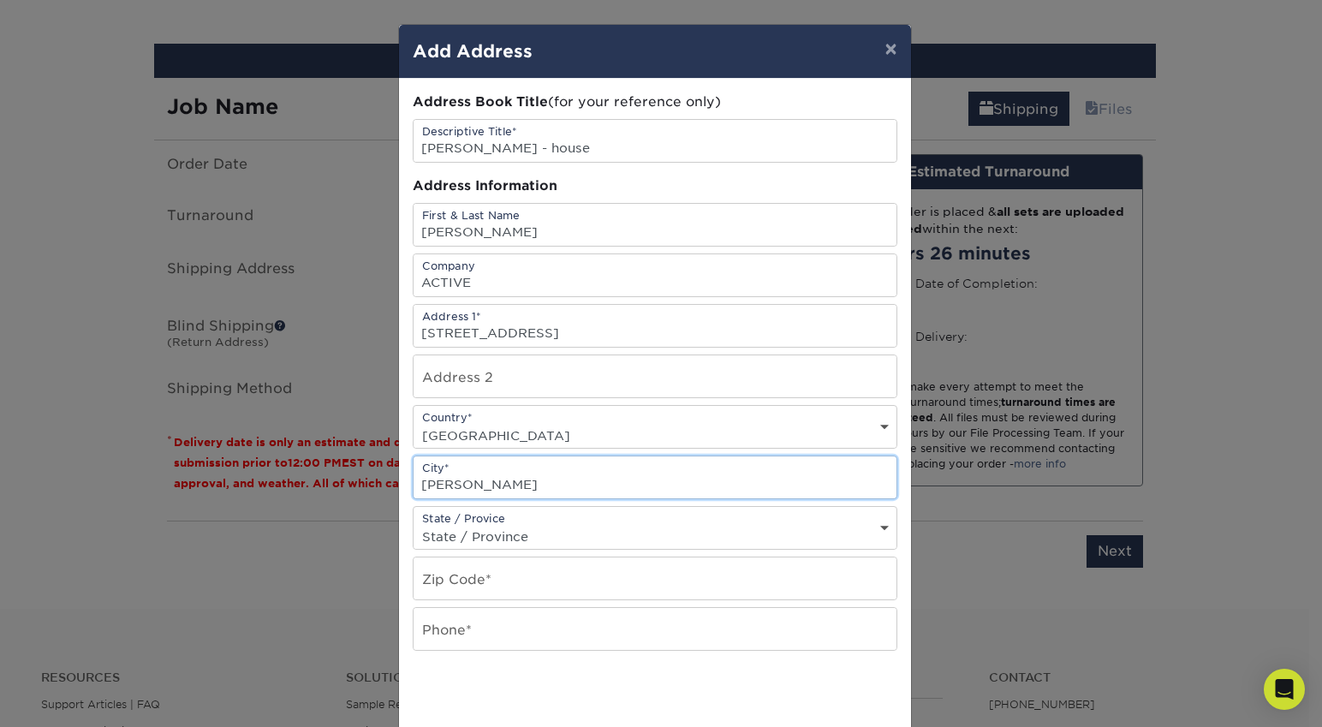
type input "[PERSON_NAME]"
select select "WA"
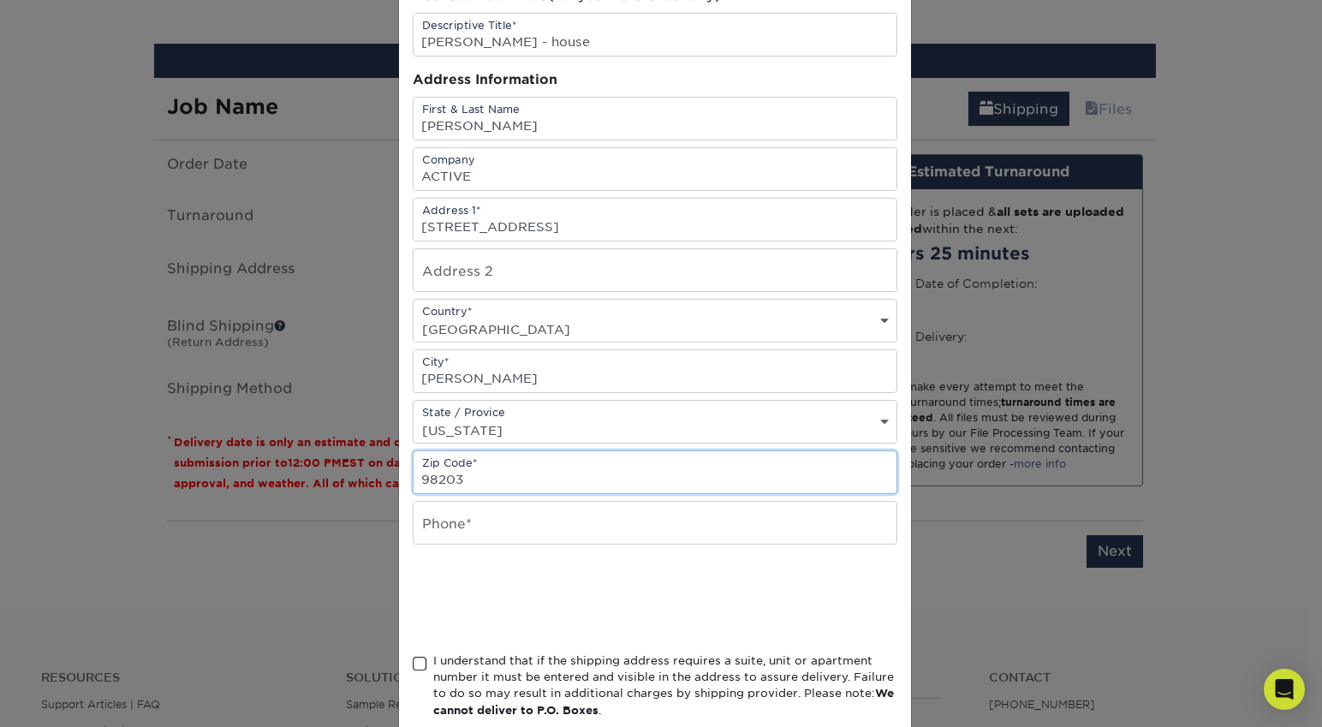
scroll to position [161, 0]
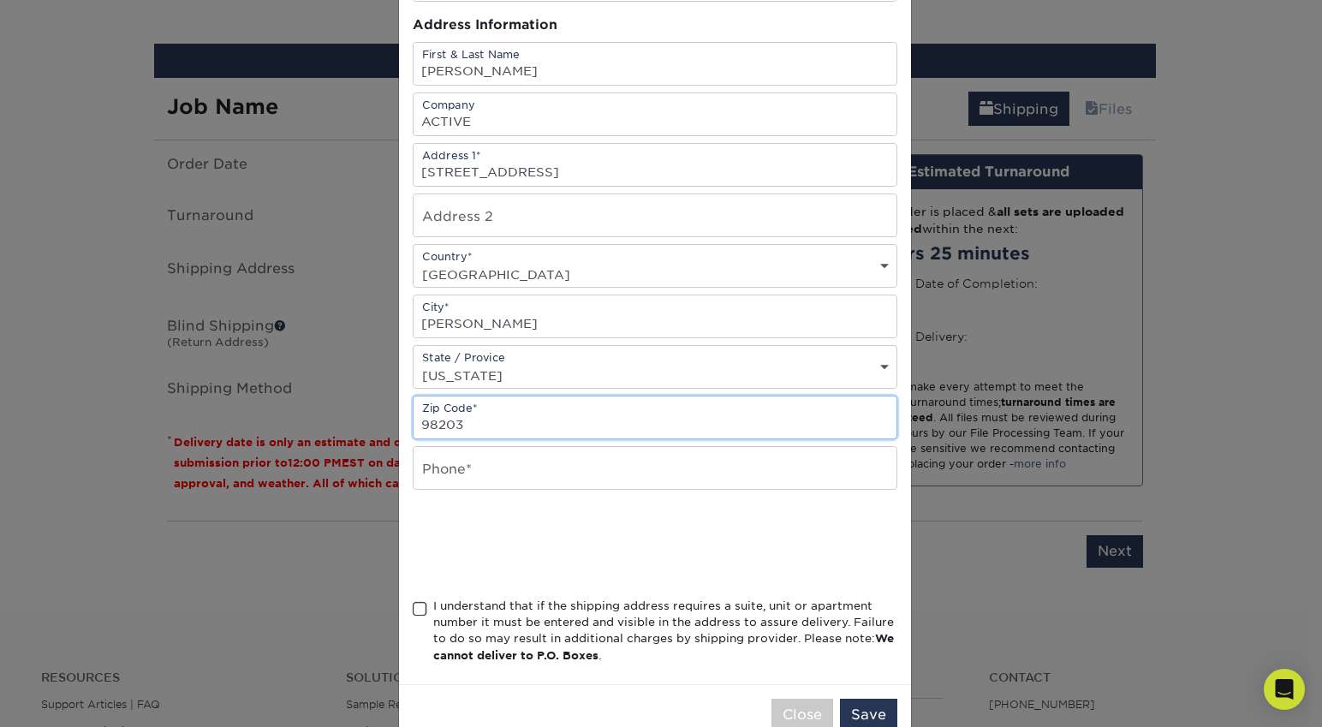
type input "98203"
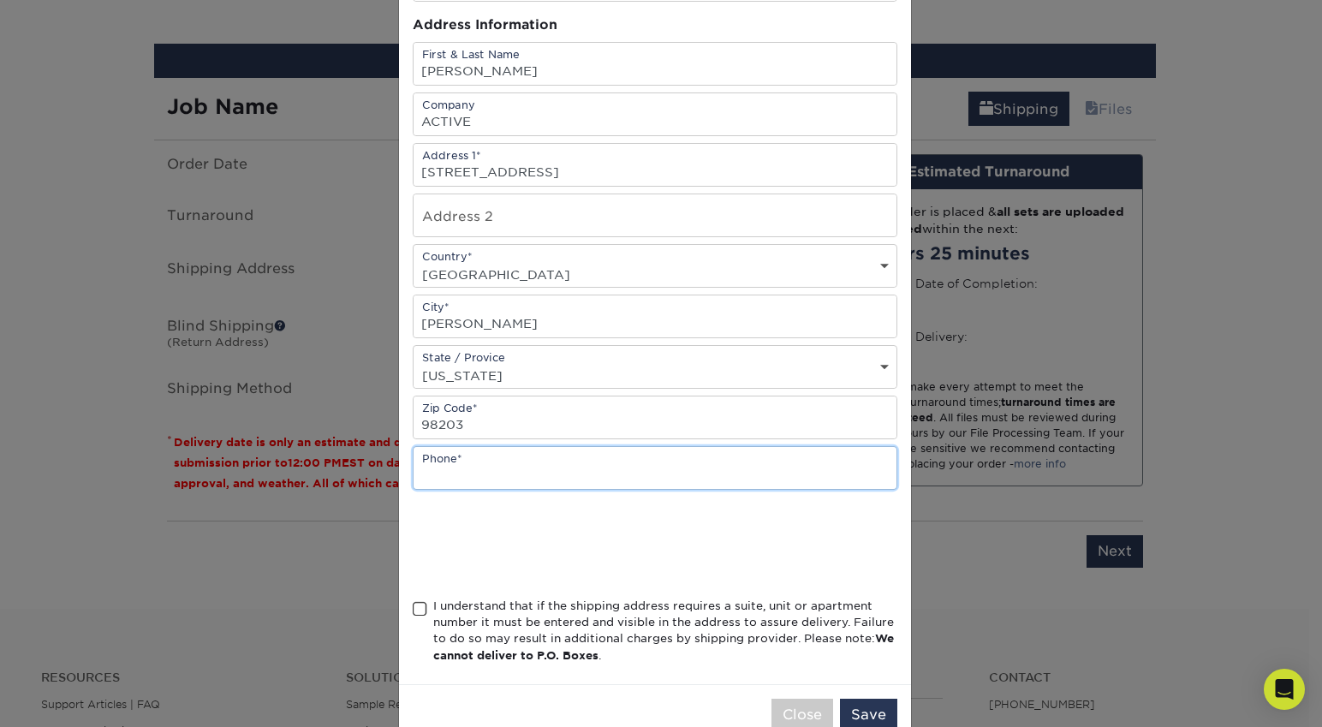
click at [455, 470] on input "text" at bounding box center [655, 468] width 483 height 42
type input "5098994819"
click at [413, 596] on div "Address Book Title (for your reference only) Descriptive Title* [PERSON_NAME] -…" at bounding box center [655, 300] width 485 height 739
click at [413, 606] on span at bounding box center [420, 609] width 15 height 16
click at [0, 0] on input "I understand that if the shipping address requires a suite, unit or apartment n…" at bounding box center [0, 0] width 0 height 0
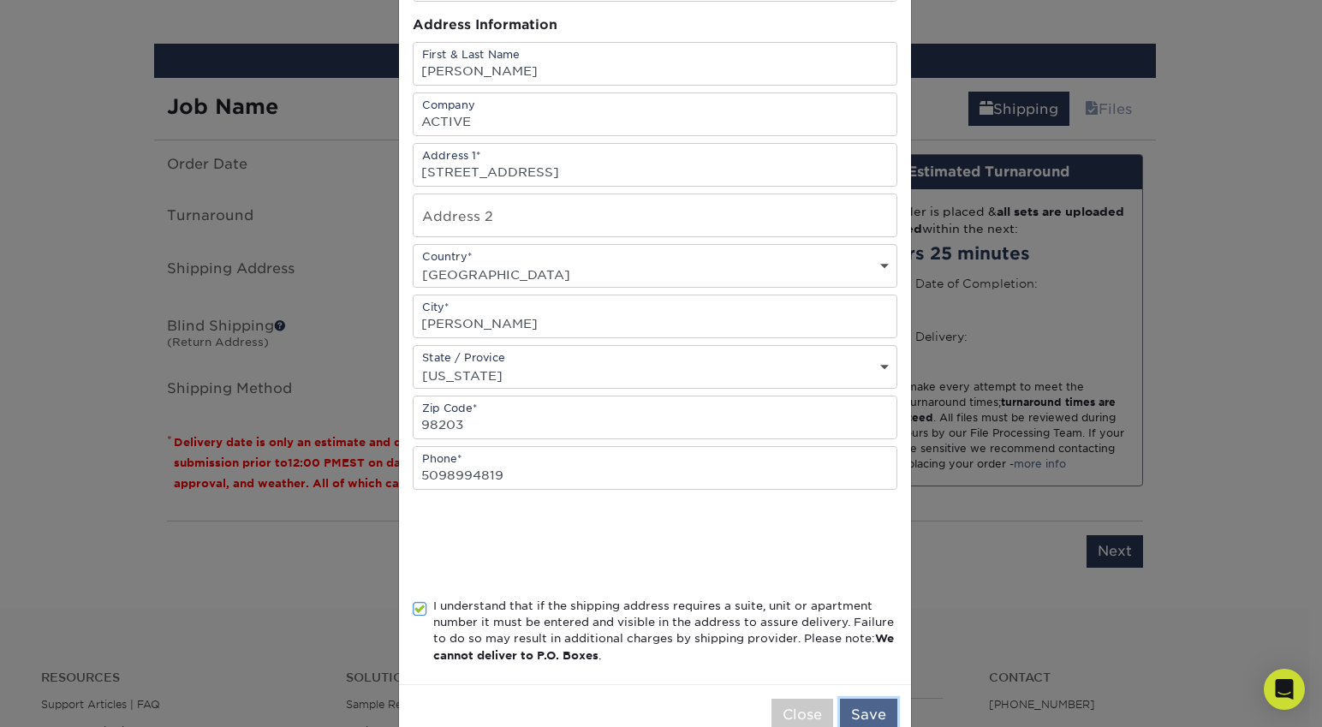
click at [888, 715] on button "Save" at bounding box center [868, 715] width 57 height 33
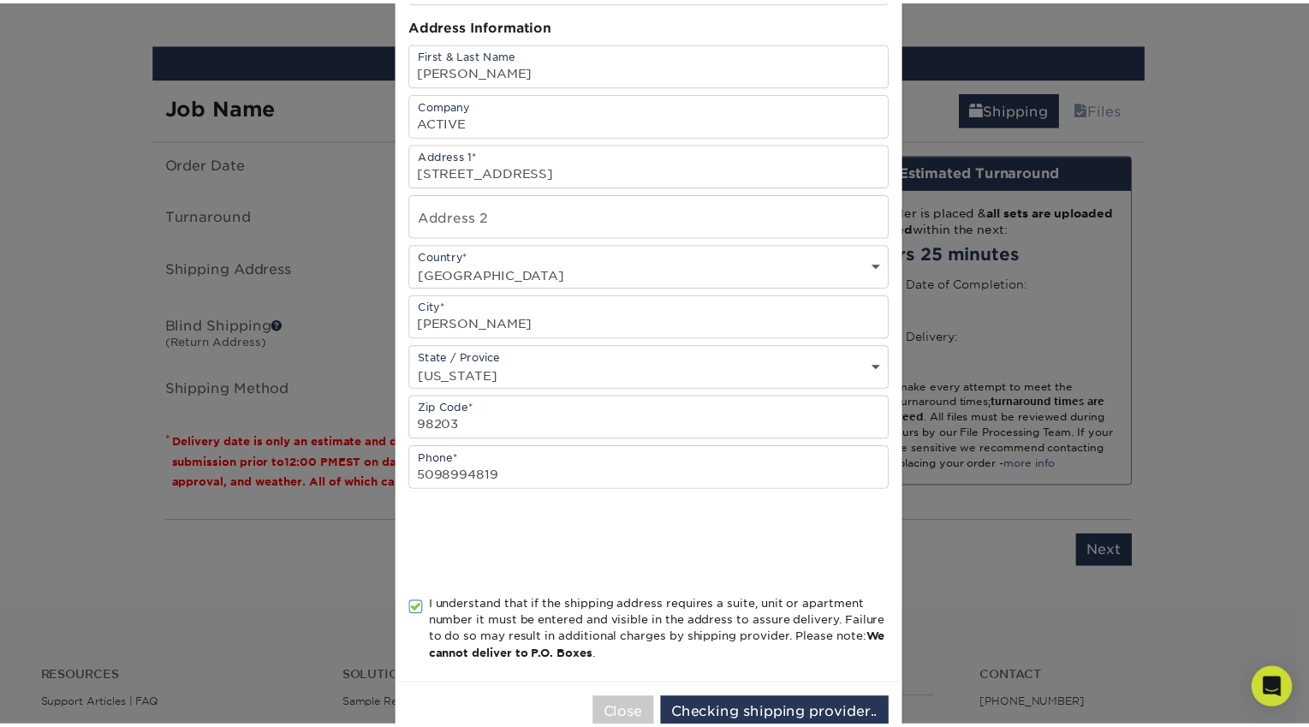
scroll to position [0, 0]
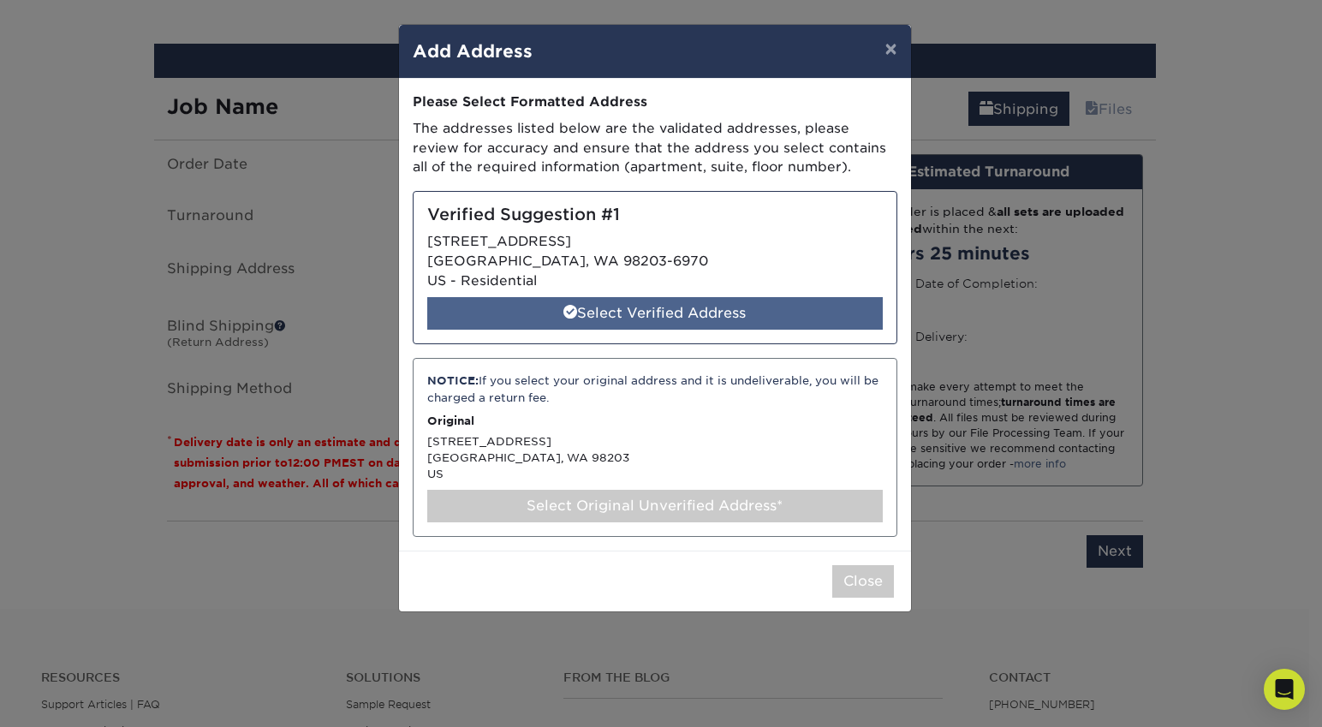
click at [740, 301] on div "Select Verified Address" at bounding box center [655, 313] width 456 height 33
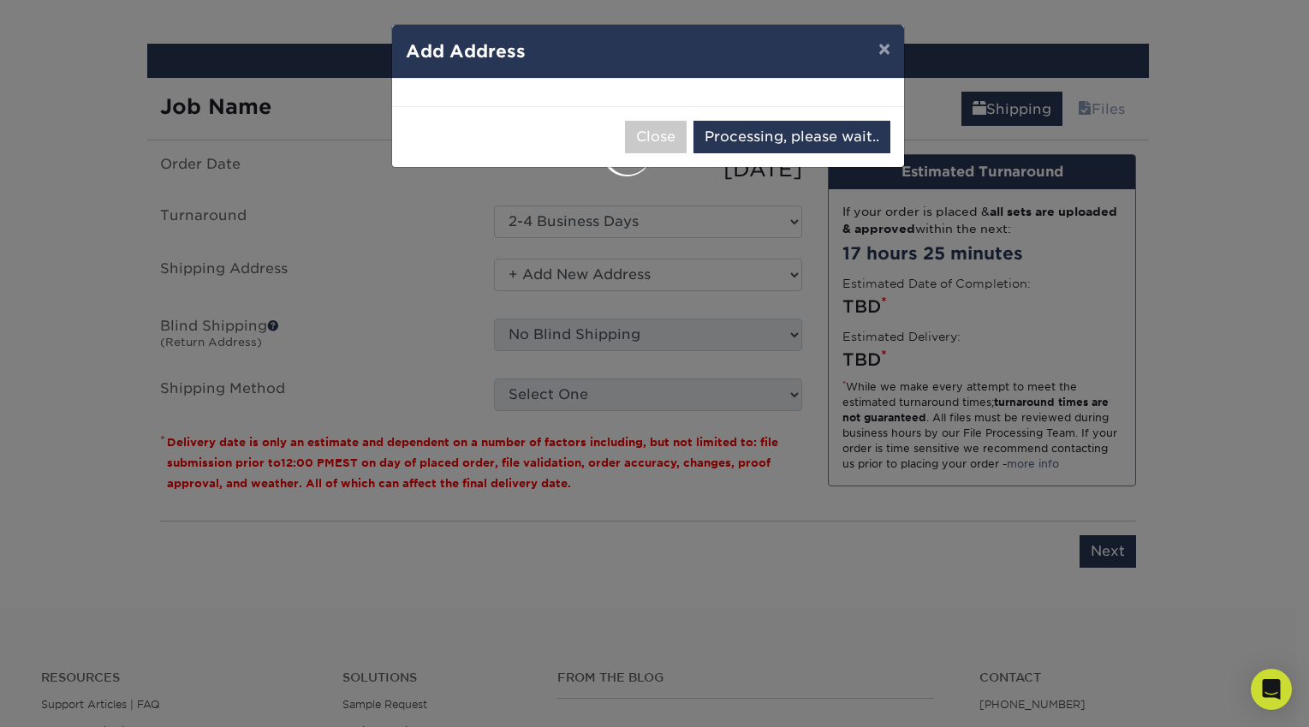
select select "285408"
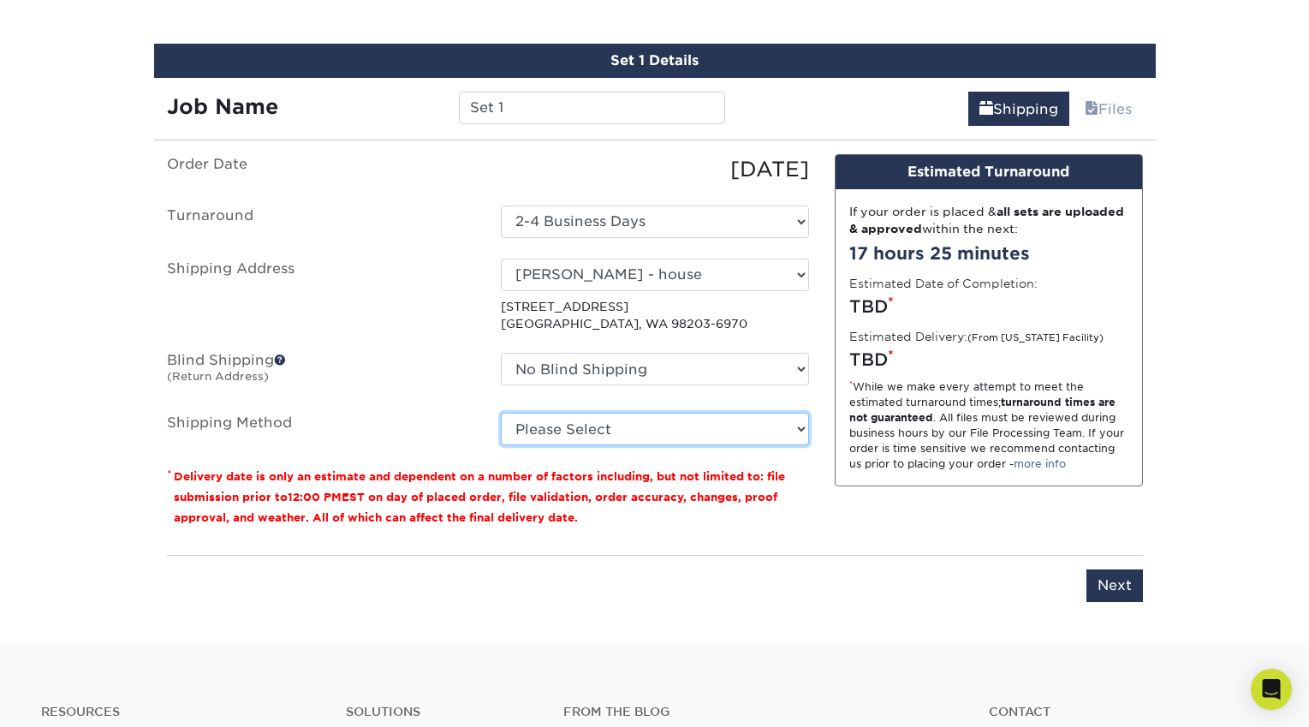
click at [575, 427] on select "Please Select Ground Shipping (+$23.88) 3 Day Shipping Service (+$29.99) 2 Day …" at bounding box center [655, 429] width 308 height 33
click at [598, 435] on select "Please Select Ground Shipping (+$23.88) 3 Day Shipping Service (+$29.99) 2 Day …" at bounding box center [655, 429] width 308 height 33
click at [597, 428] on select "Please Select Ground Shipping (+$23.88) 3 Day Shipping Service (+$29.99) 2 Day …" at bounding box center [655, 429] width 308 height 33
select select "02"
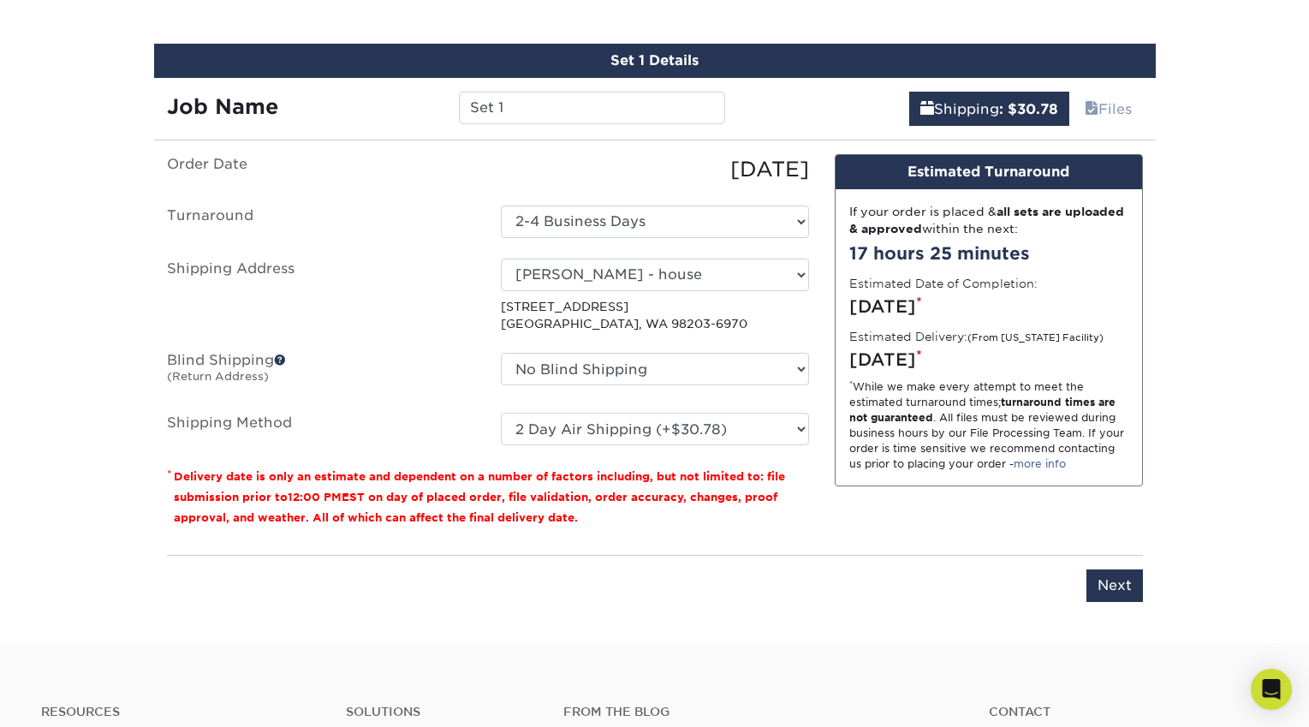
click at [685, 455] on fieldset "Order Date [DATE] [GEOGRAPHIC_DATA] Select One 2-4 Business Days 2 Day Next Bus…" at bounding box center [488, 310] width 642 height 313
click at [684, 434] on select "Please Select Ground Shipping (+$23.88) 3 Day Shipping Service (+$29.99) 2 Day …" at bounding box center [655, 429] width 308 height 33
click at [595, 220] on select "Select One 2-4 Business Days 2 Day Next Business Day" at bounding box center [655, 222] width 308 height 33
select select "3c141da8-0fa1-47ae-bddd-005046f9ca7b"
click at [571, 432] on select "Please Select Ground Shipping (+$23.88) 3 Day Shipping Service (+$29.99) 2 Day …" at bounding box center [655, 429] width 308 height 33
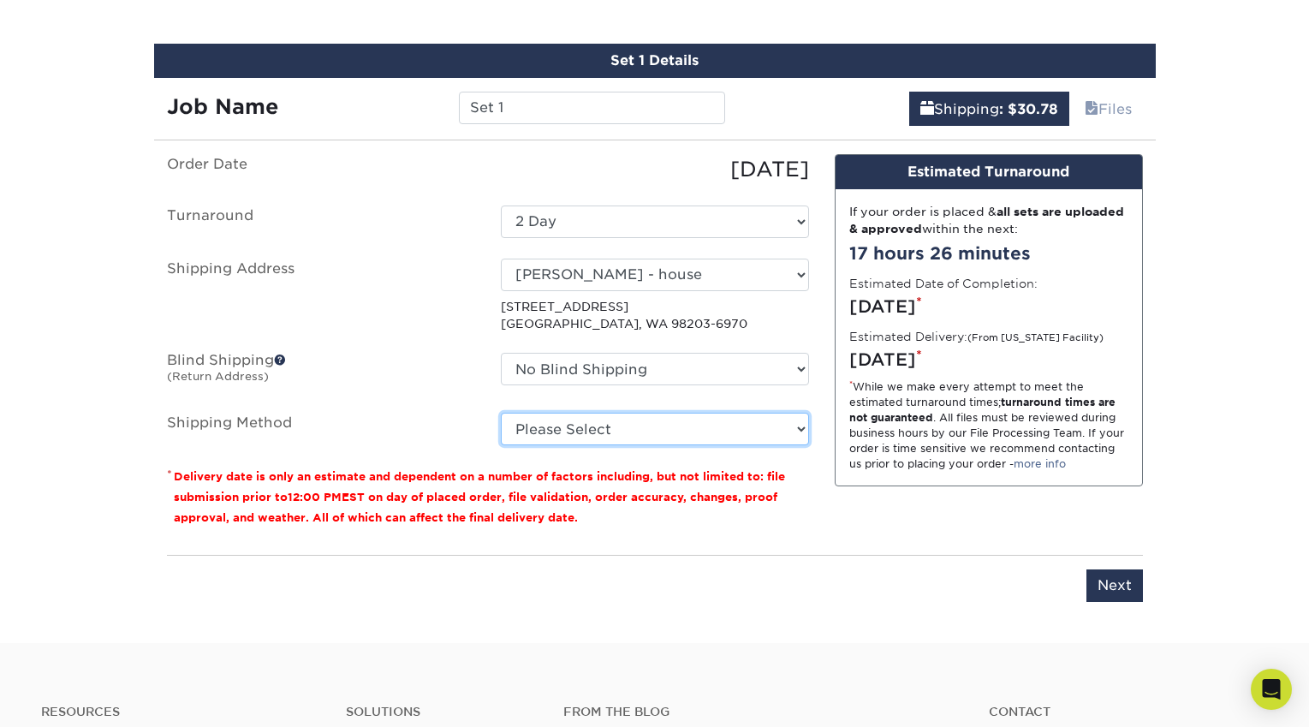
select select "02"
click at [589, 433] on select "Please Select Ground Shipping (+$23.88) 3 Day Shipping Service (+$29.99) 2 Day …" at bounding box center [655, 429] width 308 height 33
click at [924, 513] on div "Design Estimated Turnaround If your order is placed & all sets are uploaded & a…" at bounding box center [989, 348] width 334 height 388
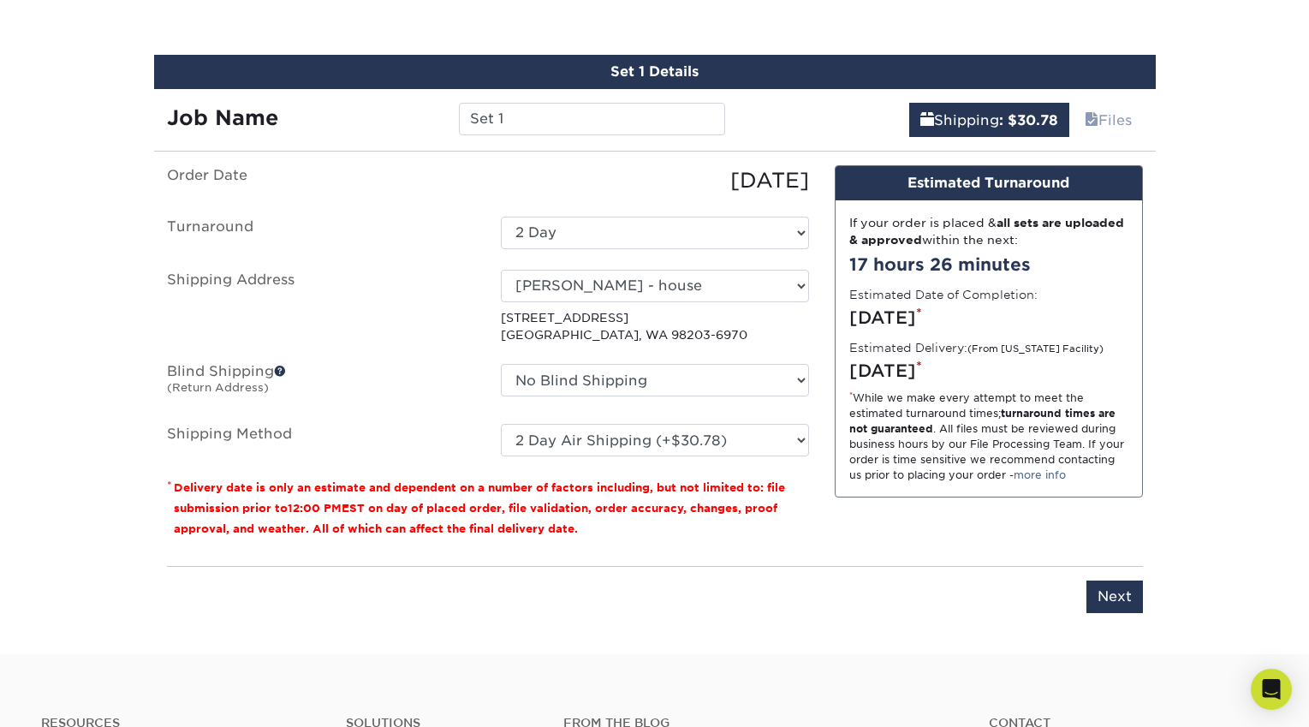
scroll to position [1011, 0]
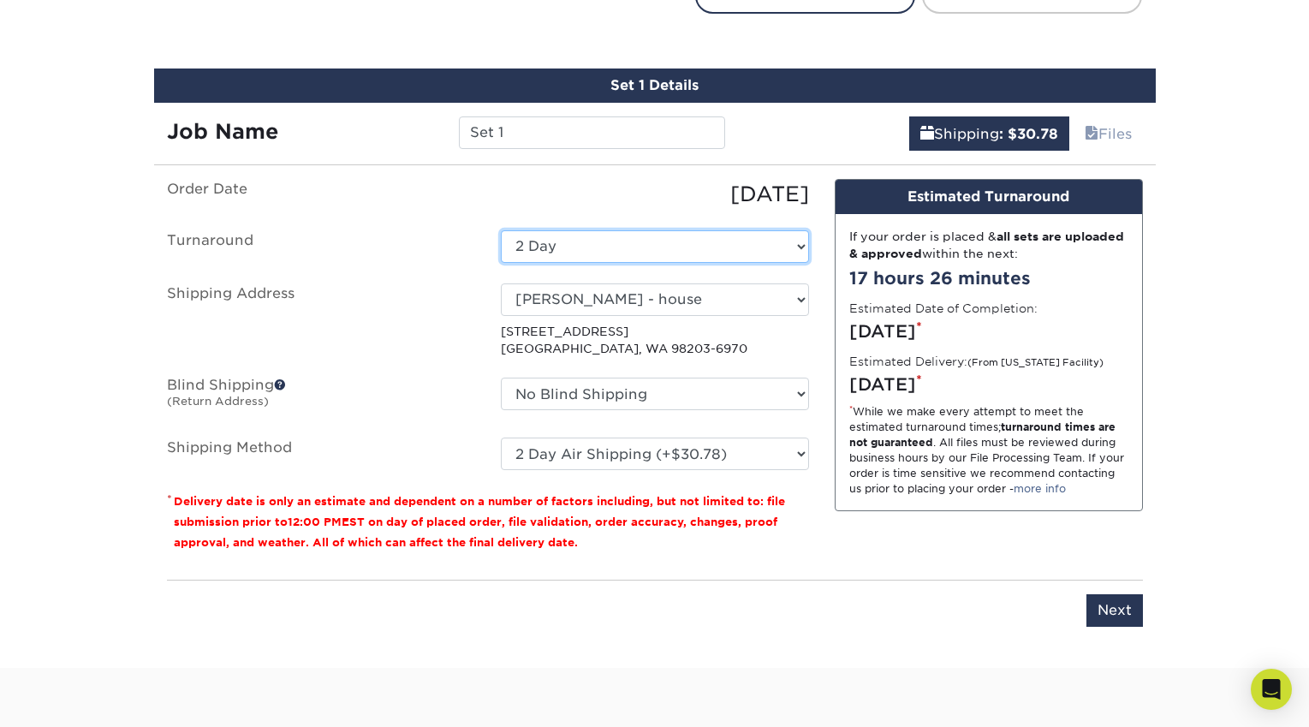
click at [605, 234] on select "Select One 2-4 Business Days 2 Day Next Business Day" at bounding box center [655, 246] width 308 height 33
select select "f5b84f8a-9789-4783-b79f-df34e25933fc"
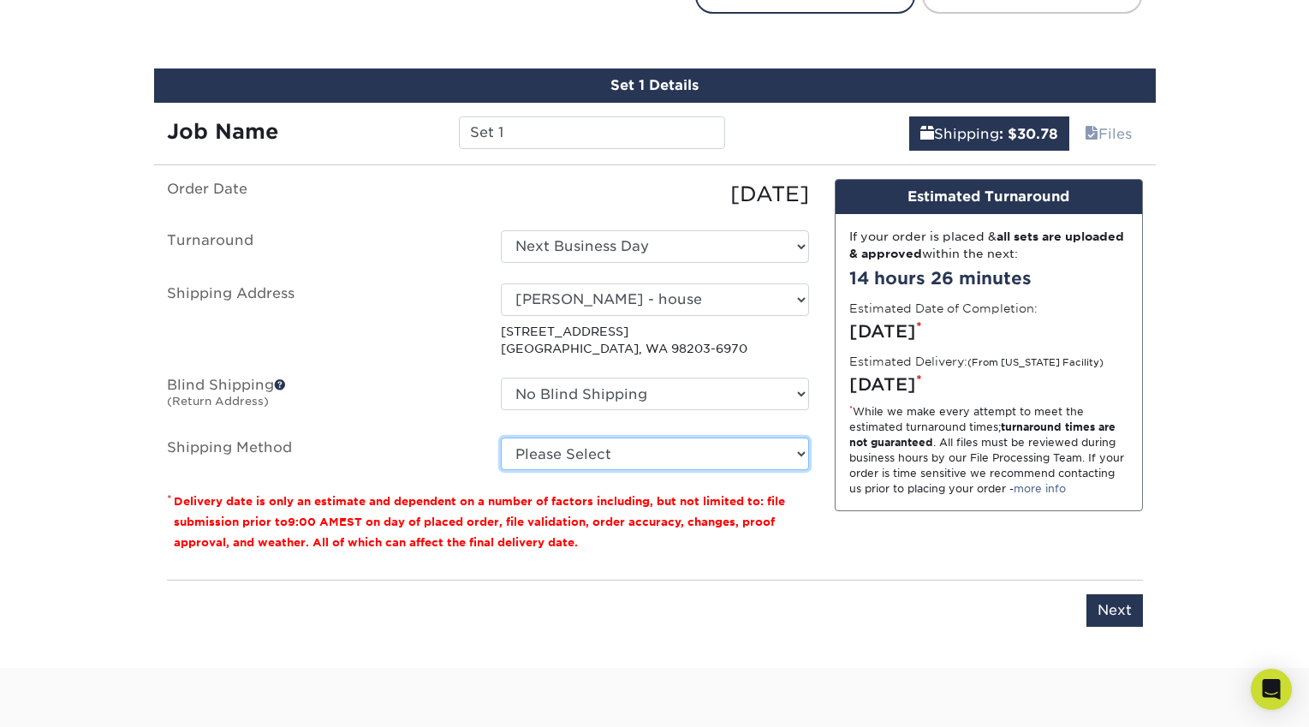
click at [593, 444] on select "Please Select Ground Shipping (+$23.88) 3 Day Shipping Service (+$29.99) 2 Day …" at bounding box center [655, 454] width 308 height 33
click at [634, 447] on select "Please Select Ground Shipping (+$23.88) 3 Day Shipping Service (+$29.99) 2 Day …" at bounding box center [655, 454] width 308 height 33
click at [623, 460] on select "Please Select Ground Shipping (+$23.88) 3 Day Shipping Service (+$29.99) 2 Day …" at bounding box center [655, 454] width 308 height 33
select select "02"
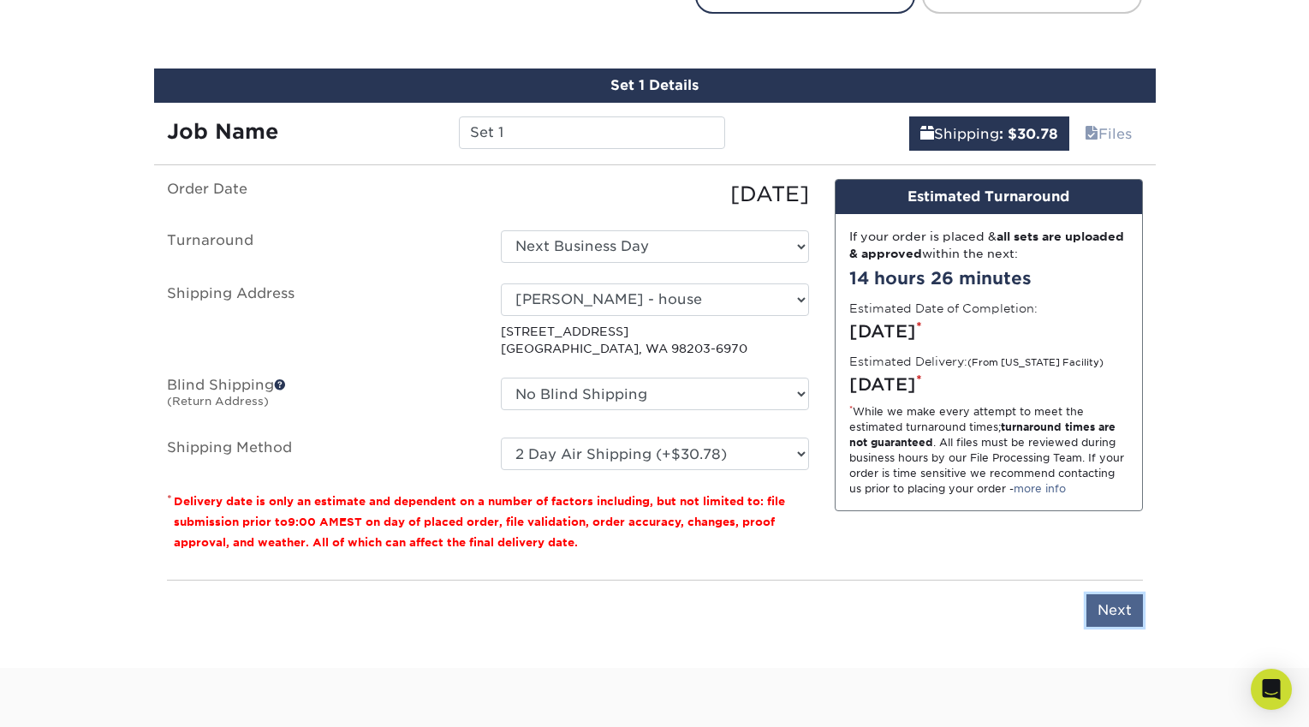
click at [1139, 610] on input "Next" at bounding box center [1115, 610] width 57 height 33
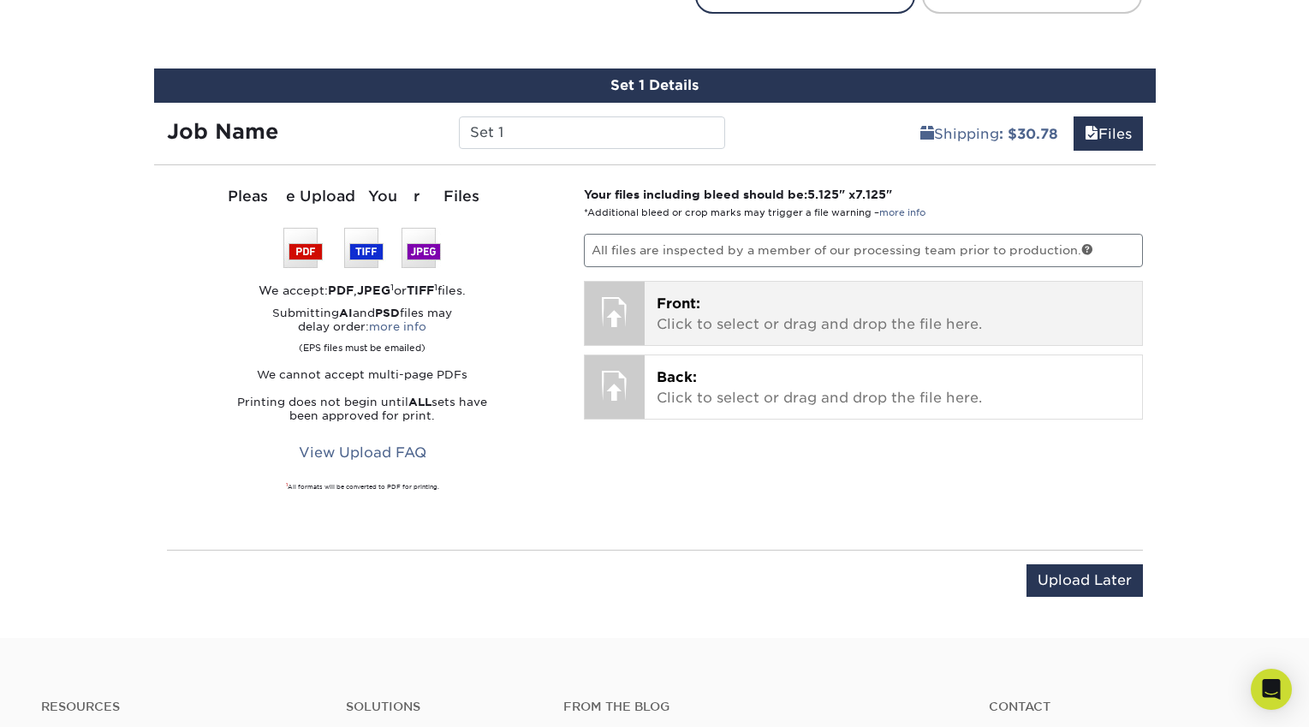
click at [718, 312] on p "Front: Click to select or drag and drop the file here." at bounding box center [894, 314] width 474 height 41
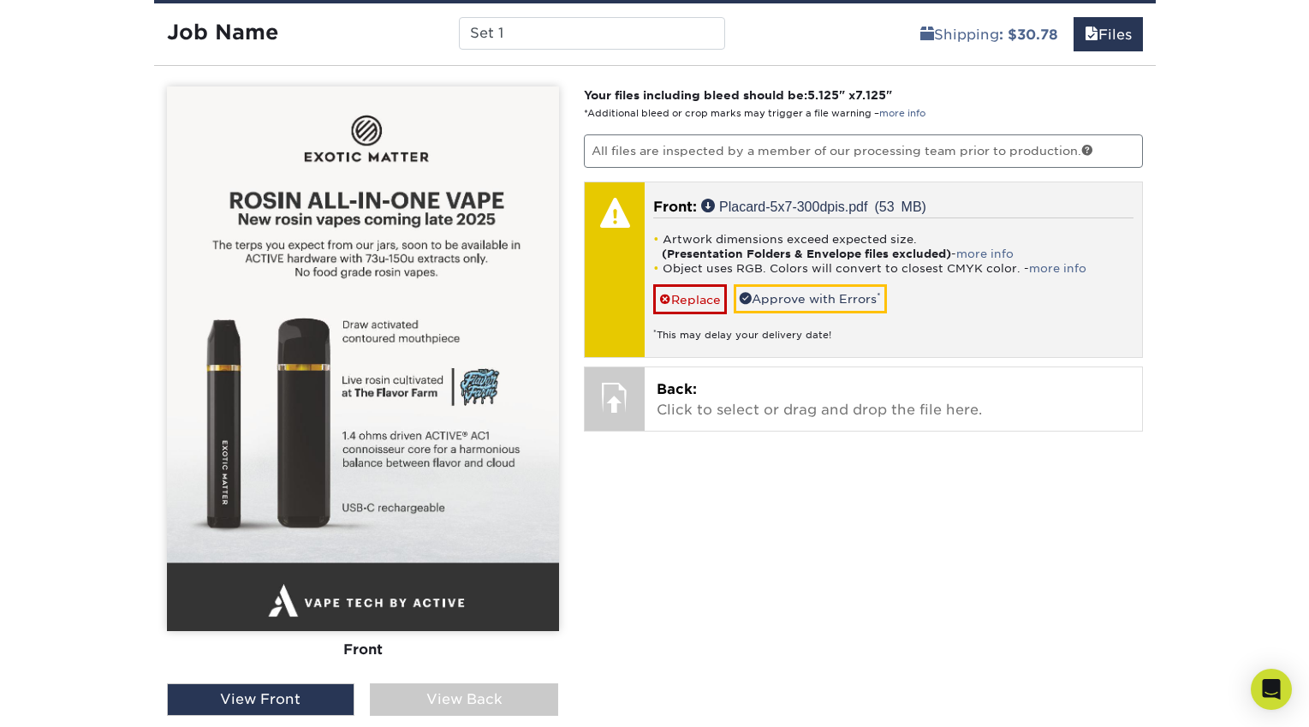
scroll to position [1111, 0]
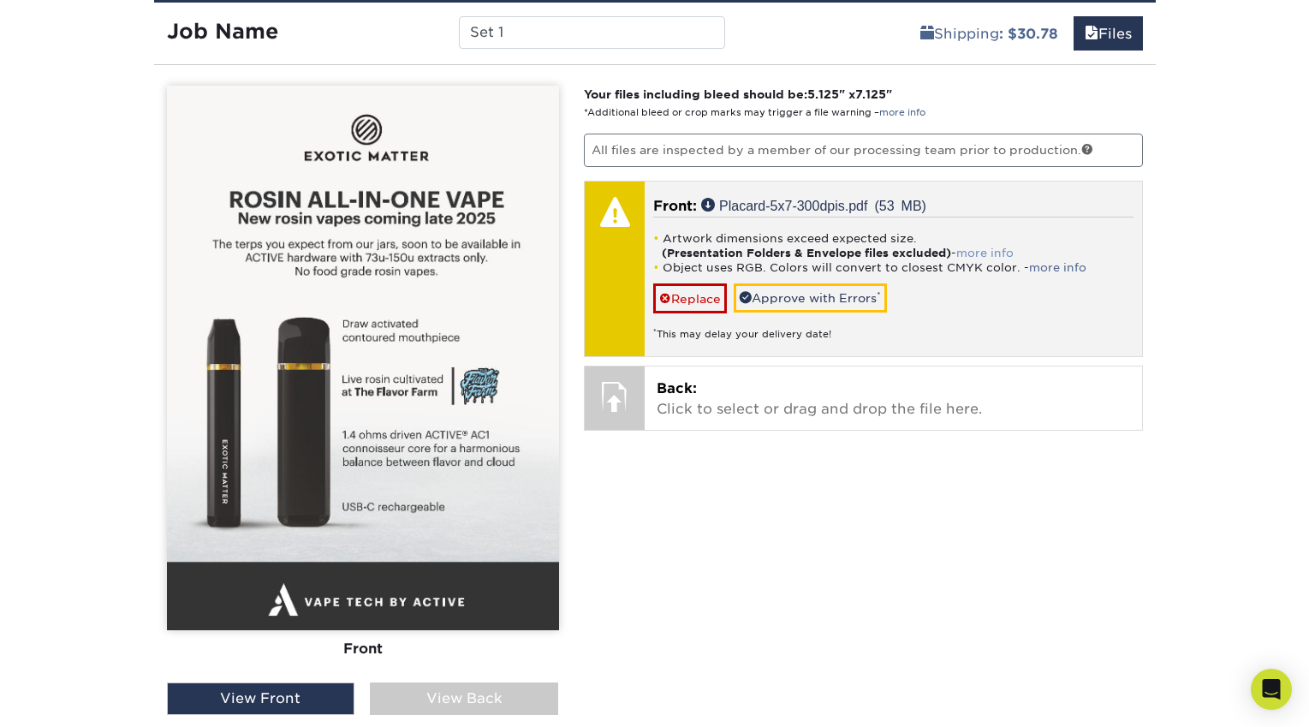
click at [986, 253] on link "more info" at bounding box center [984, 253] width 57 height 13
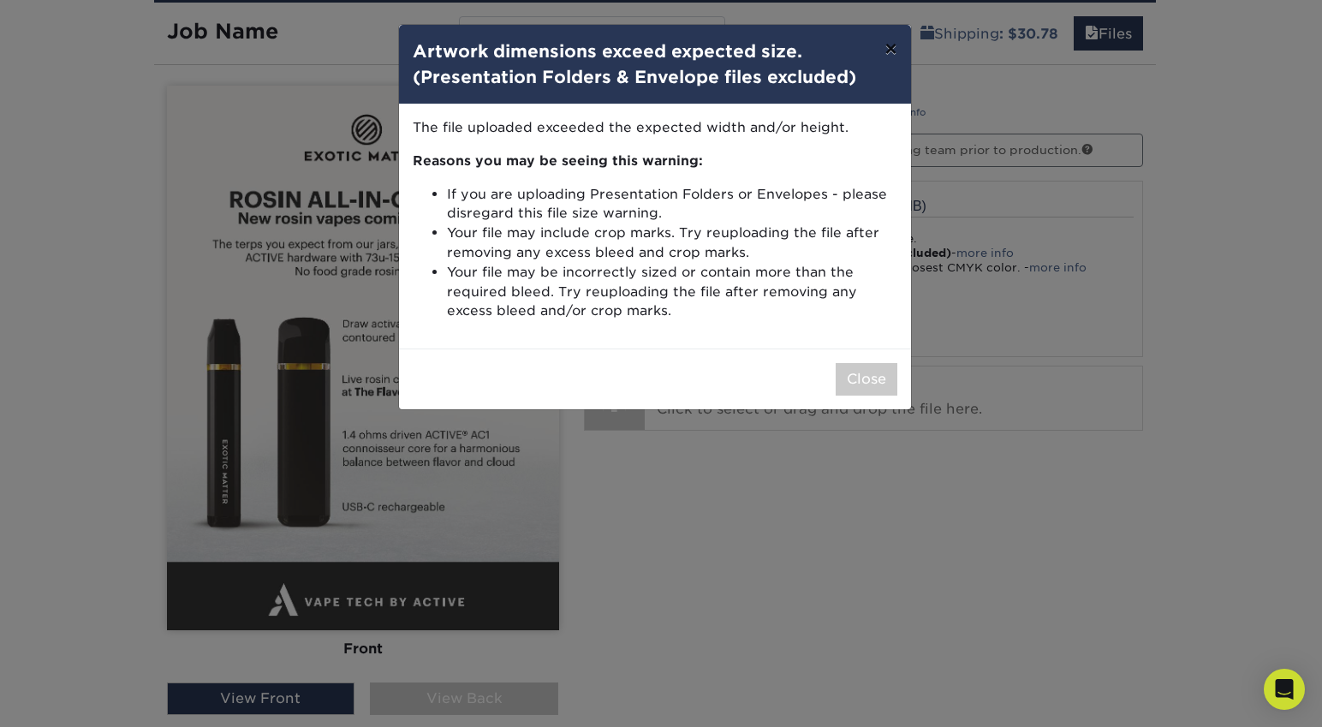
click at [890, 41] on button "×" at bounding box center [890, 49] width 39 height 48
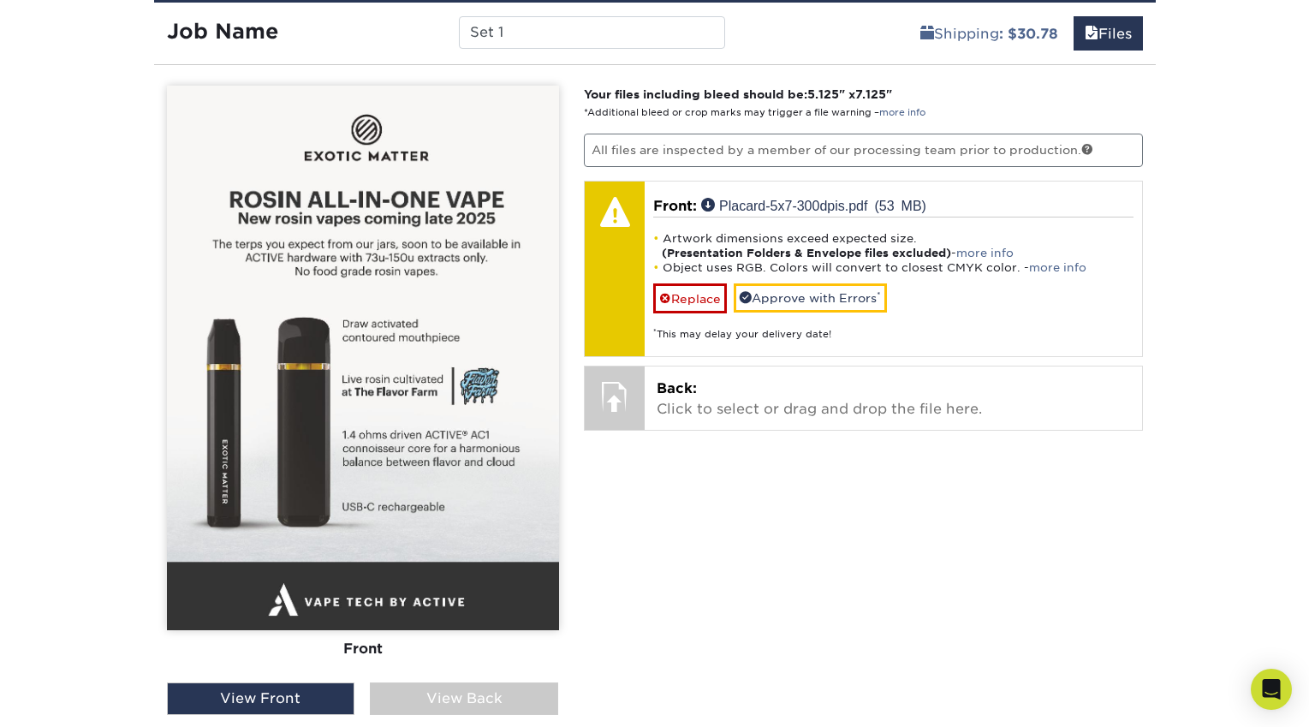
click at [1071, 265] on link "more info" at bounding box center [1057, 267] width 57 height 13
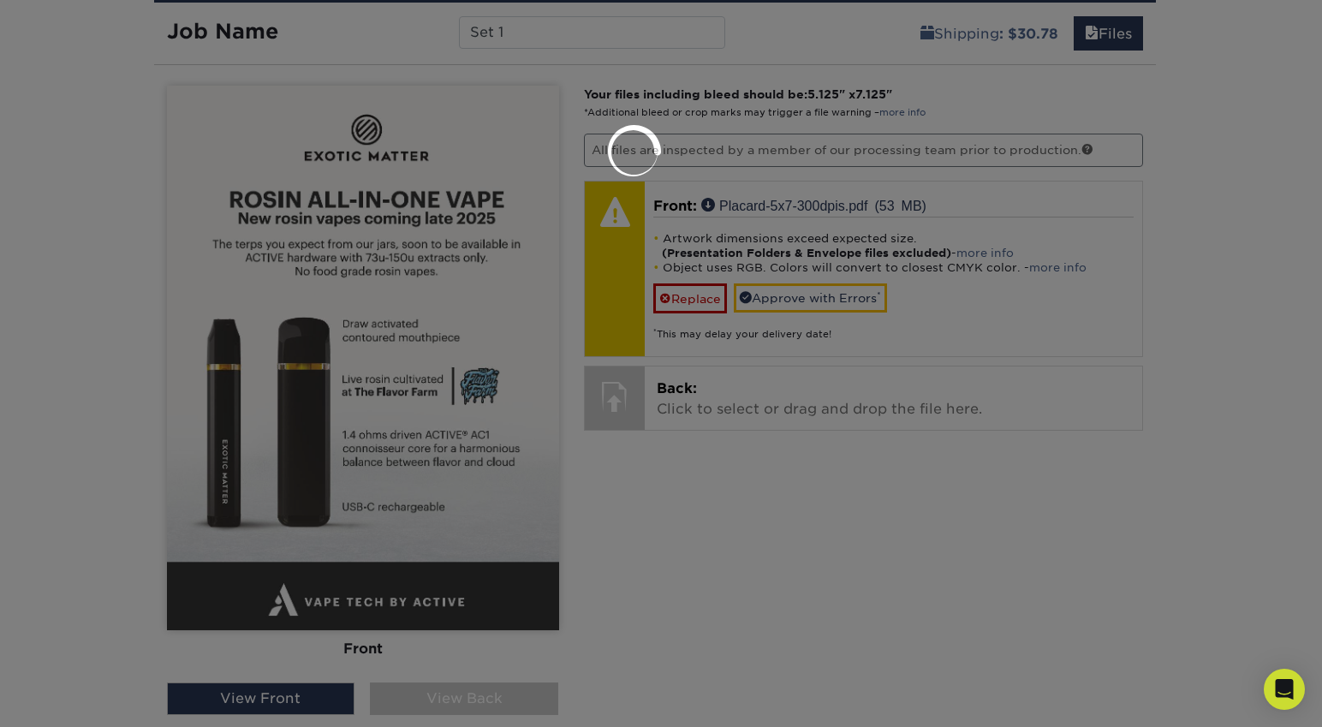
click at [1059, 271] on div at bounding box center [661, 363] width 1322 height 727
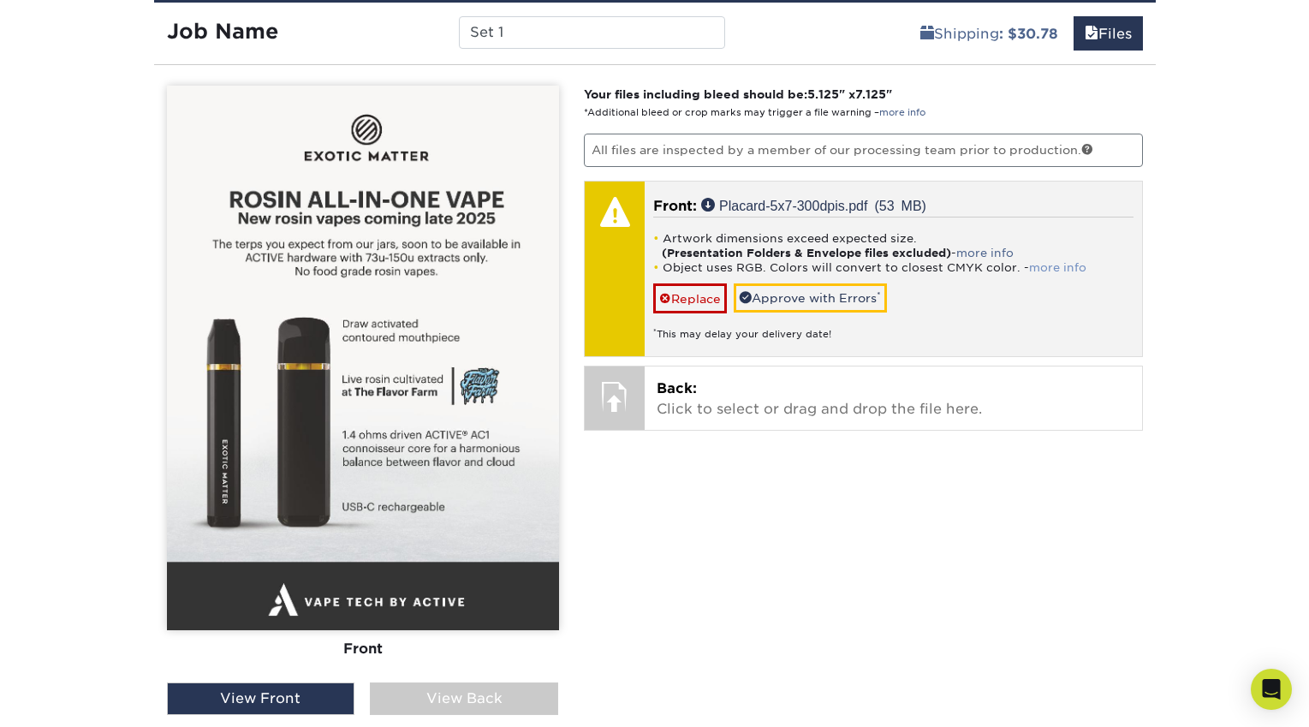
click at [1055, 271] on link "more info" at bounding box center [1057, 267] width 57 height 13
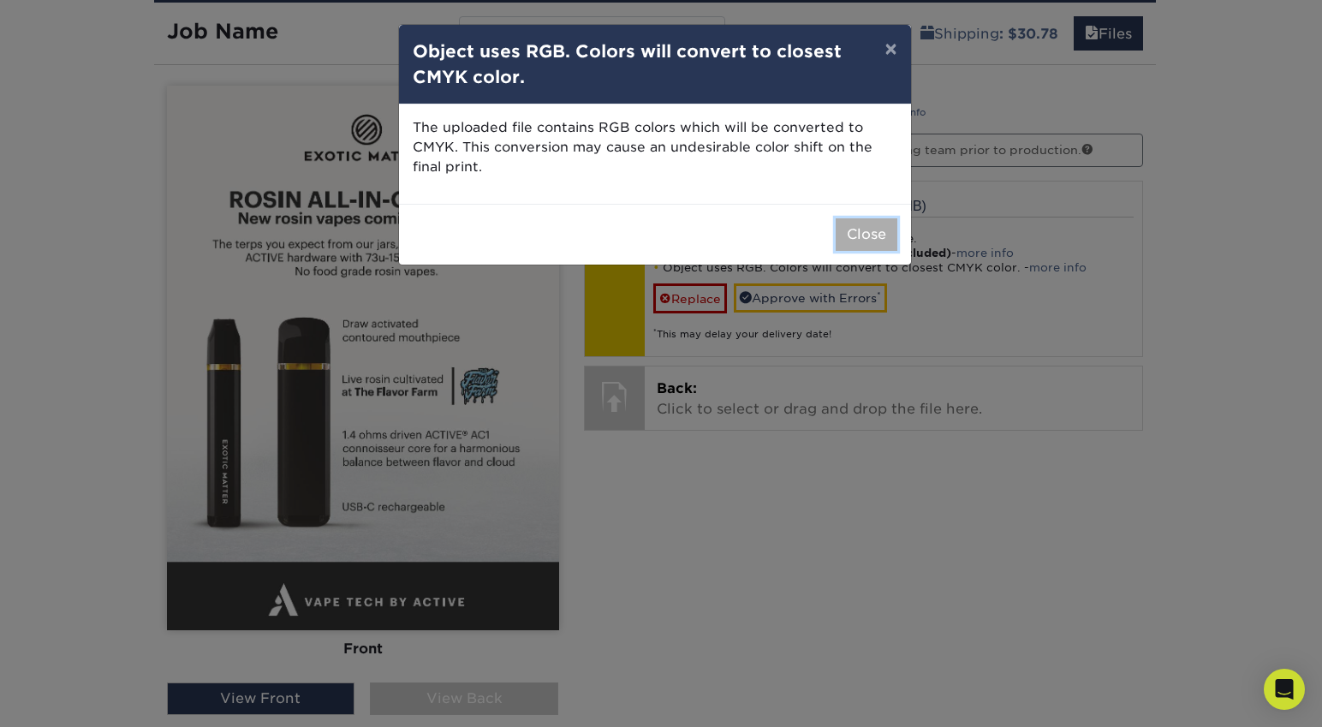
click at [868, 230] on button "Close" at bounding box center [867, 234] width 62 height 33
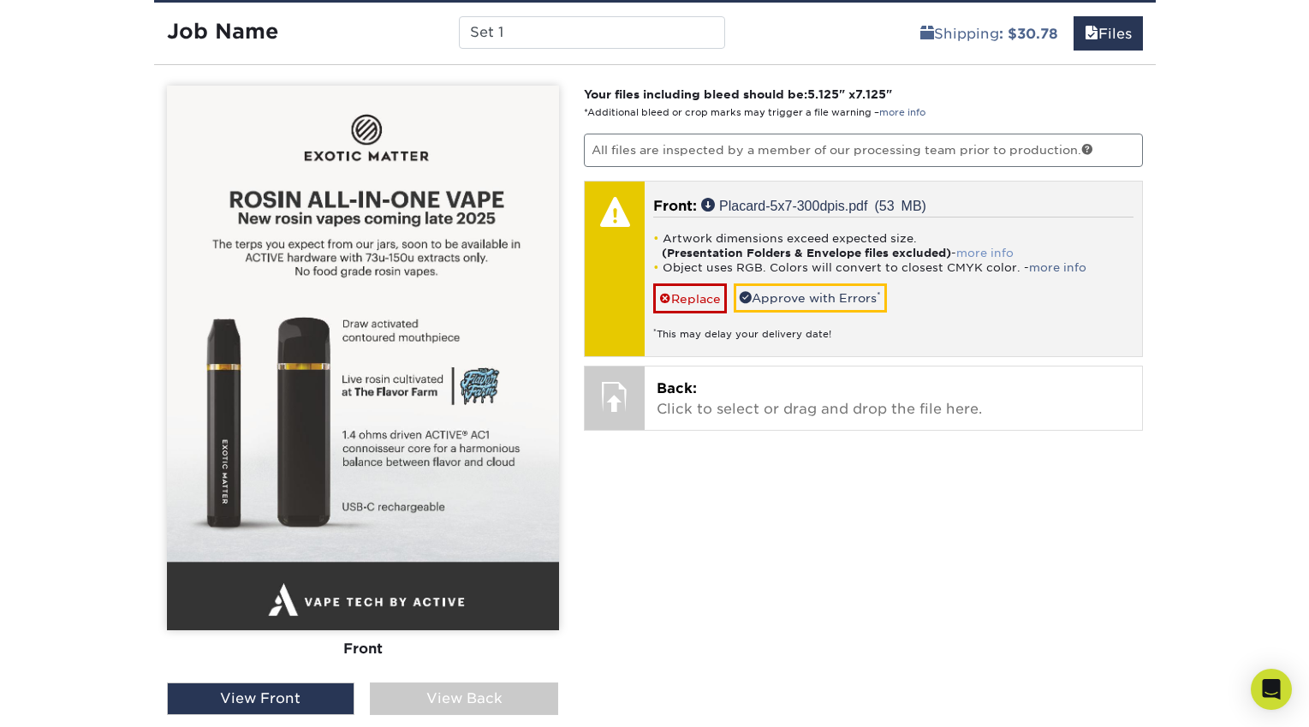
click at [978, 248] on link "more info" at bounding box center [984, 253] width 57 height 13
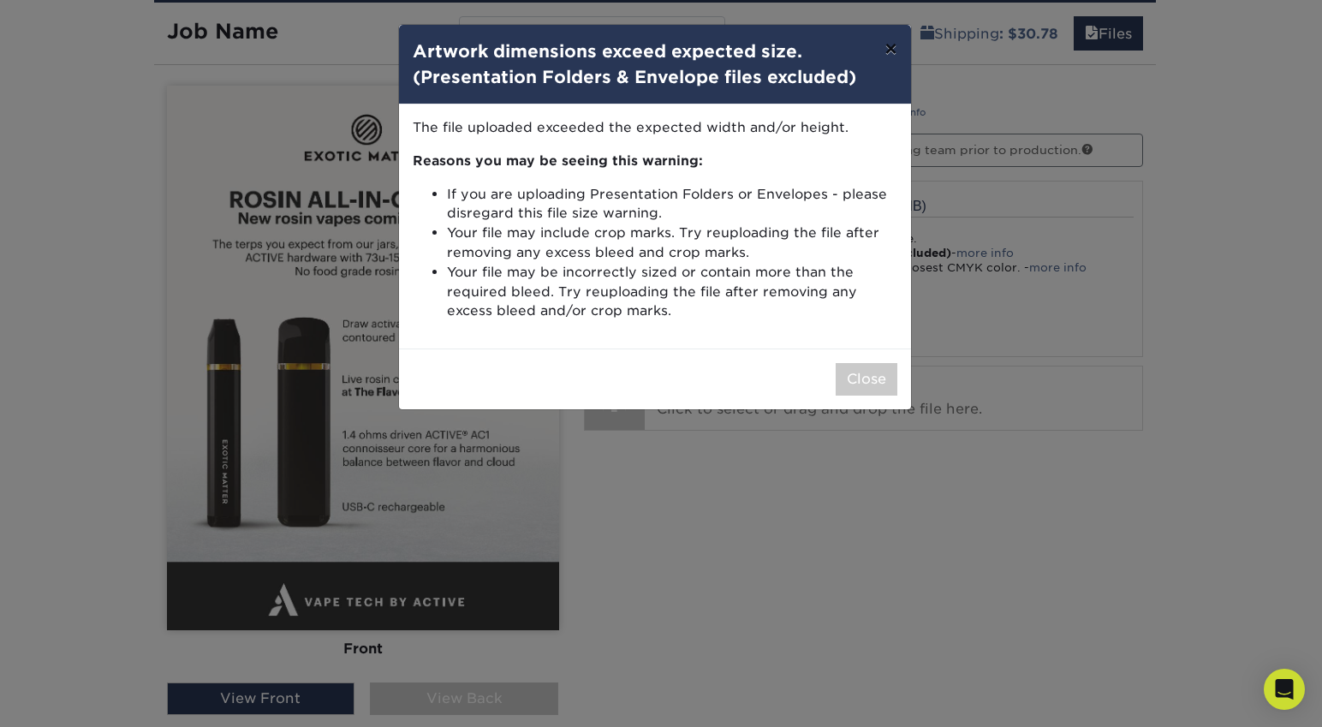
click at [886, 47] on button "×" at bounding box center [890, 49] width 39 height 48
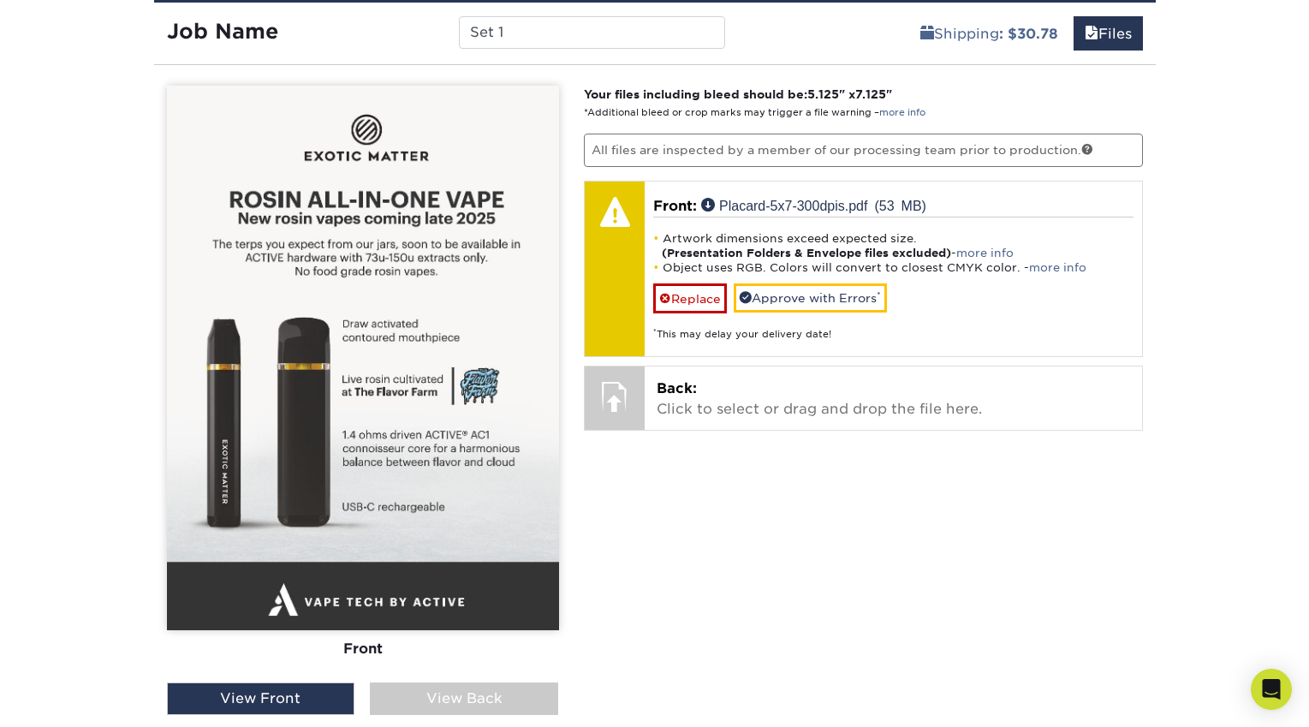
click at [463, 388] on img at bounding box center [363, 358] width 392 height 545
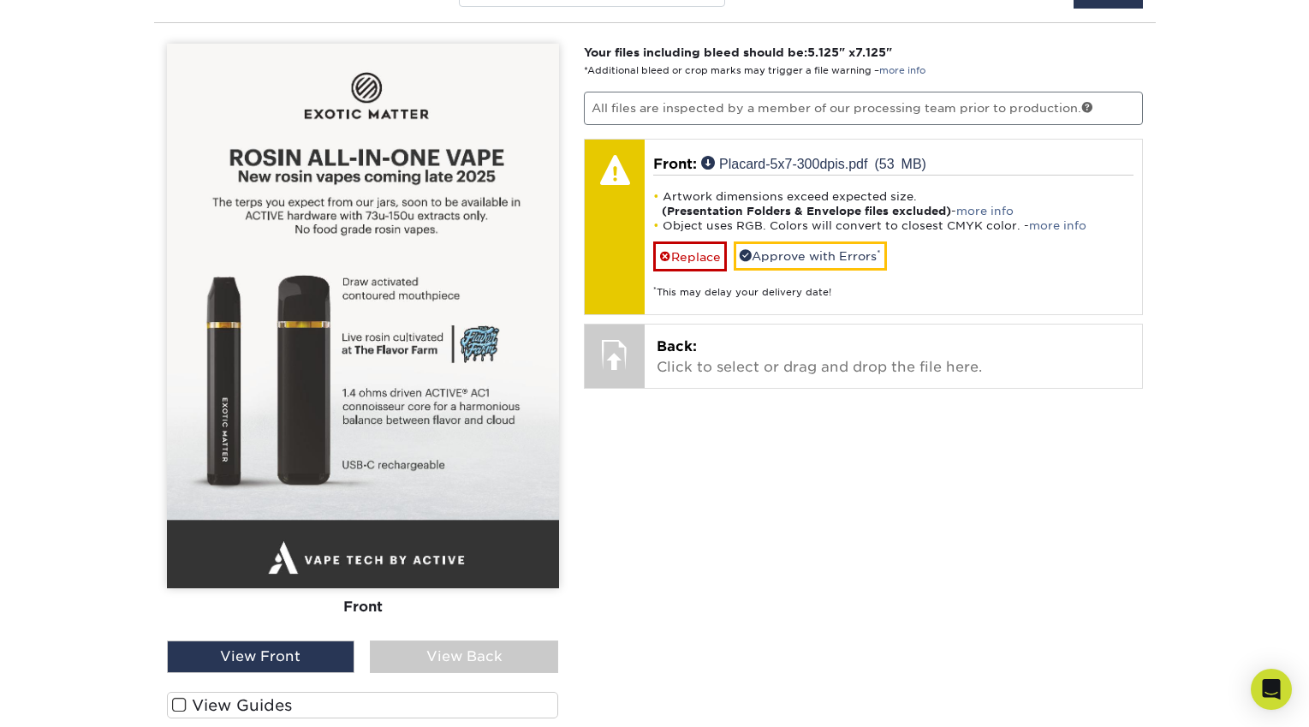
scroll to position [1168, 0]
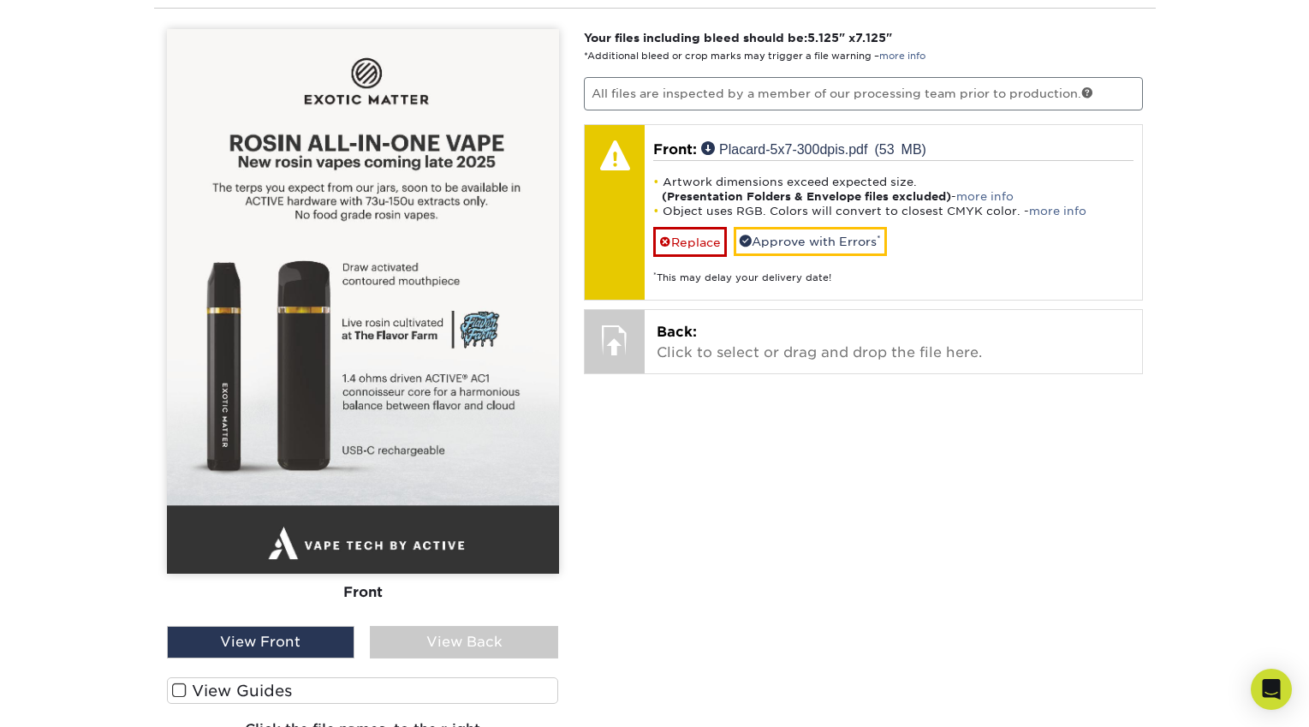
click at [223, 686] on label "View Guides" at bounding box center [363, 690] width 392 height 27
click at [0, 0] on input "View Guides" at bounding box center [0, 0] width 0 height 0
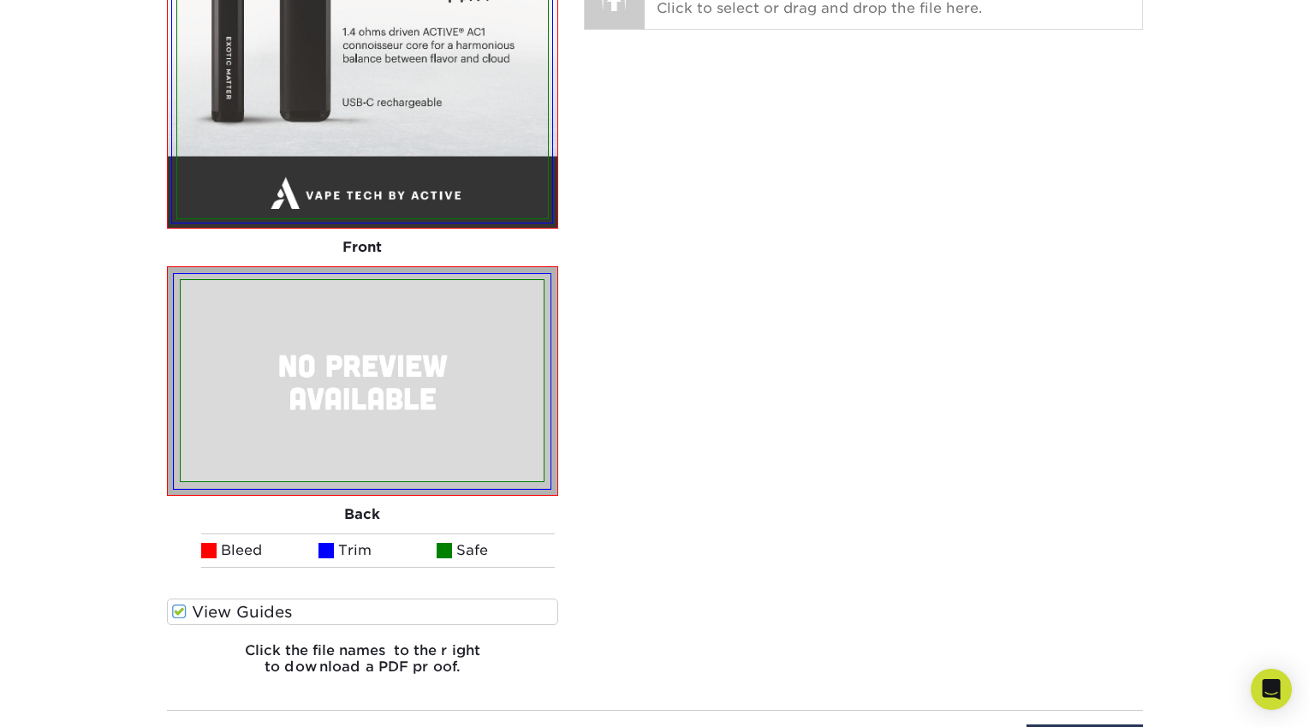
click at [211, 599] on label "View Guides" at bounding box center [363, 612] width 392 height 27
click at [0, 0] on input "View Guides" at bounding box center [0, 0] width 0 height 0
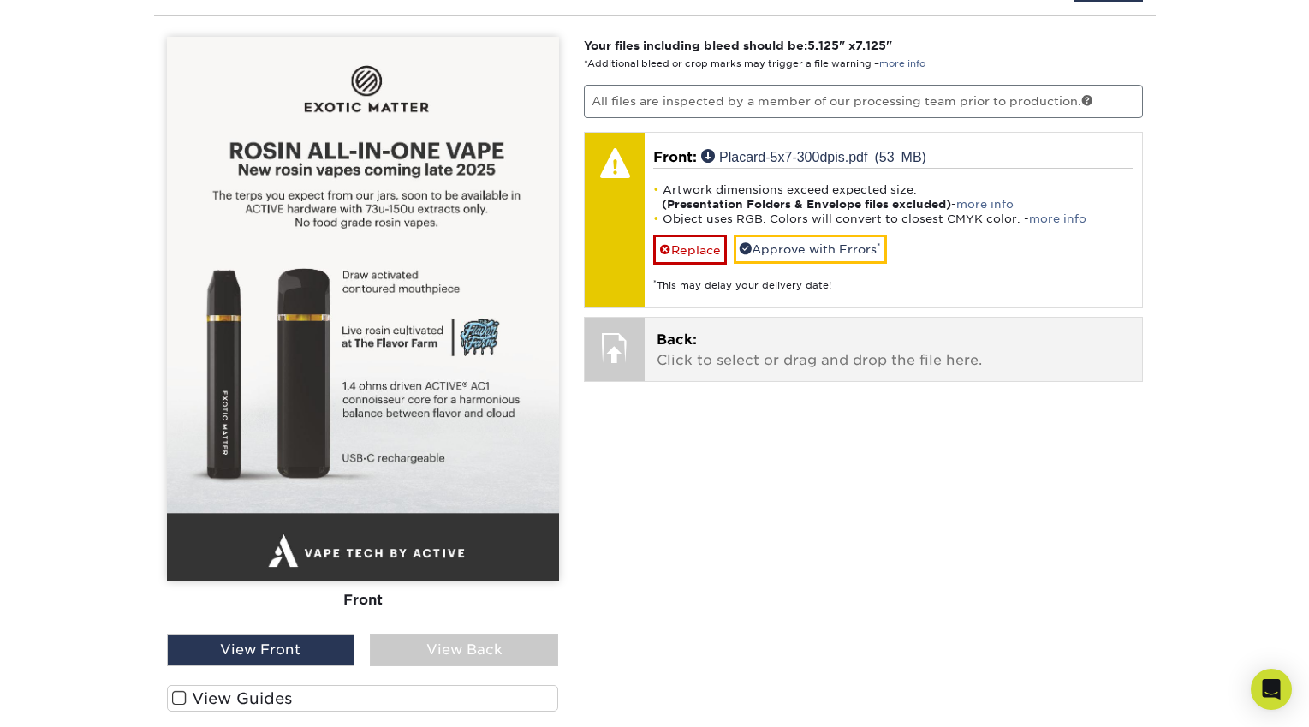
scroll to position [1087, 0]
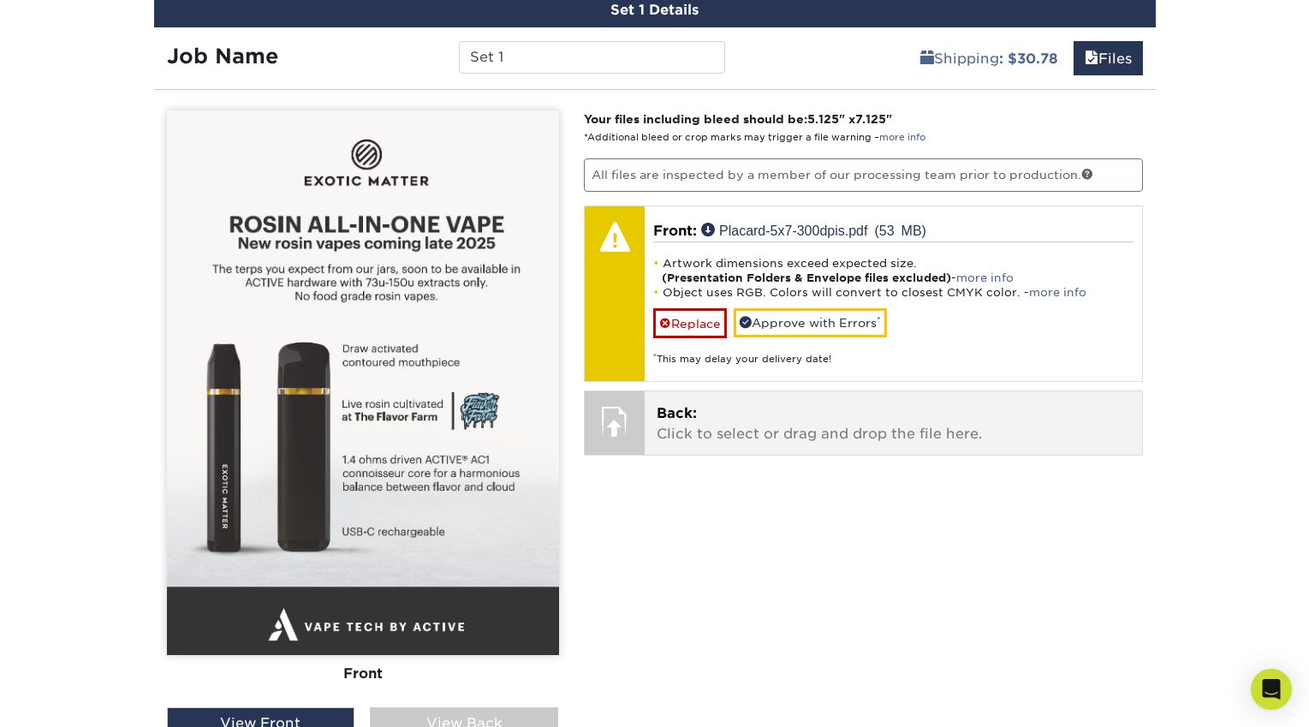
click at [667, 442] on p "Back: Click to select or drag and drop the file here." at bounding box center [894, 423] width 474 height 41
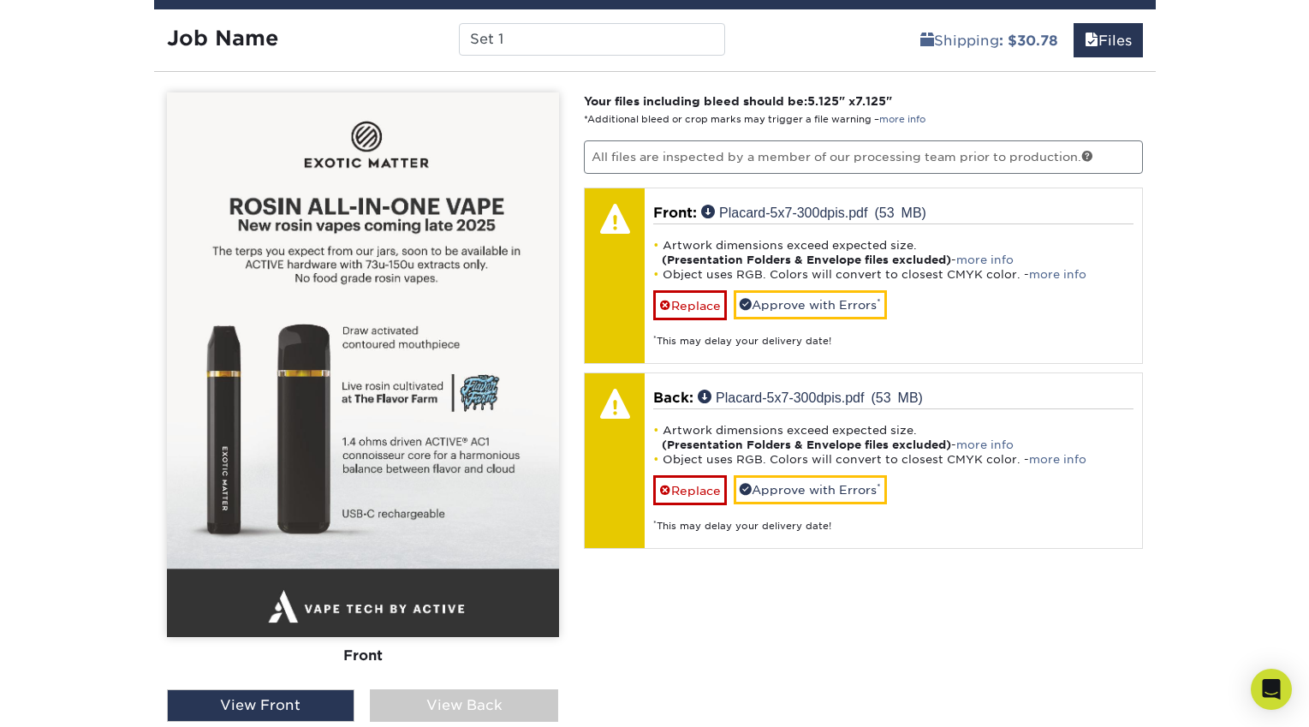
scroll to position [1108, 0]
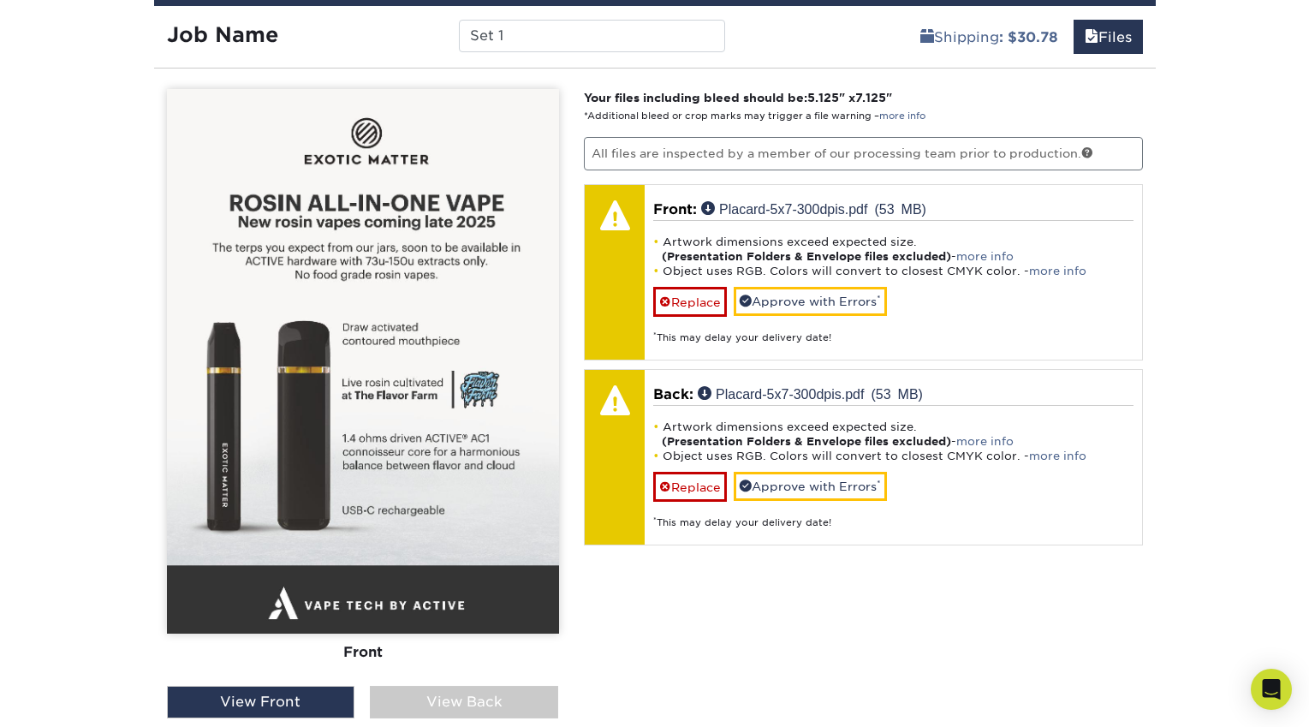
click at [425, 700] on div "View Back" at bounding box center [464, 702] width 188 height 33
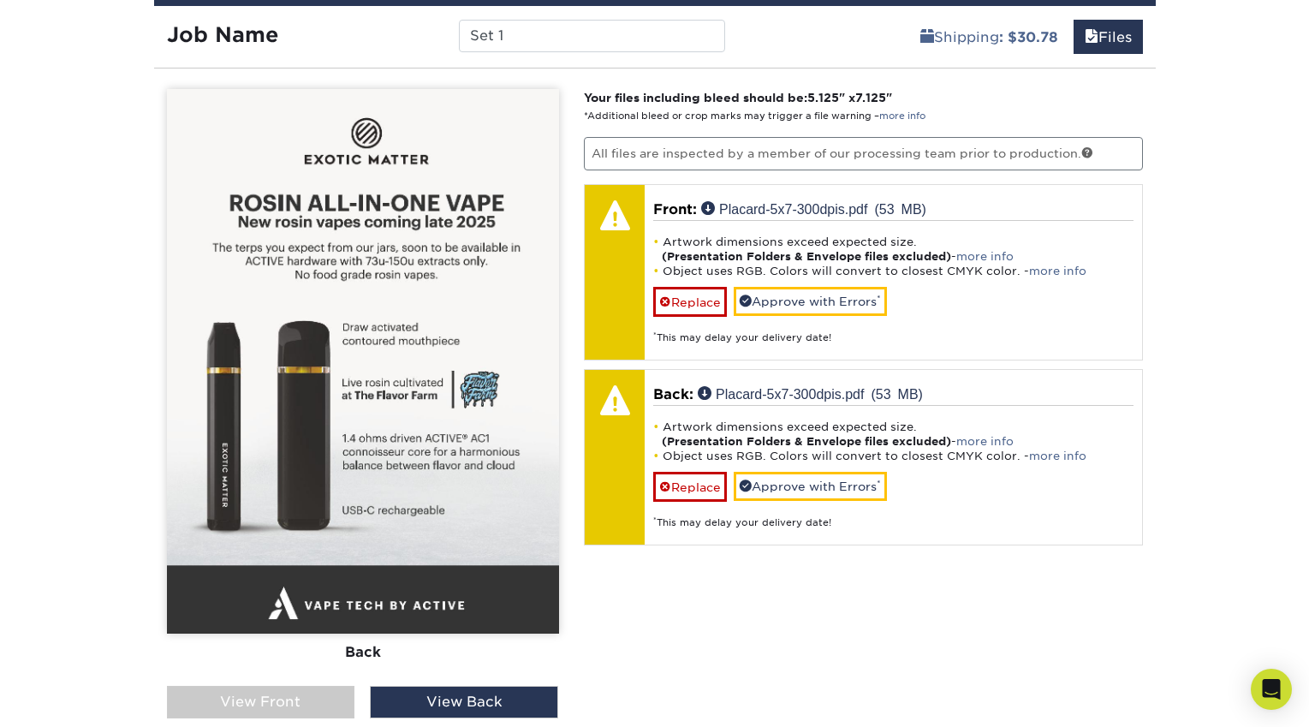
click at [320, 691] on div "View Front" at bounding box center [261, 702] width 188 height 33
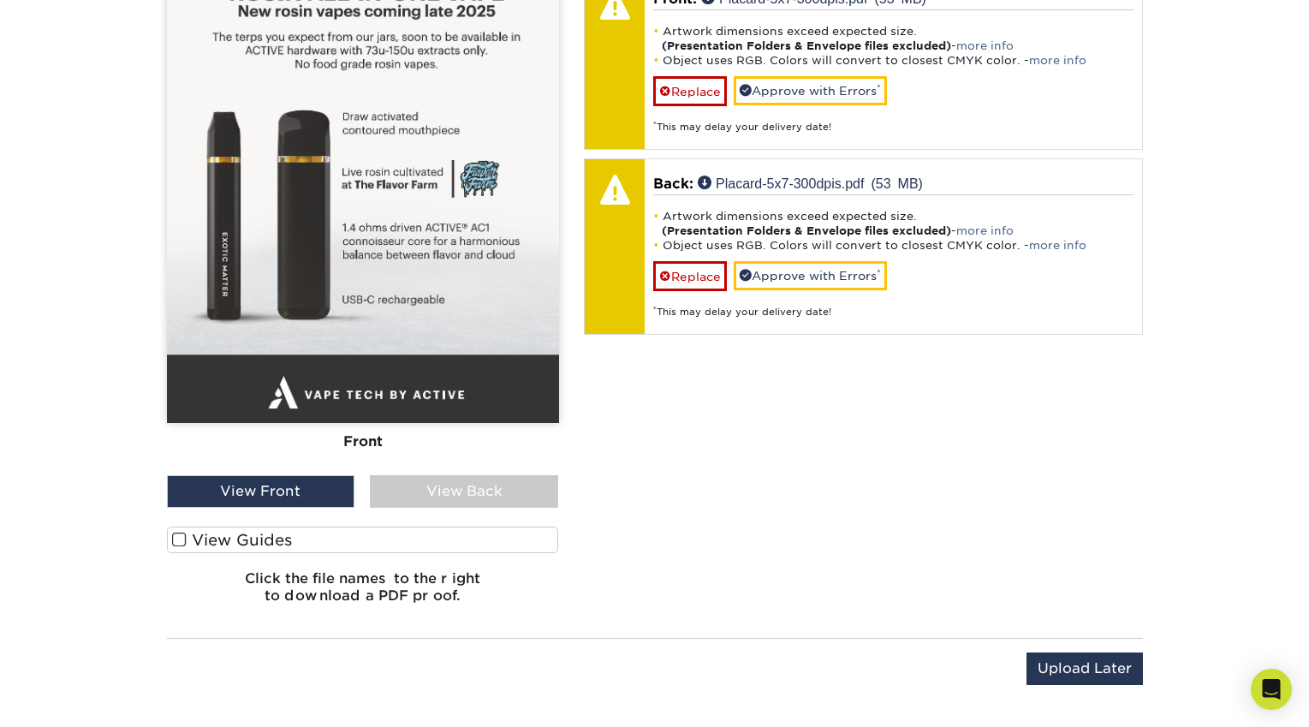
scroll to position [1245, 0]
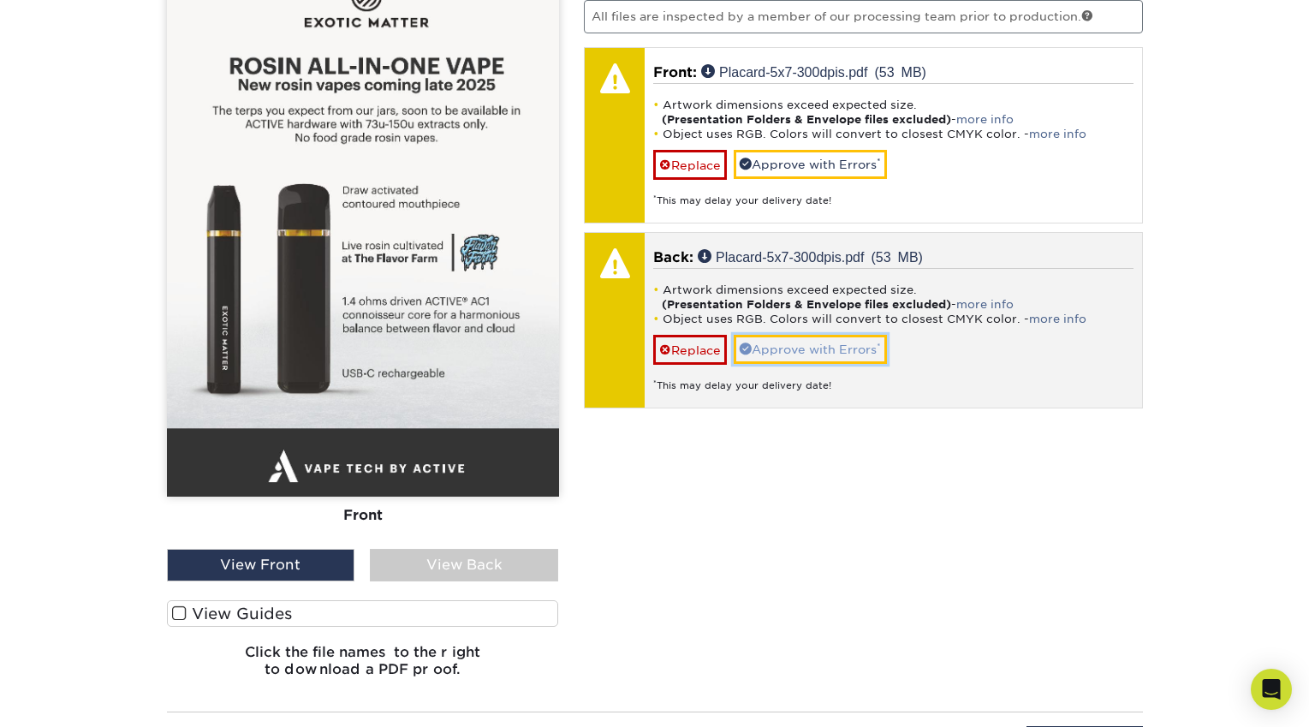
click at [802, 353] on link "Approve with Errors *" at bounding box center [810, 349] width 153 height 29
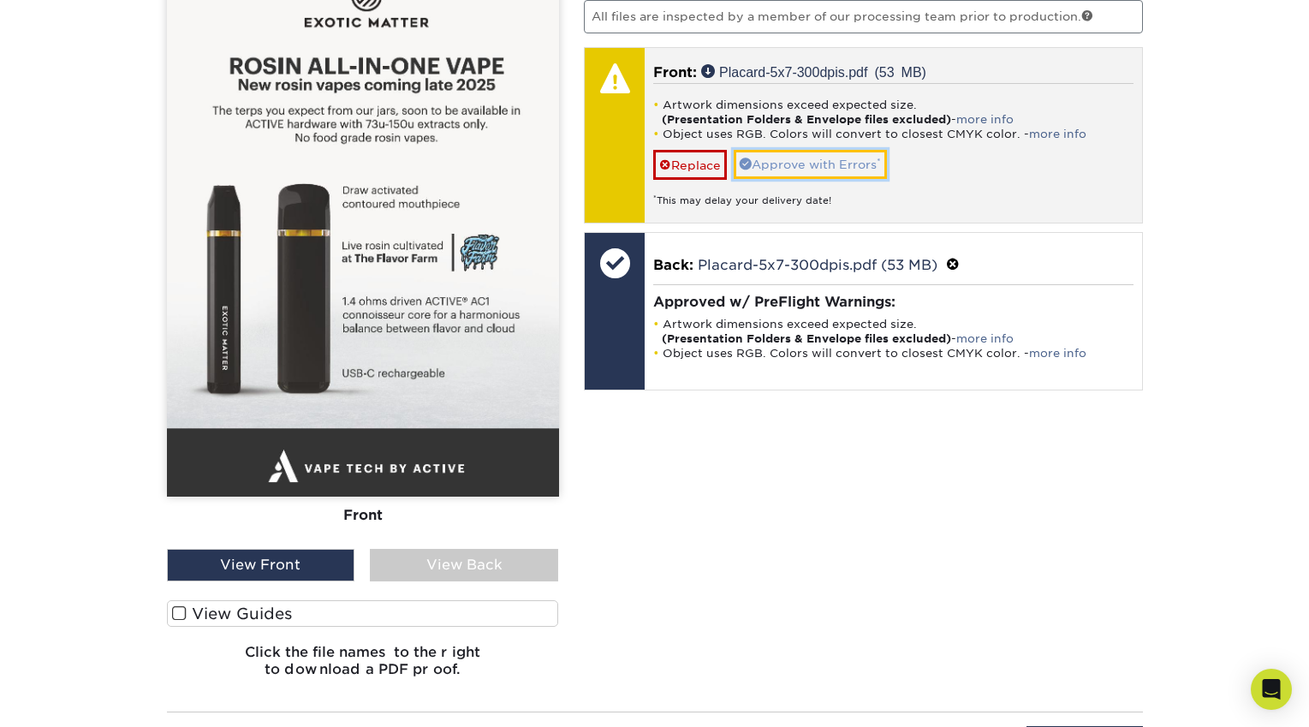
click at [806, 169] on link "Approve with Errors *" at bounding box center [810, 164] width 153 height 29
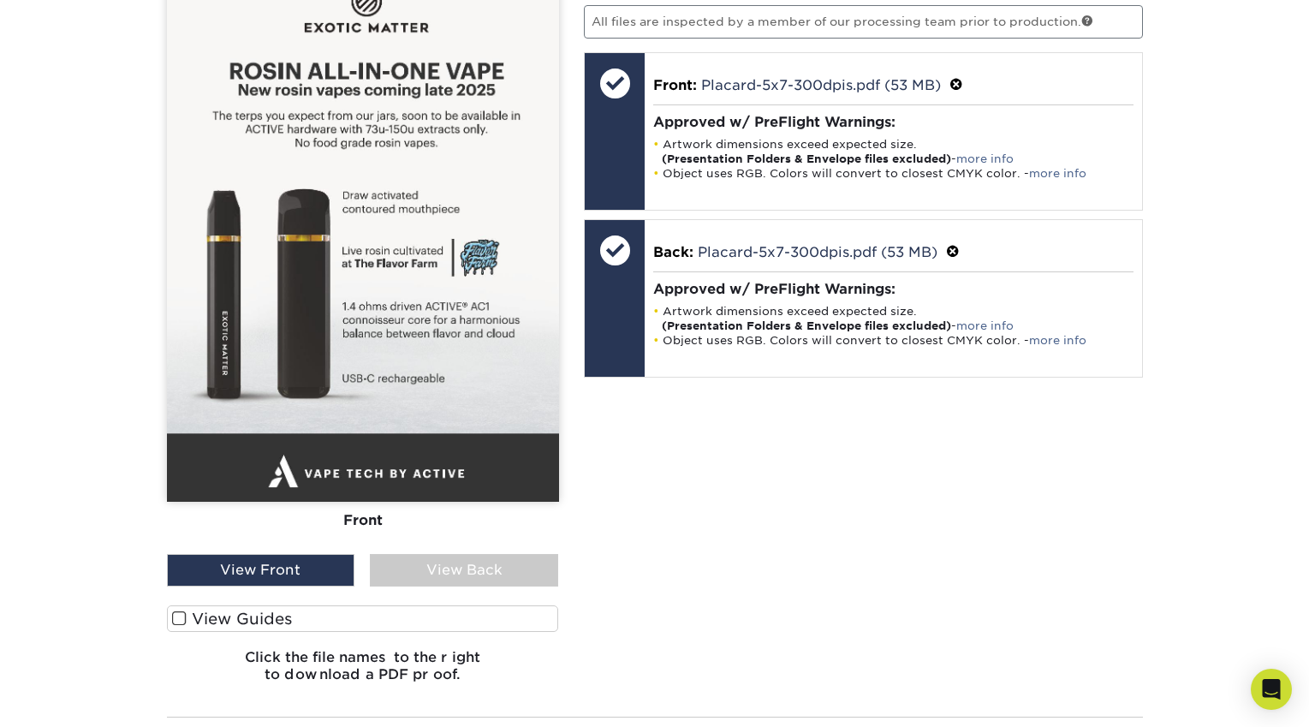
scroll to position [1381, 0]
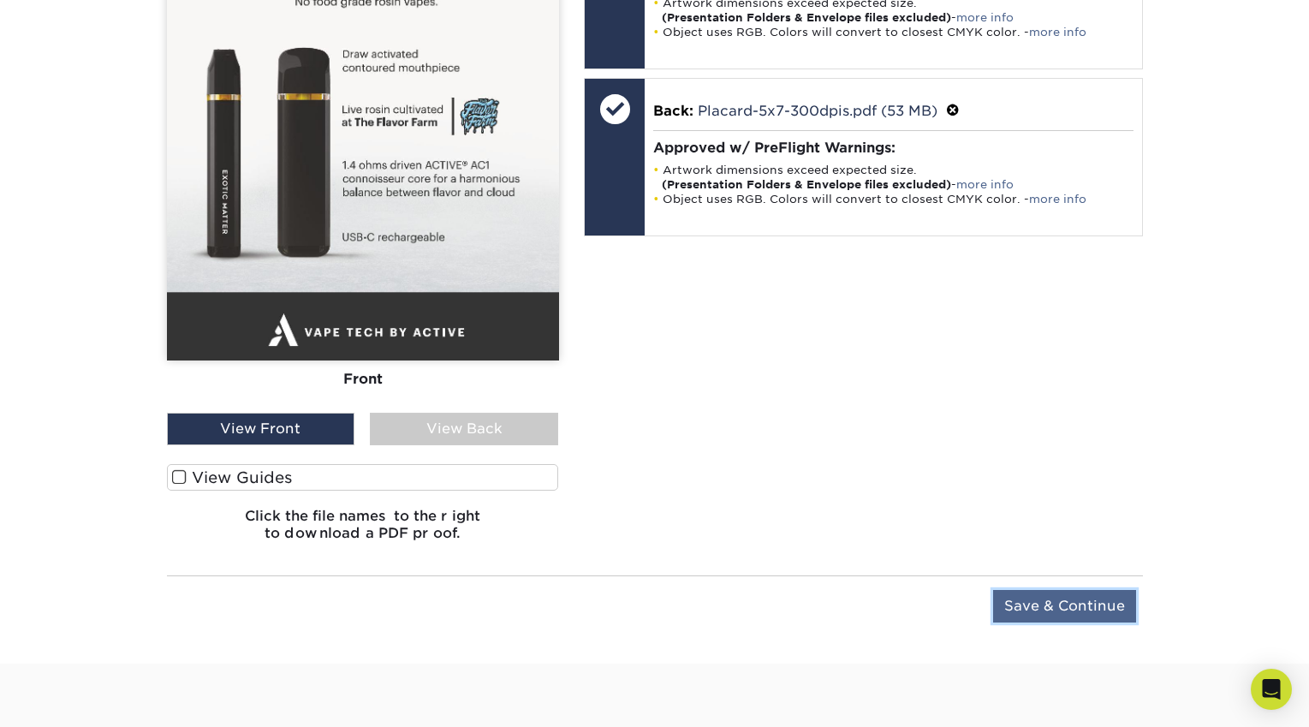
click at [1093, 605] on input "Save & Continue" at bounding box center [1064, 606] width 143 height 33
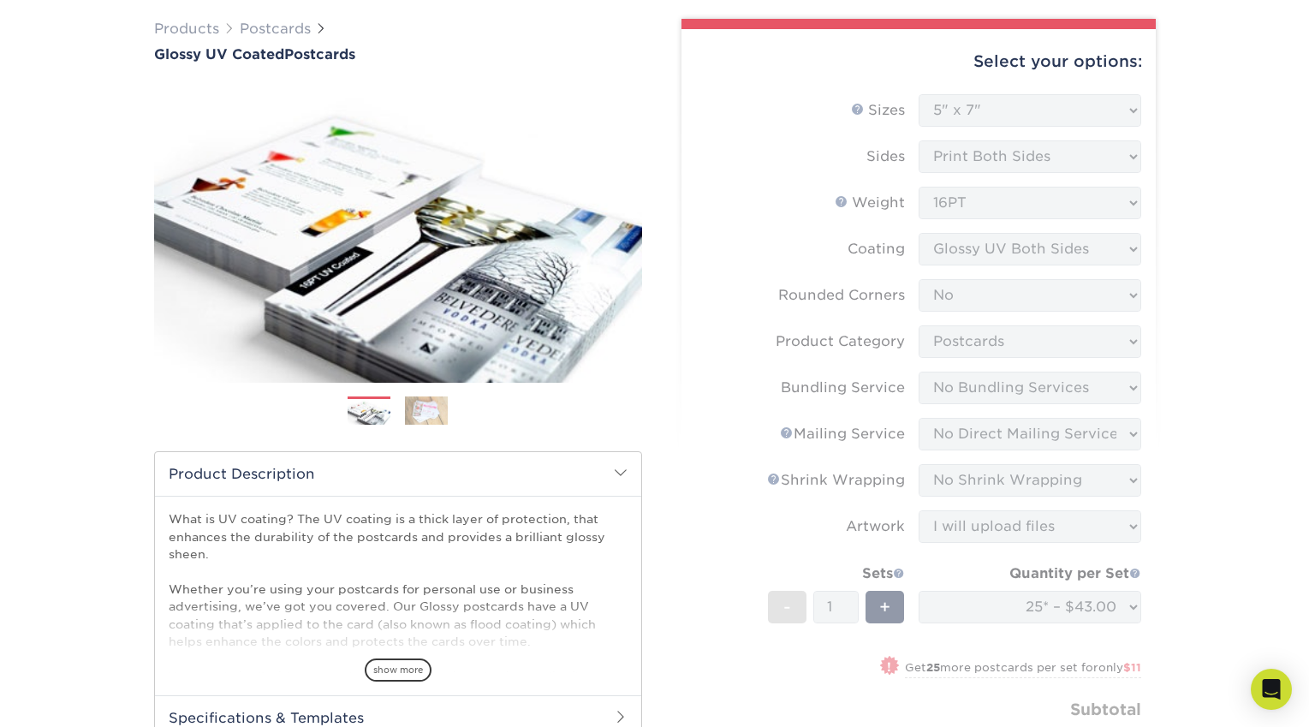
scroll to position [0, 0]
